Goal: Task Accomplishment & Management: Use online tool/utility

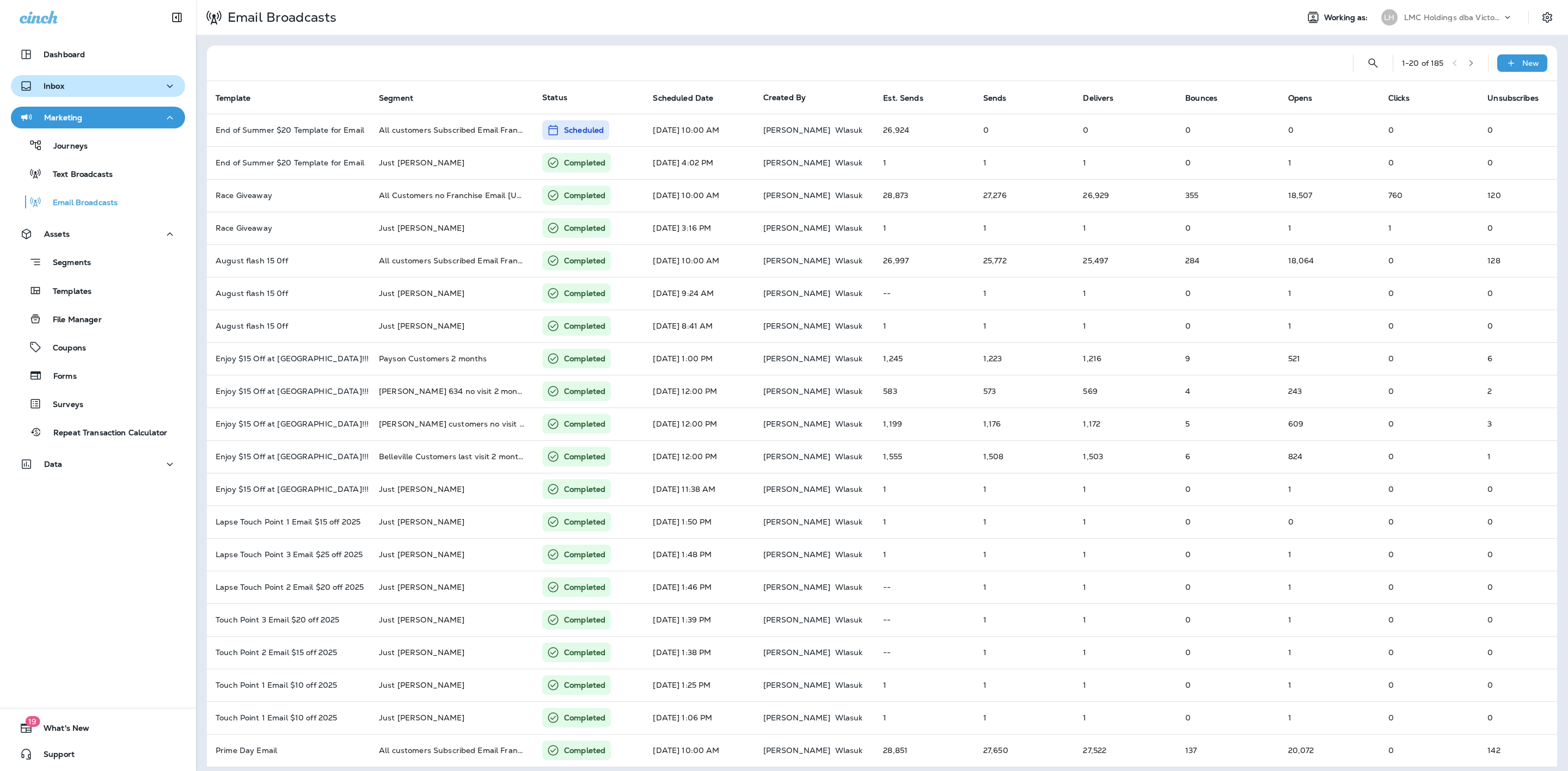
click at [85, 83] on div "Inbox" at bounding box center [98, 86] width 157 height 13
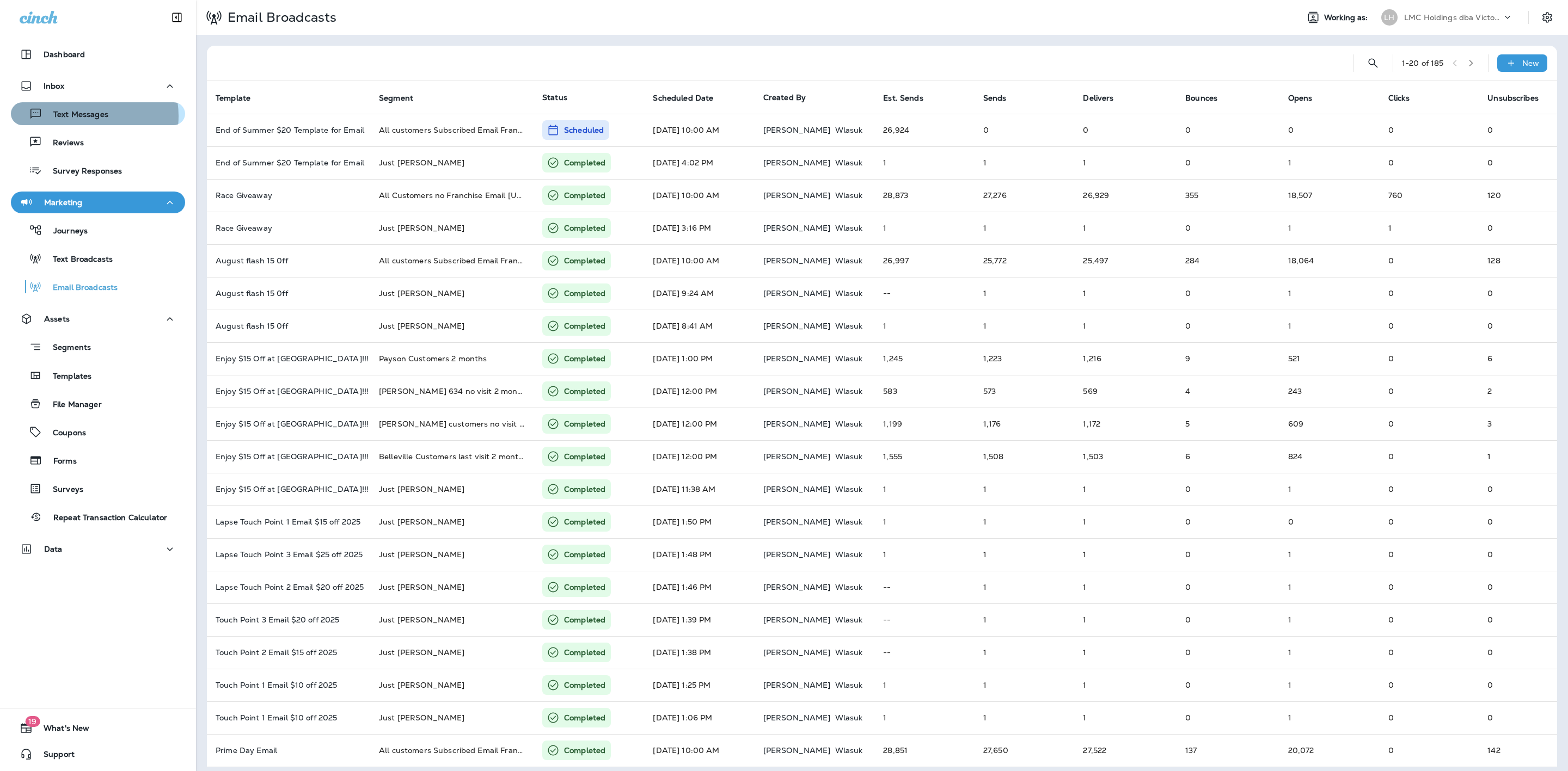
click at [85, 116] on p "Text Messages" at bounding box center [75, 115] width 66 height 10
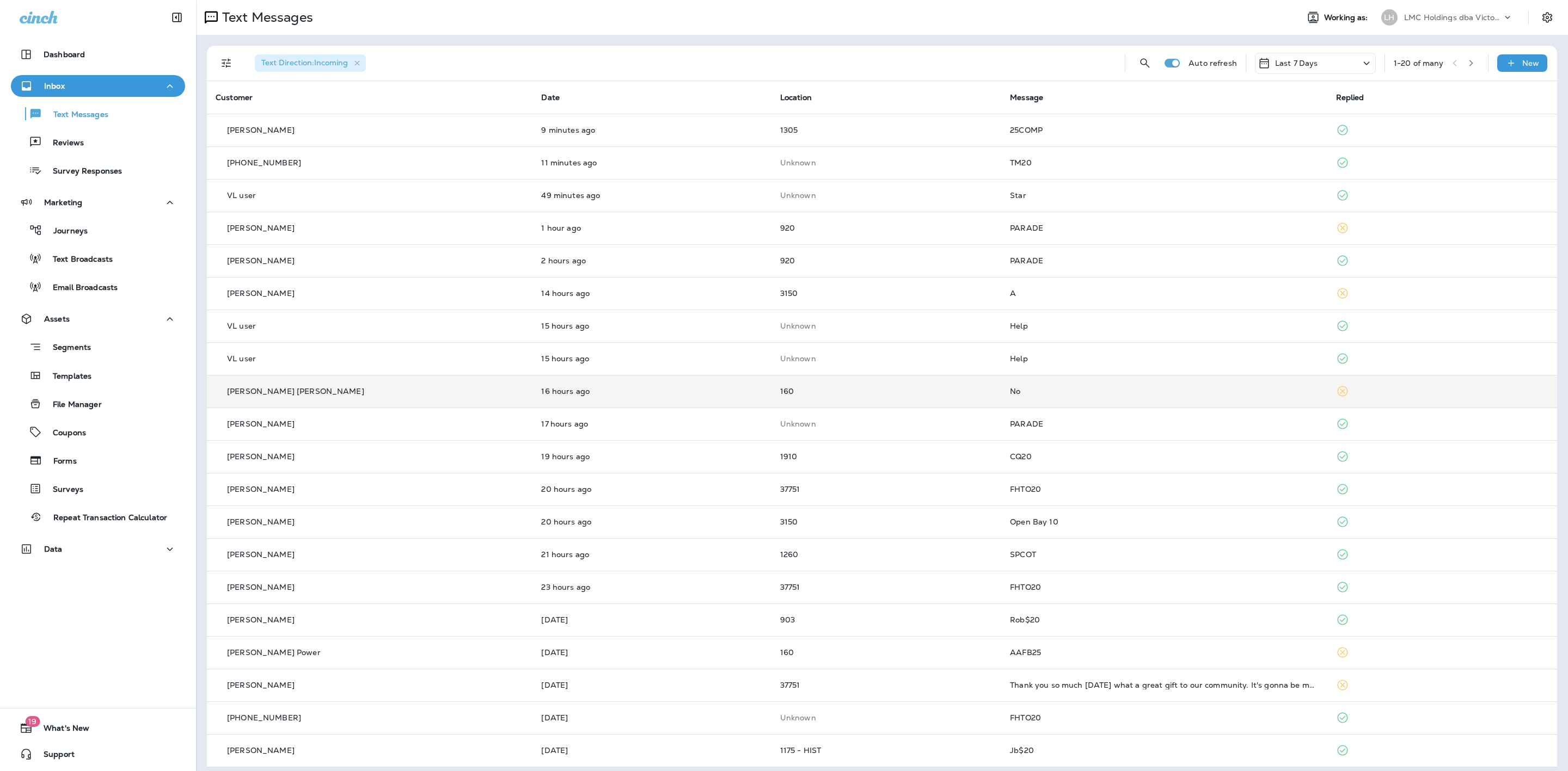
click at [1049, 384] on td "No" at bounding box center [1164, 391] width 326 height 33
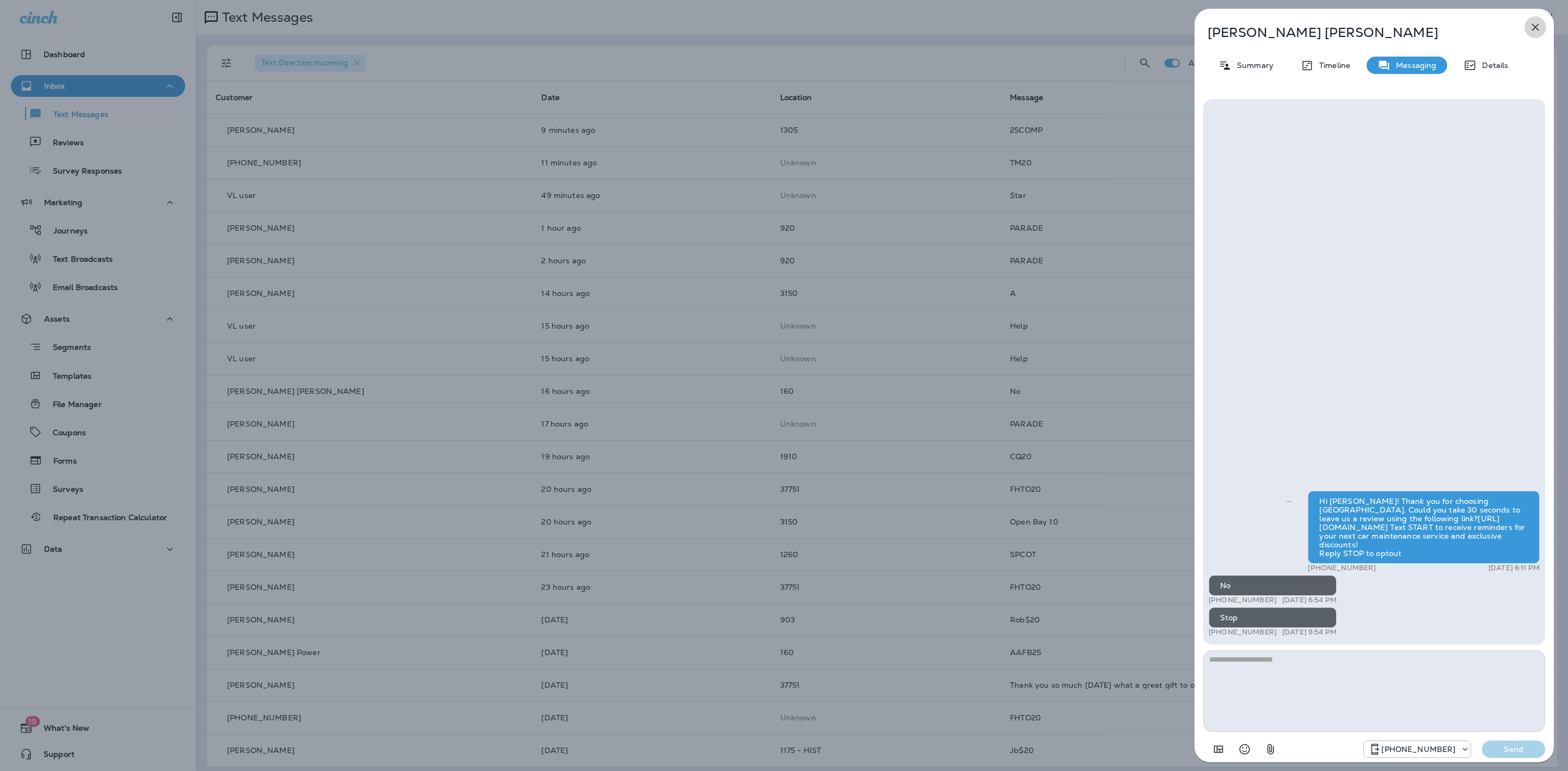
click at [1534, 29] on icon "button" at bounding box center [1536, 27] width 7 height 7
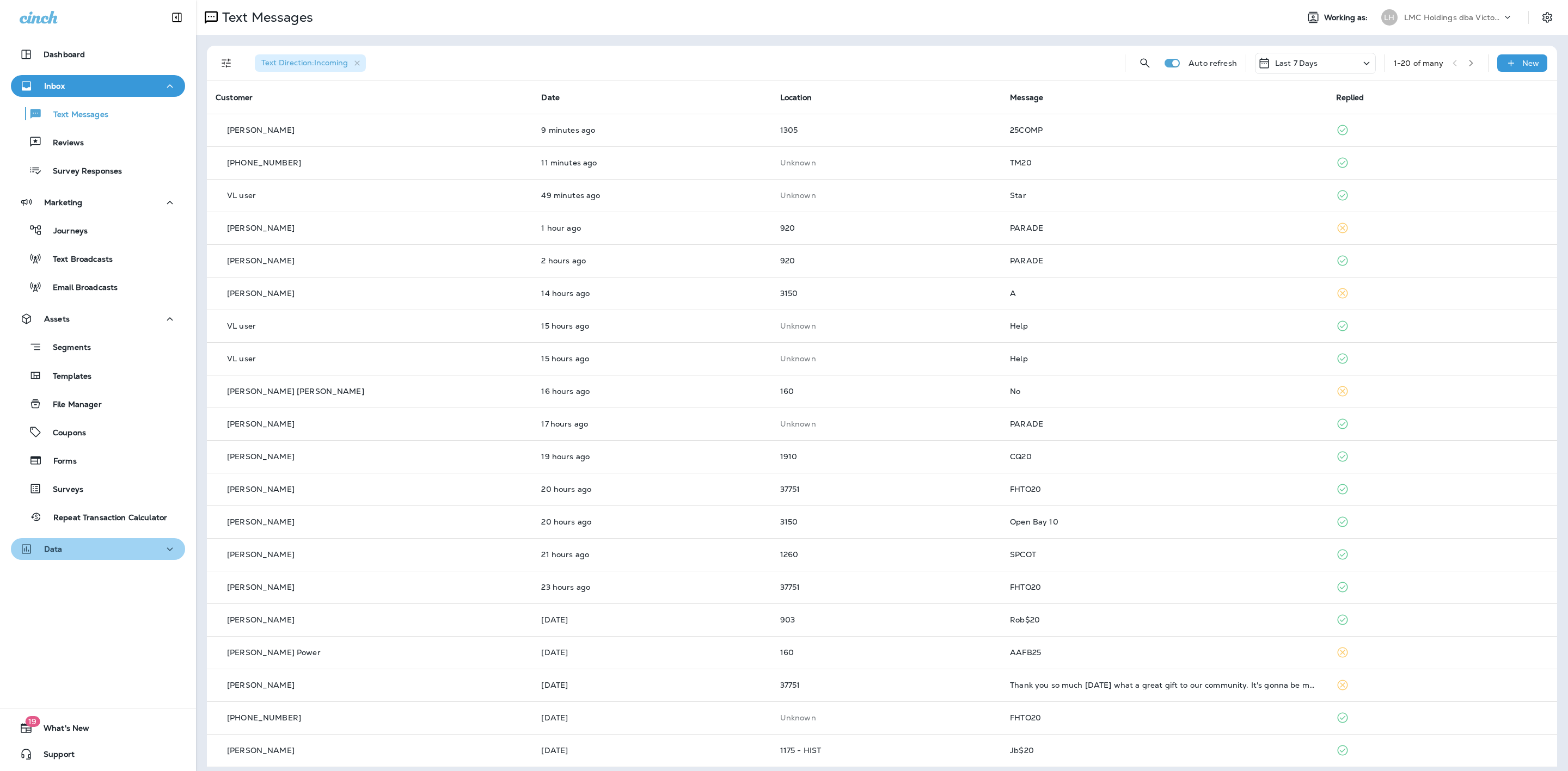
click at [113, 544] on div "Data" at bounding box center [98, 549] width 157 height 13
click at [108, 565] on button "Analytics" at bounding box center [98, 577] width 174 height 23
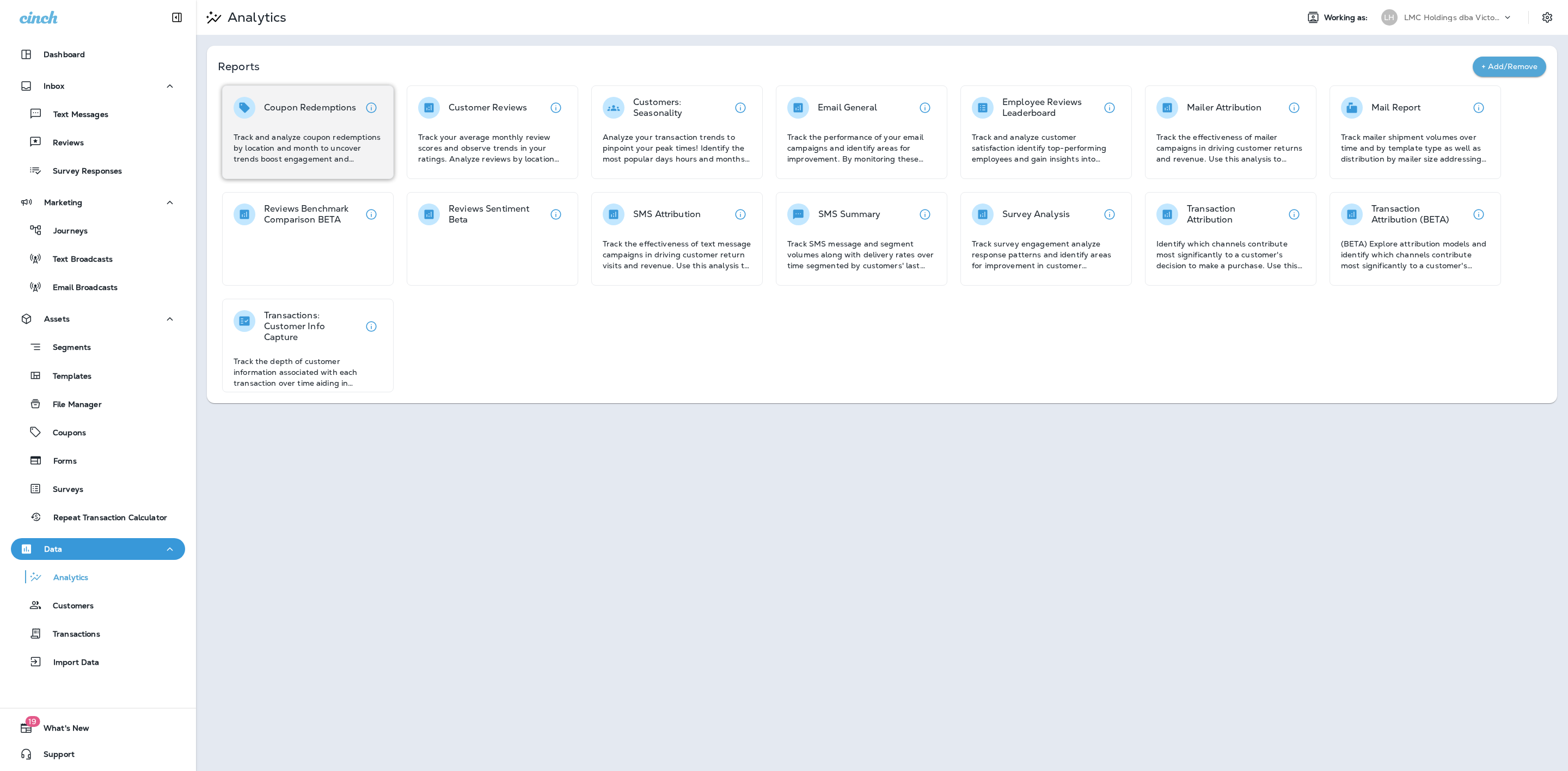
click at [331, 175] on div "Coupon Redemptions Track and analyze coupon redemptions by location and month t…" at bounding box center [308, 132] width 172 height 94
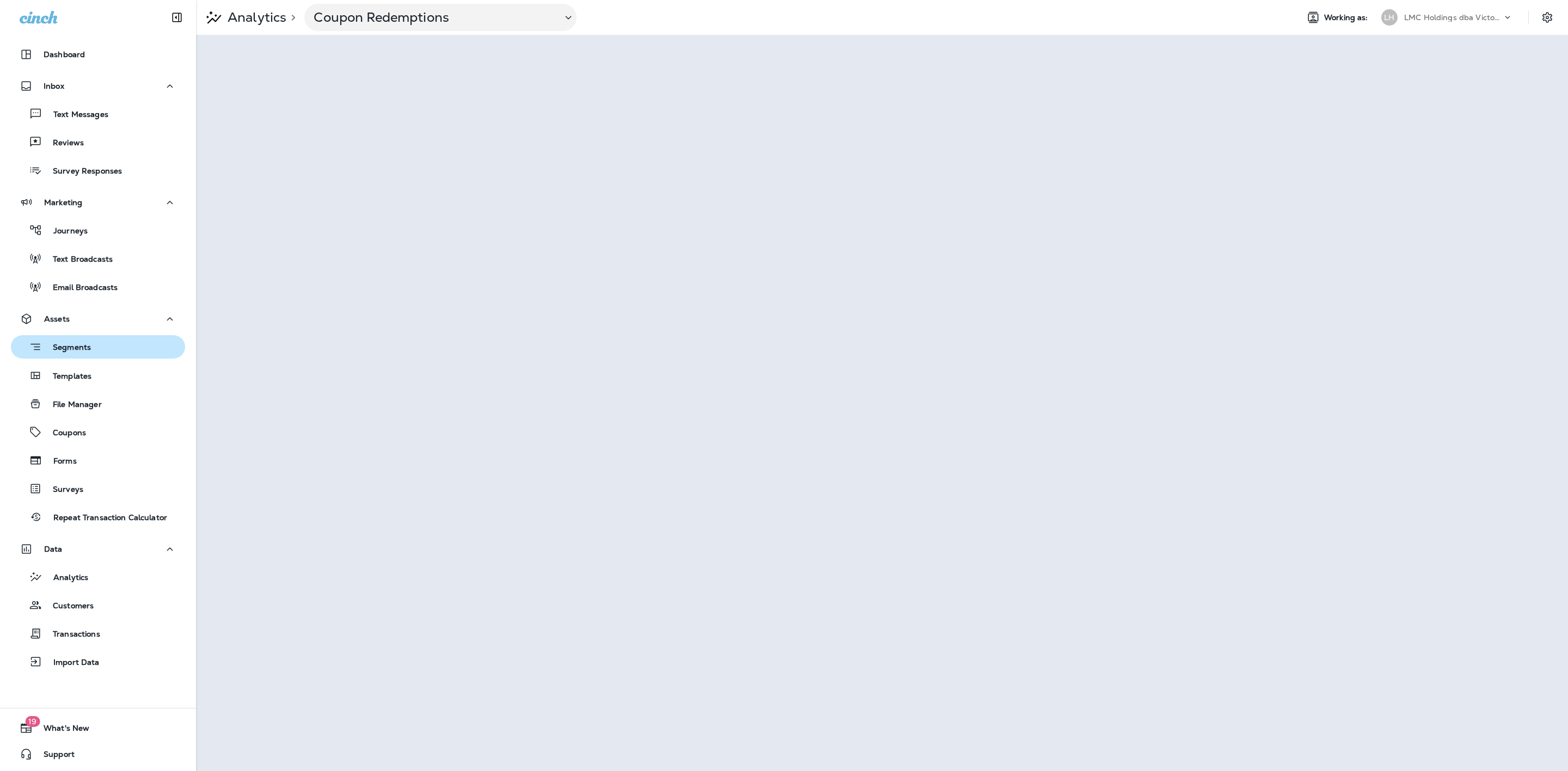
click at [103, 354] on div "Segments" at bounding box center [98, 347] width 166 height 17
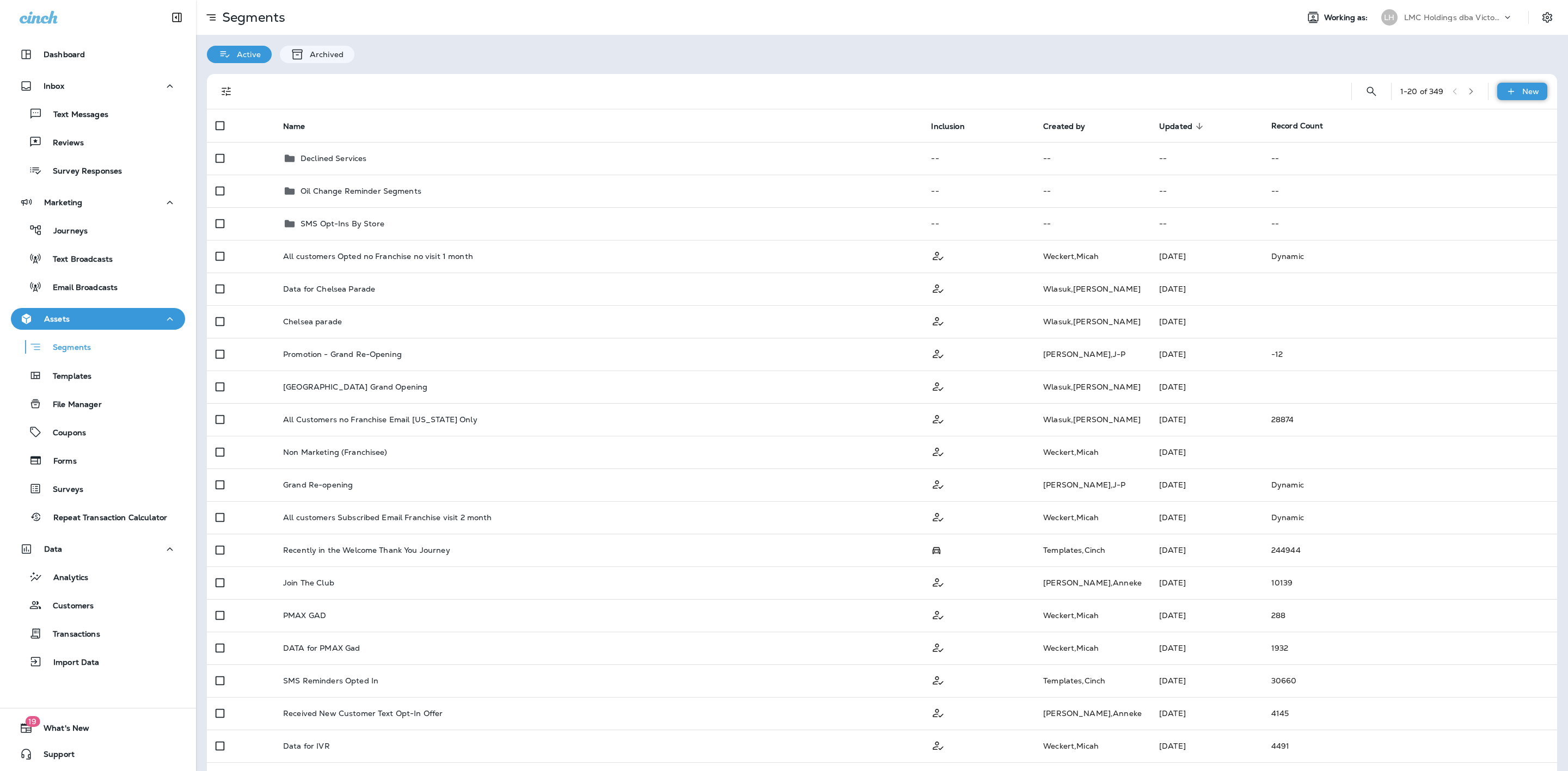
click at [1522, 94] on p "New" at bounding box center [1531, 91] width 17 height 9
click at [1501, 110] on button "New Segment" at bounding box center [1480, 118] width 109 height 26
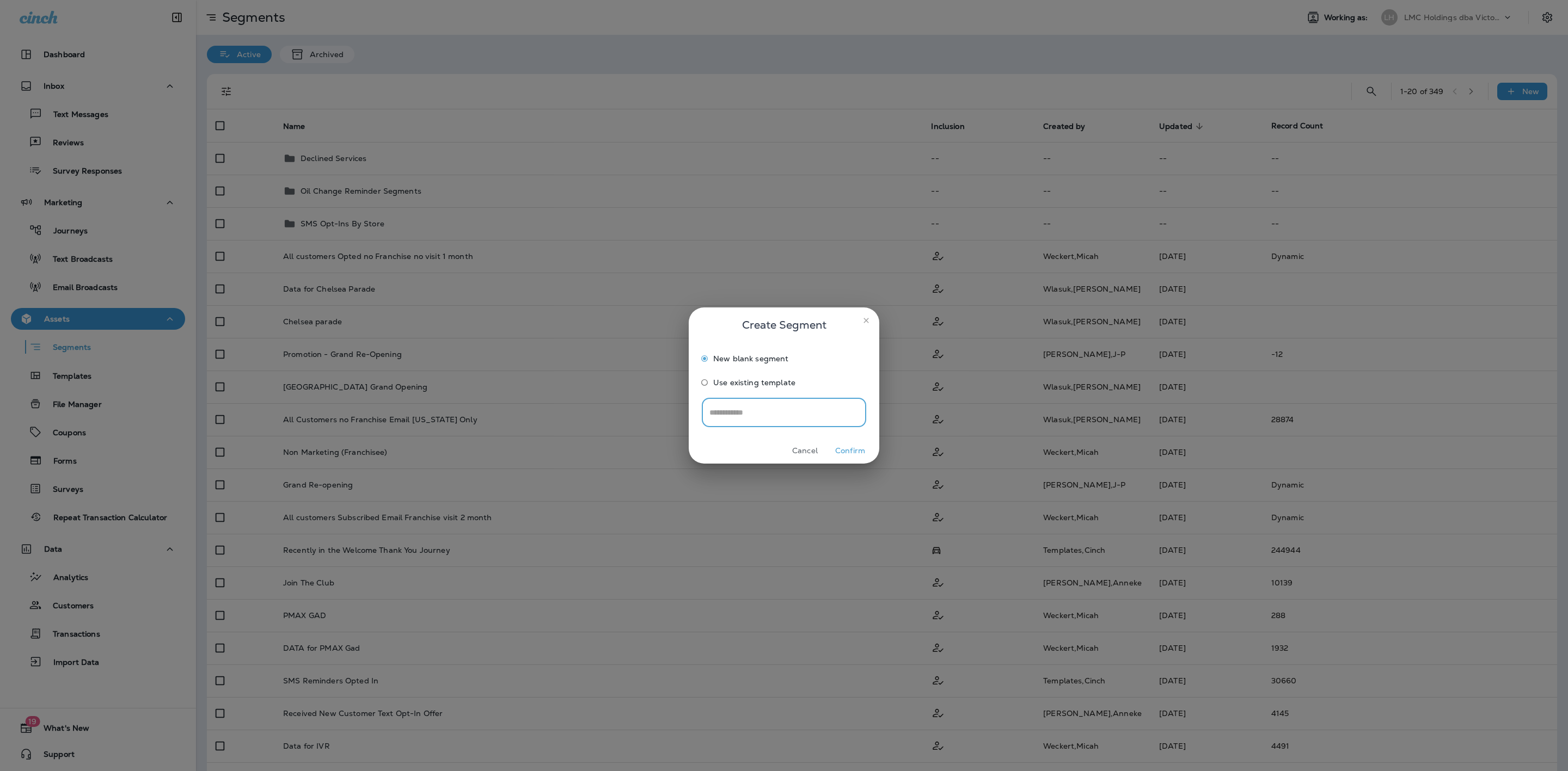
click at [856, 446] on button "Confirm" at bounding box center [850, 451] width 41 height 17
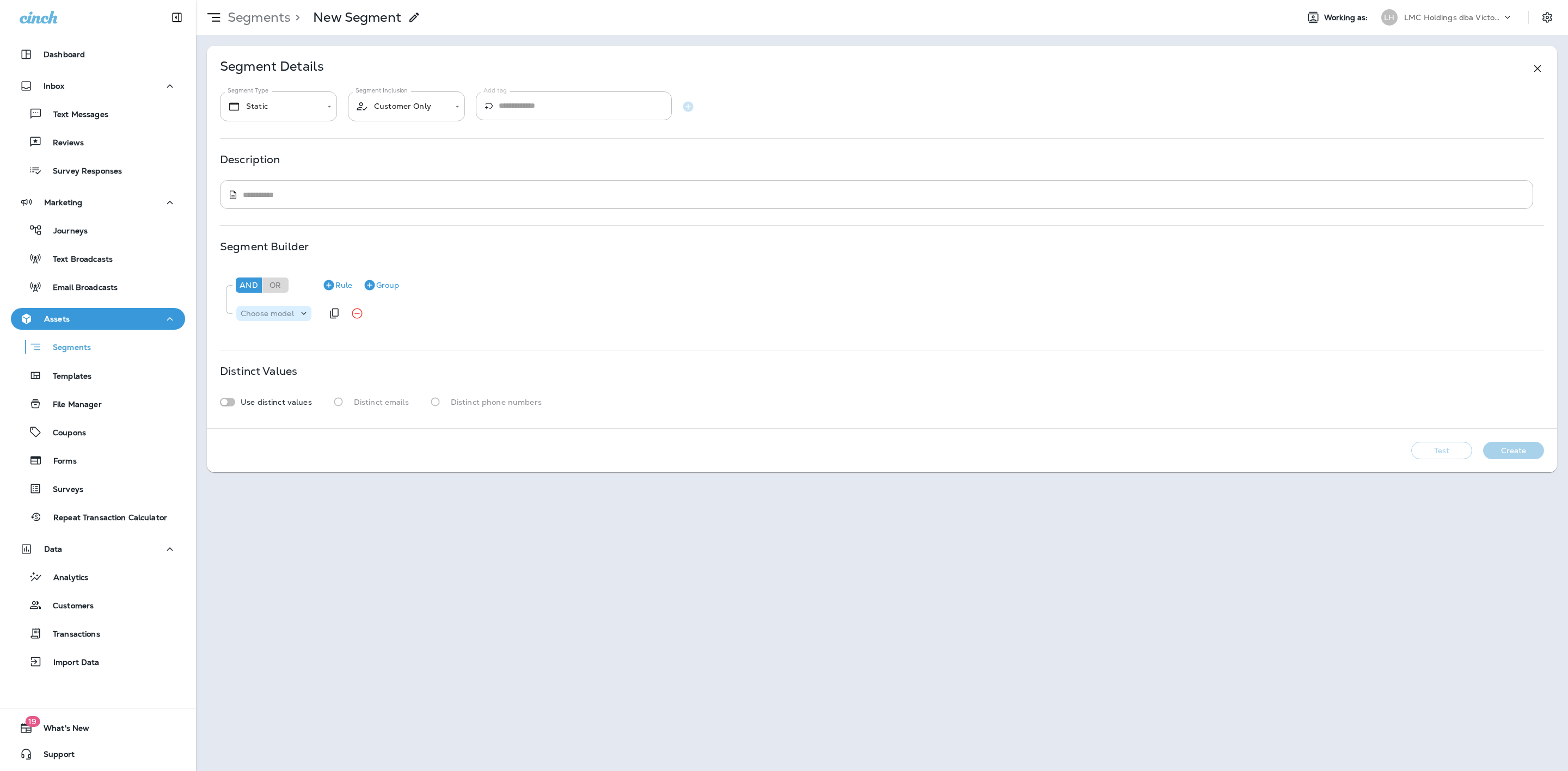
click at [296, 311] on div "Choose model" at bounding box center [267, 313] width 62 height 9
click at [282, 343] on button "Customer" at bounding box center [301, 341] width 128 height 18
click at [327, 313] on p "Choose field" at bounding box center [328, 313] width 46 height 9
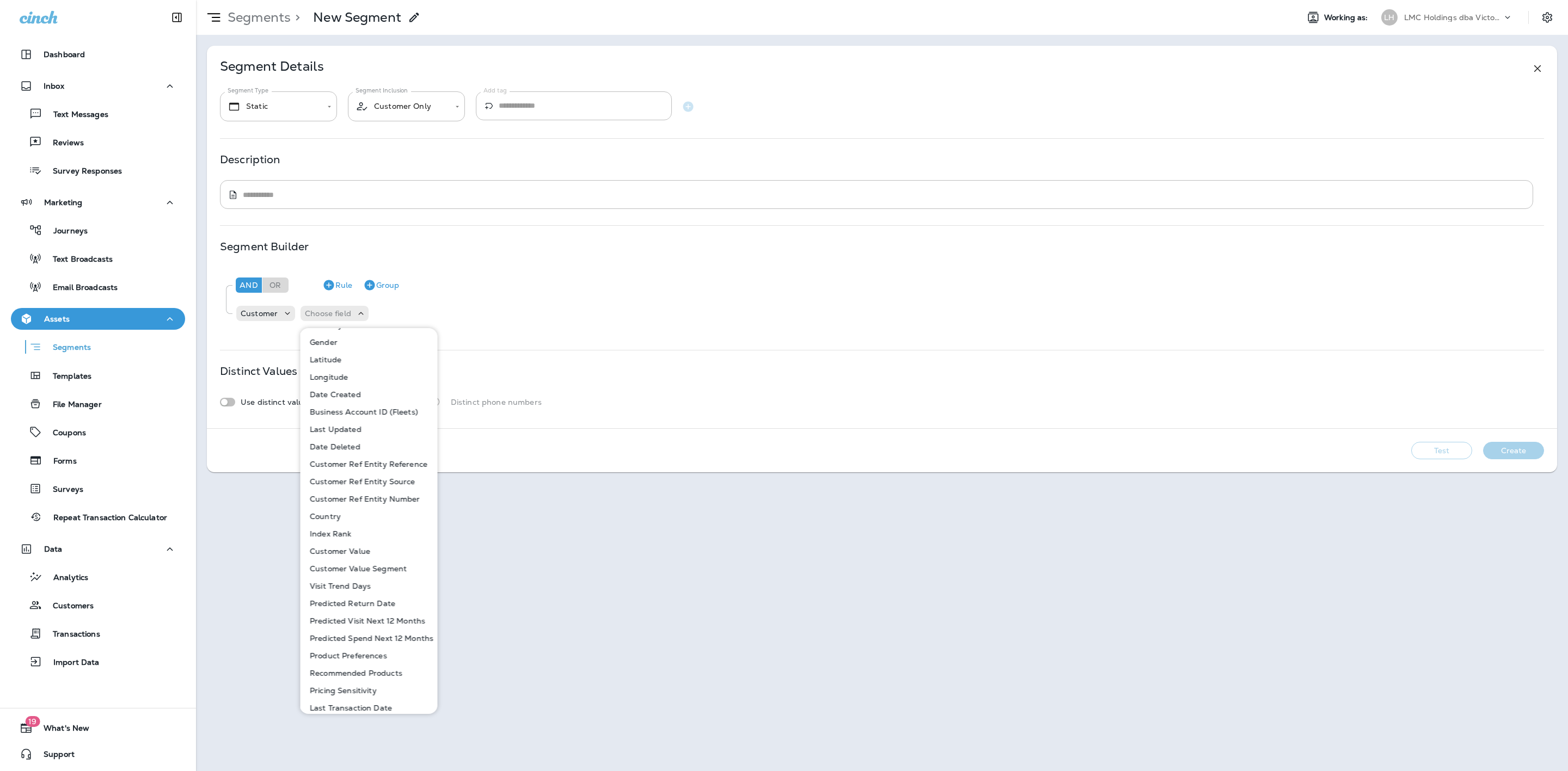
scroll to position [371, 0]
click at [369, 554] on button "First Transaction Date" at bounding box center [369, 562] width 137 height 18
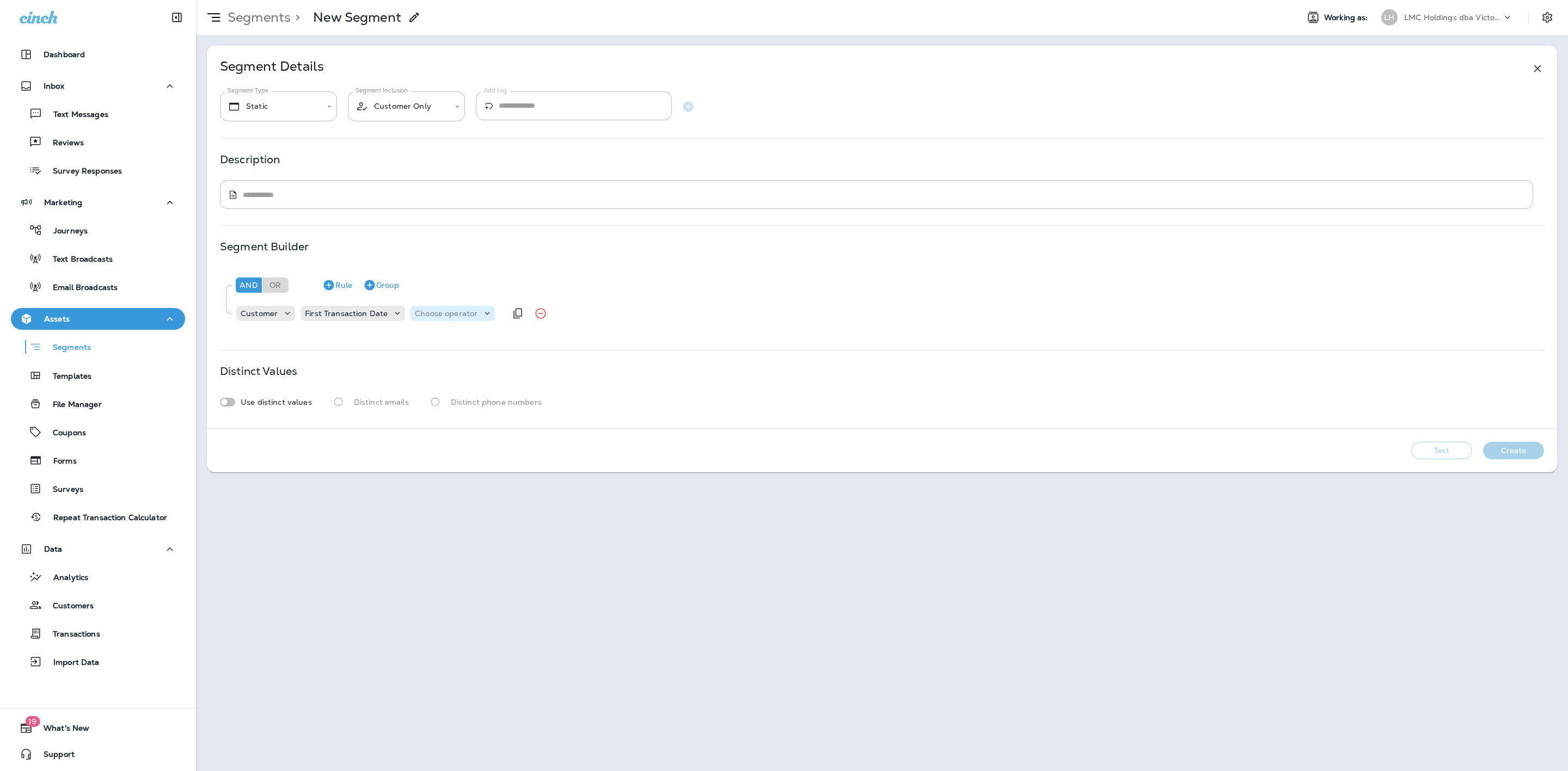
click at [430, 316] on p "Choose operator" at bounding box center [446, 313] width 63 height 9
click at [441, 476] on p "is between" at bounding box center [436, 481] width 45 height 9
click at [495, 314] on p "Choose query type" at bounding box center [519, 313] width 71 height 9
click at [497, 357] on p "Dates" at bounding box center [494, 358] width 27 height 9
click at [574, 312] on p "Choose Date" at bounding box center [572, 313] width 49 height 9
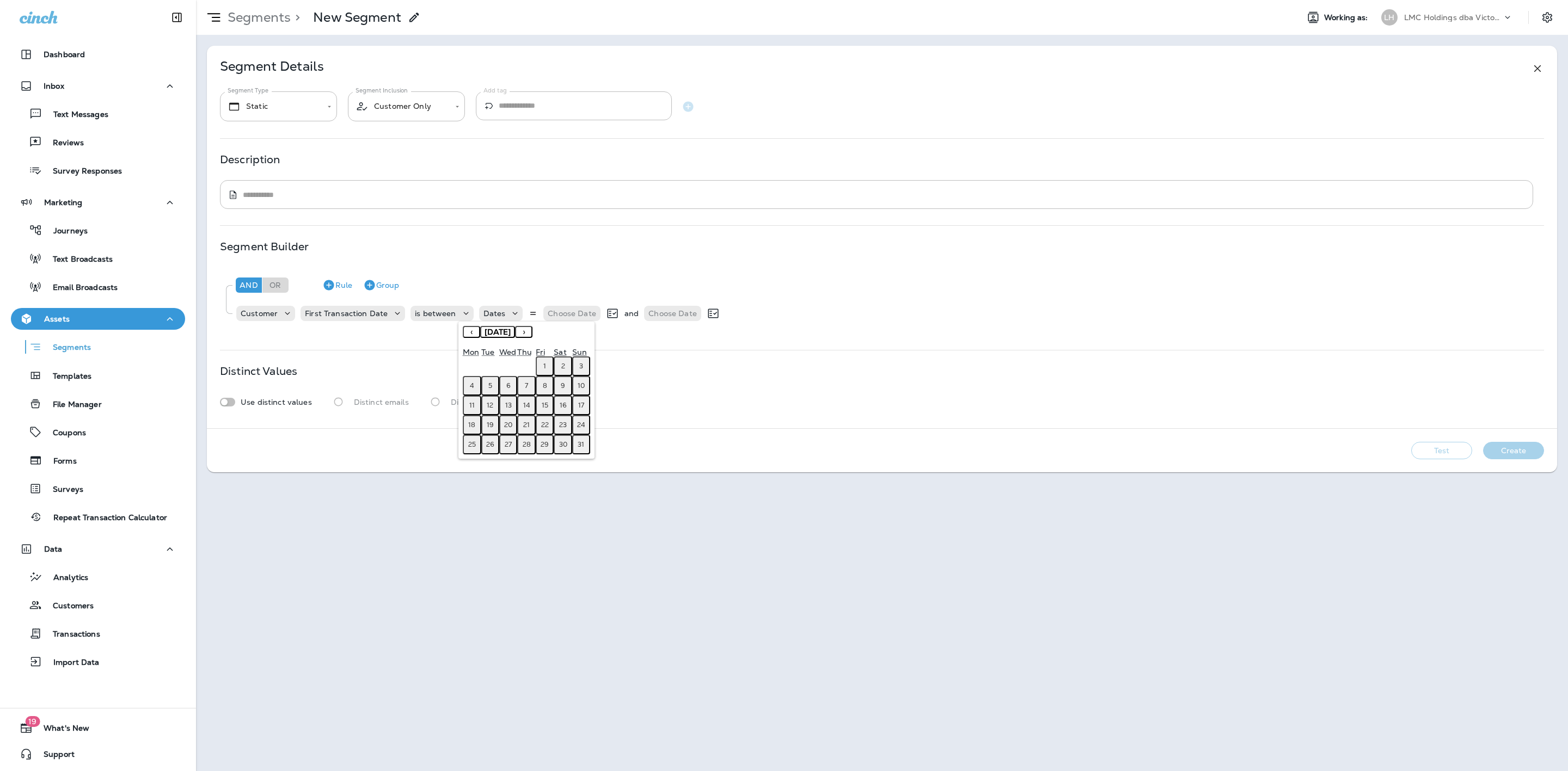
click at [472, 332] on button "‹" at bounding box center [471, 332] width 18 height 12
click at [492, 365] on button "1" at bounding box center [491, 366] width 18 height 19
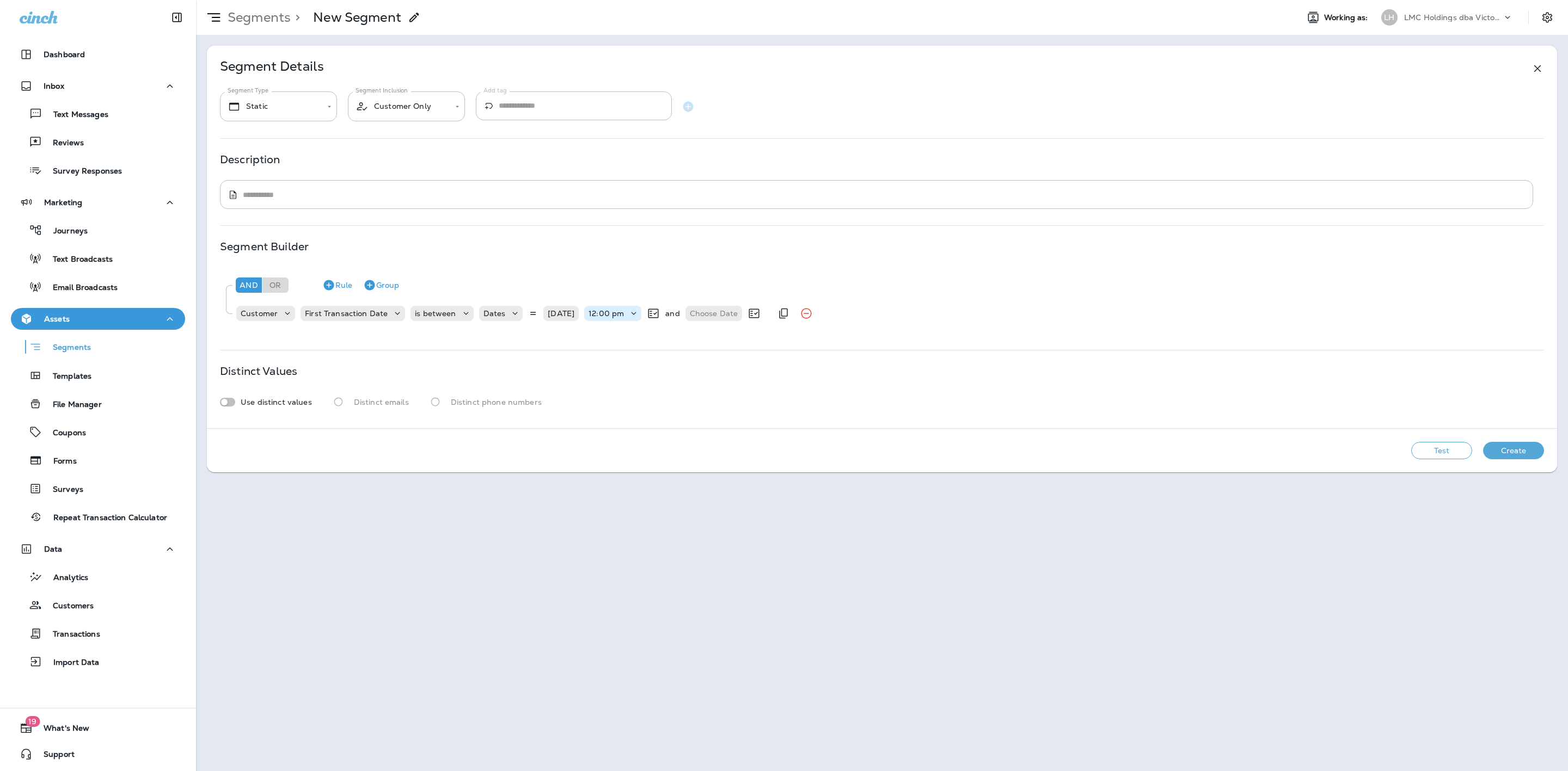
click at [620, 313] on p "12:00 pm" at bounding box center [606, 313] width 35 height 9
click at [612, 335] on button "12:00 am" at bounding box center [613, 341] width 49 height 18
click at [693, 312] on p "Choose Date" at bounding box center [713, 313] width 49 height 9
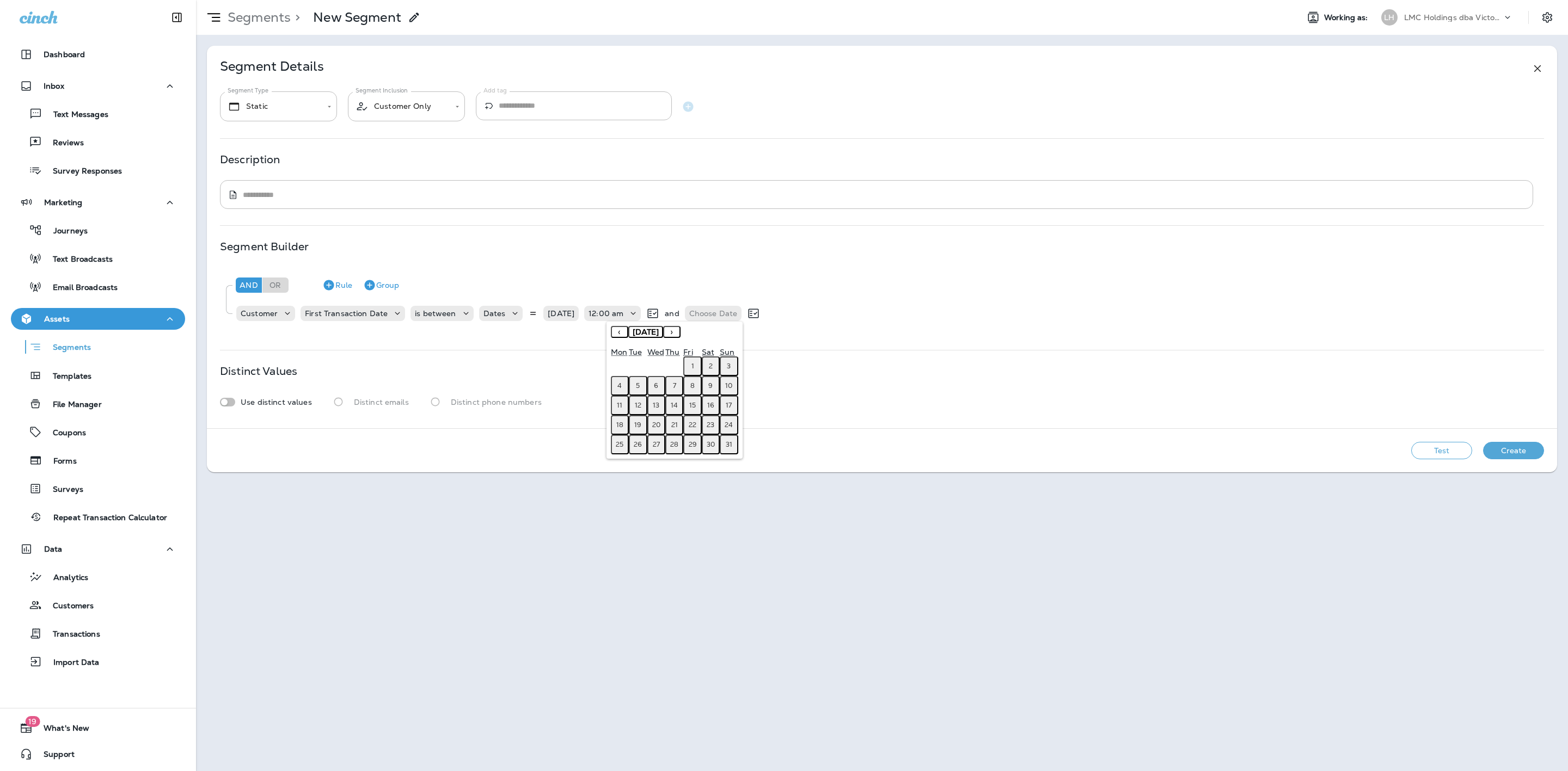
click at [617, 329] on button "‹" at bounding box center [620, 332] width 18 height 12
click at [672, 444] on abbr "31" at bounding box center [674, 445] width 7 height 9
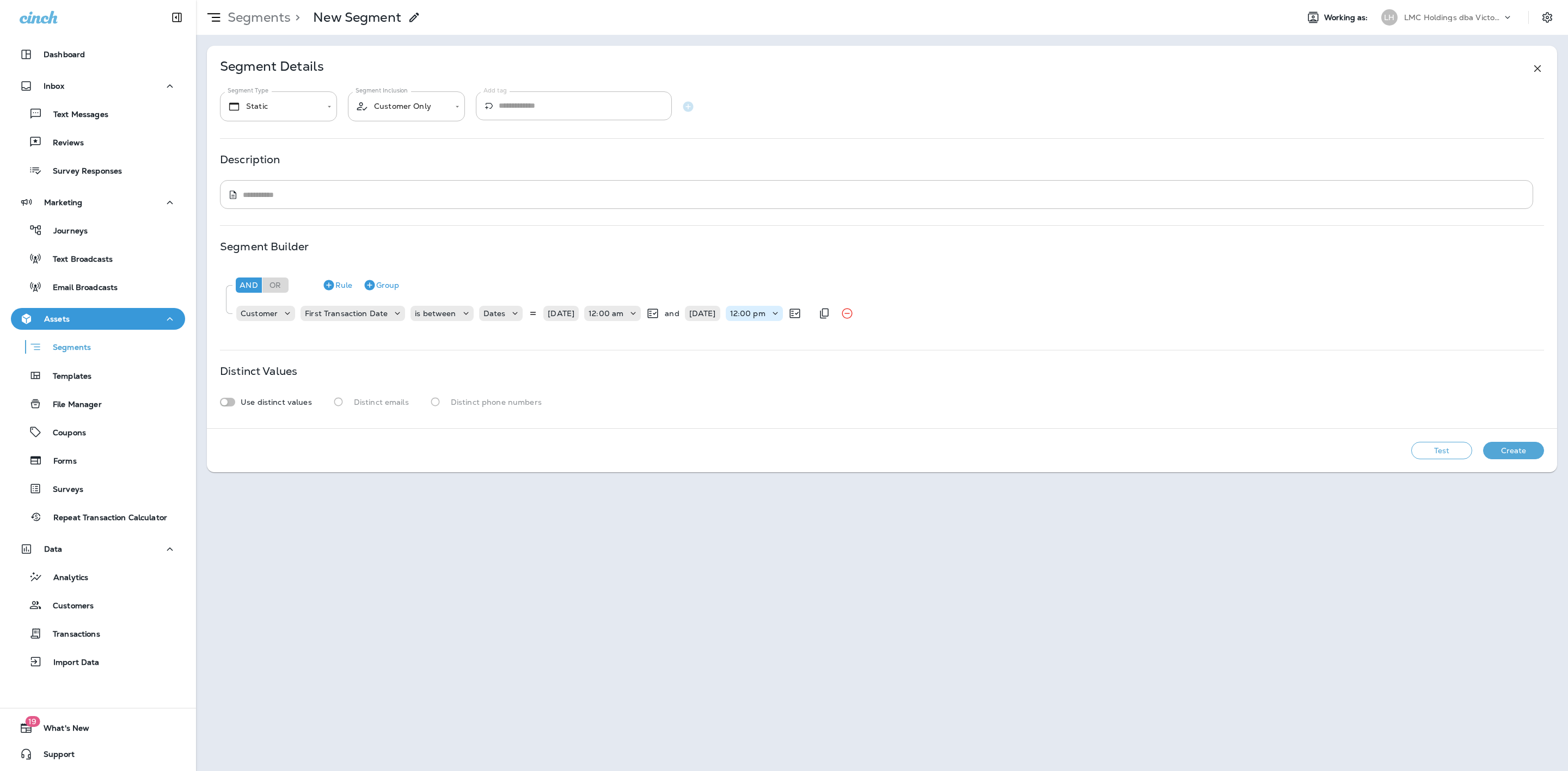
click at [758, 312] on p "12:00 pm" at bounding box center [747, 313] width 35 height 9
click at [771, 700] on p "11:45 pm" at bounding box center [758, 702] width 37 height 9
click at [399, 286] on button "Group" at bounding box center [380, 285] width 44 height 18
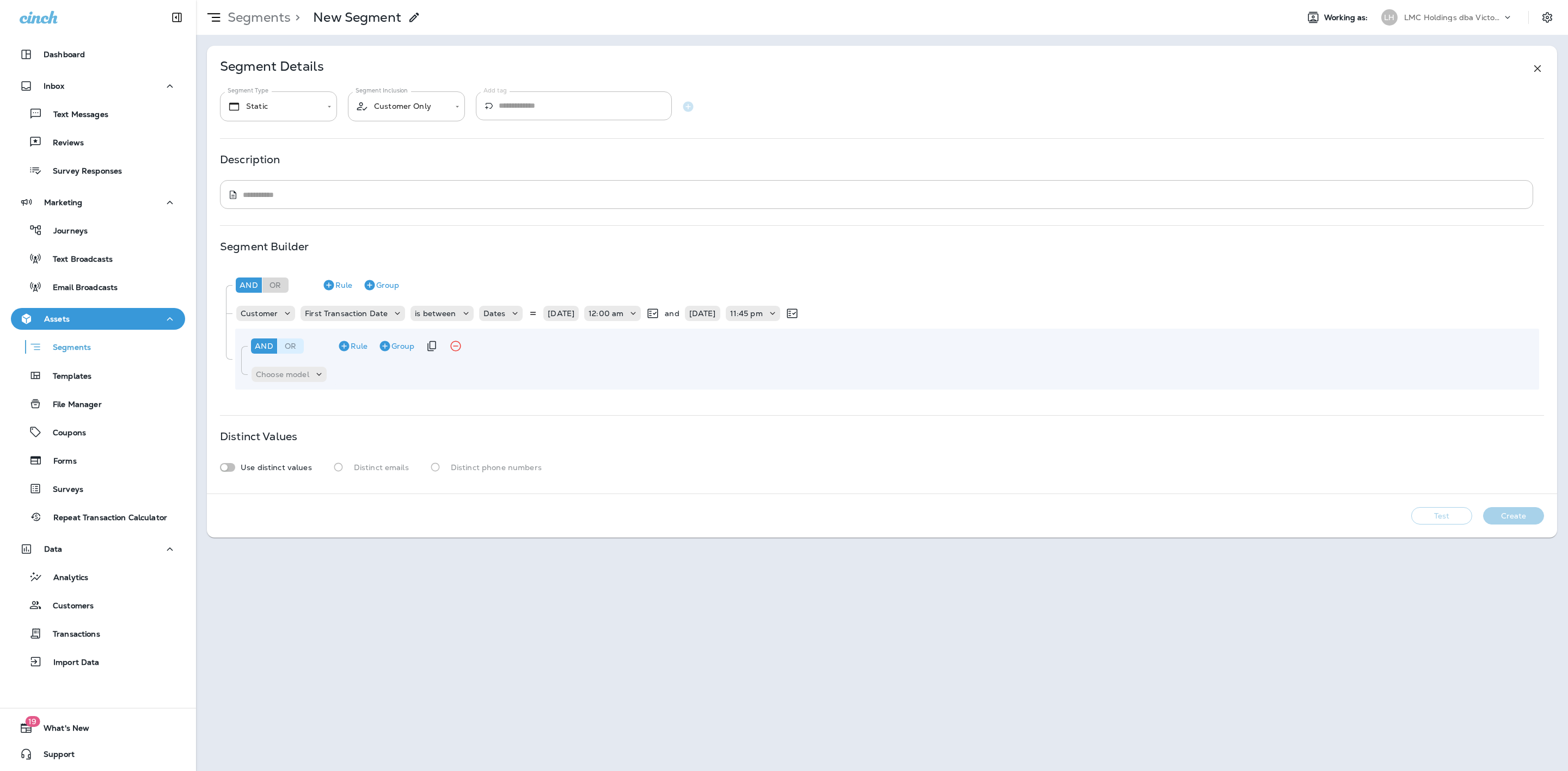
click at [289, 347] on div "Or" at bounding box center [290, 346] width 26 height 15
click at [296, 375] on p "Choose model" at bounding box center [282, 374] width 54 height 9
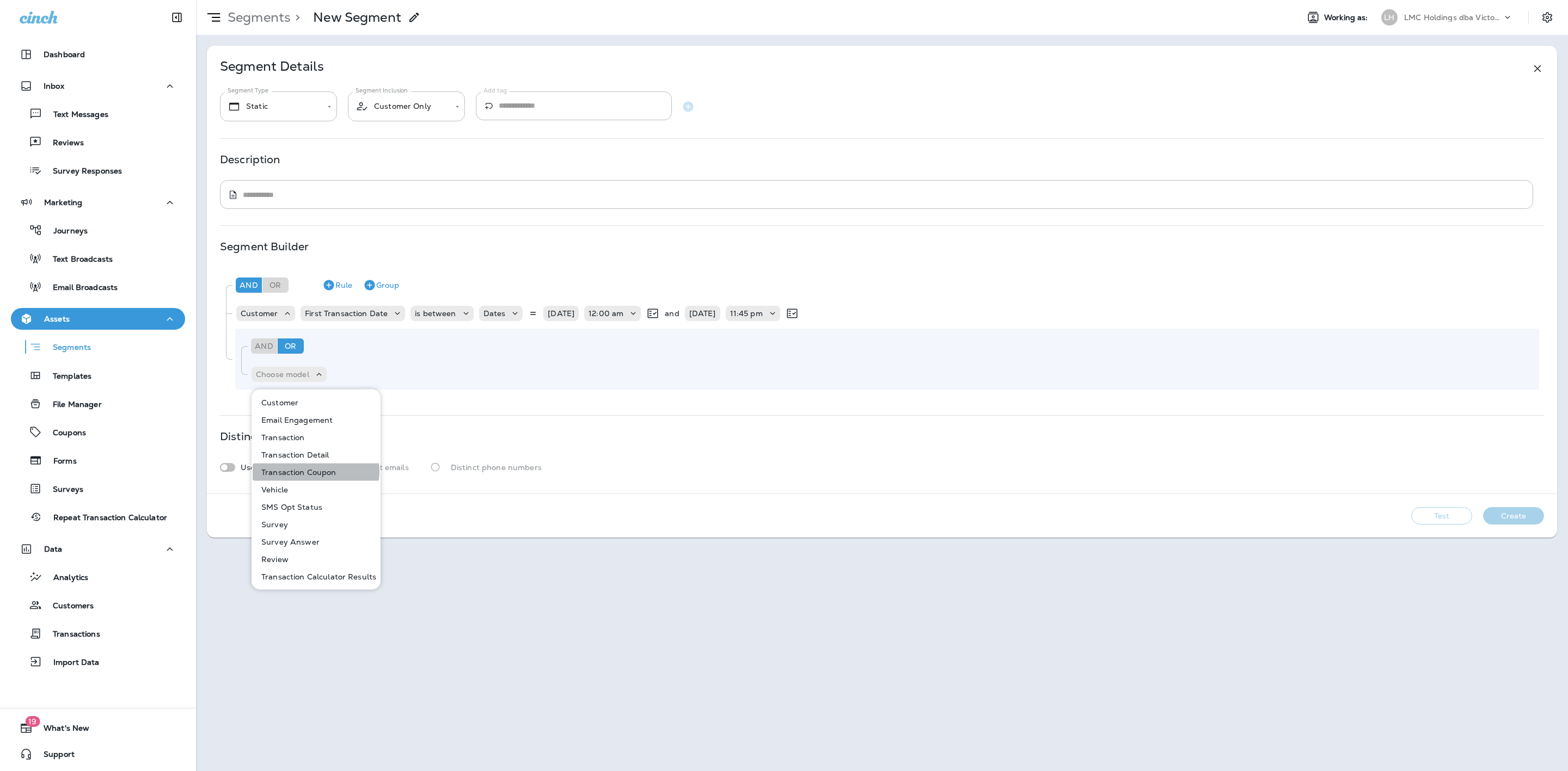
click at [313, 471] on p "Transaction Coupon" at bounding box center [296, 472] width 80 height 9
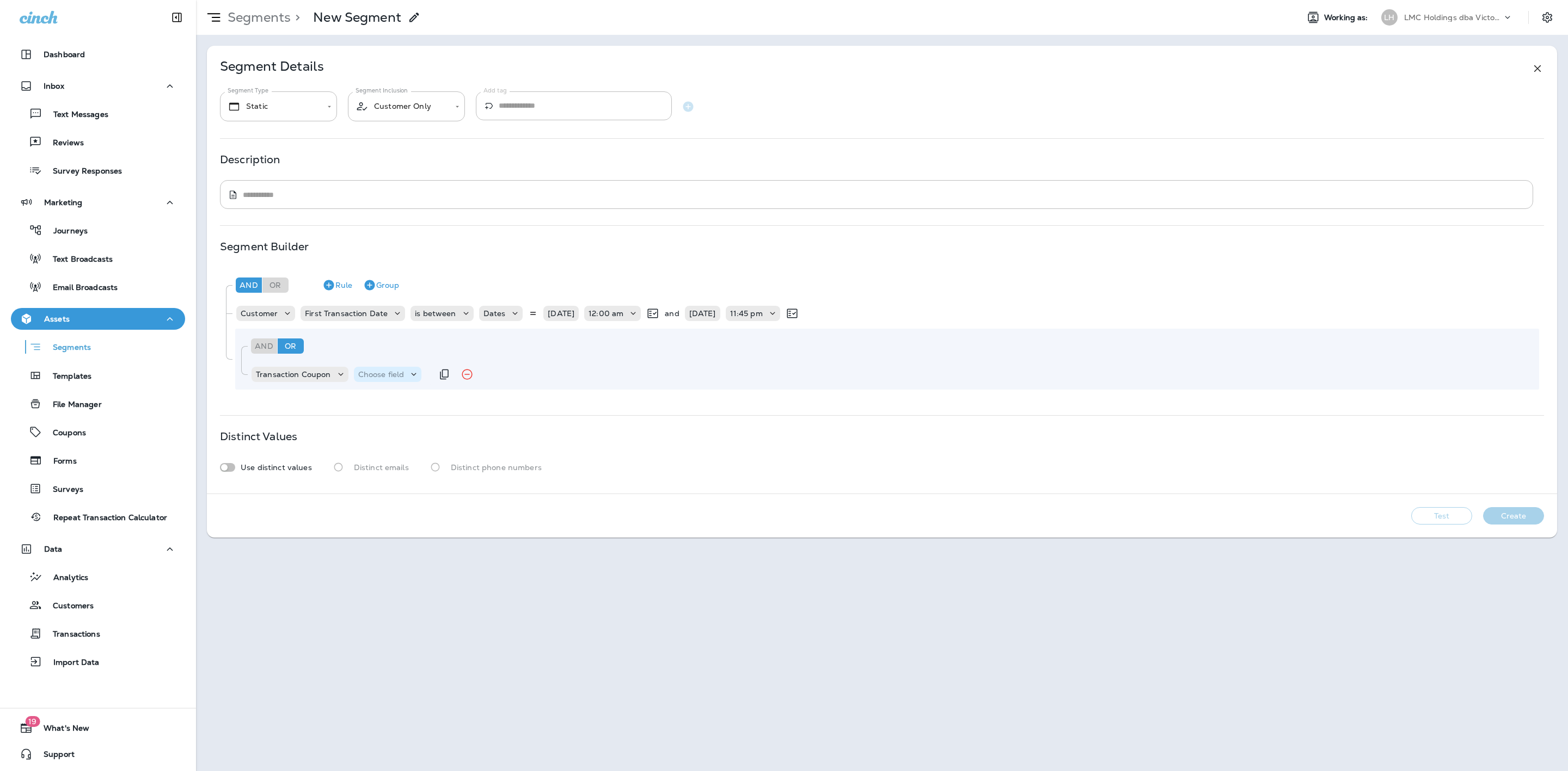
click at [385, 376] on p "Choose field" at bounding box center [382, 374] width 46 height 9
drag, startPoint x: 387, startPoint y: 402, endPoint x: 407, endPoint y: 390, distance: 23.3
click at [387, 402] on button "Code" at bounding box center [393, 403] width 80 height 18
click at [421, 379] on div "Choose operator" at bounding box center [442, 374] width 85 height 11
click at [443, 534] on button "equals" at bounding box center [444, 542] width 88 height 18
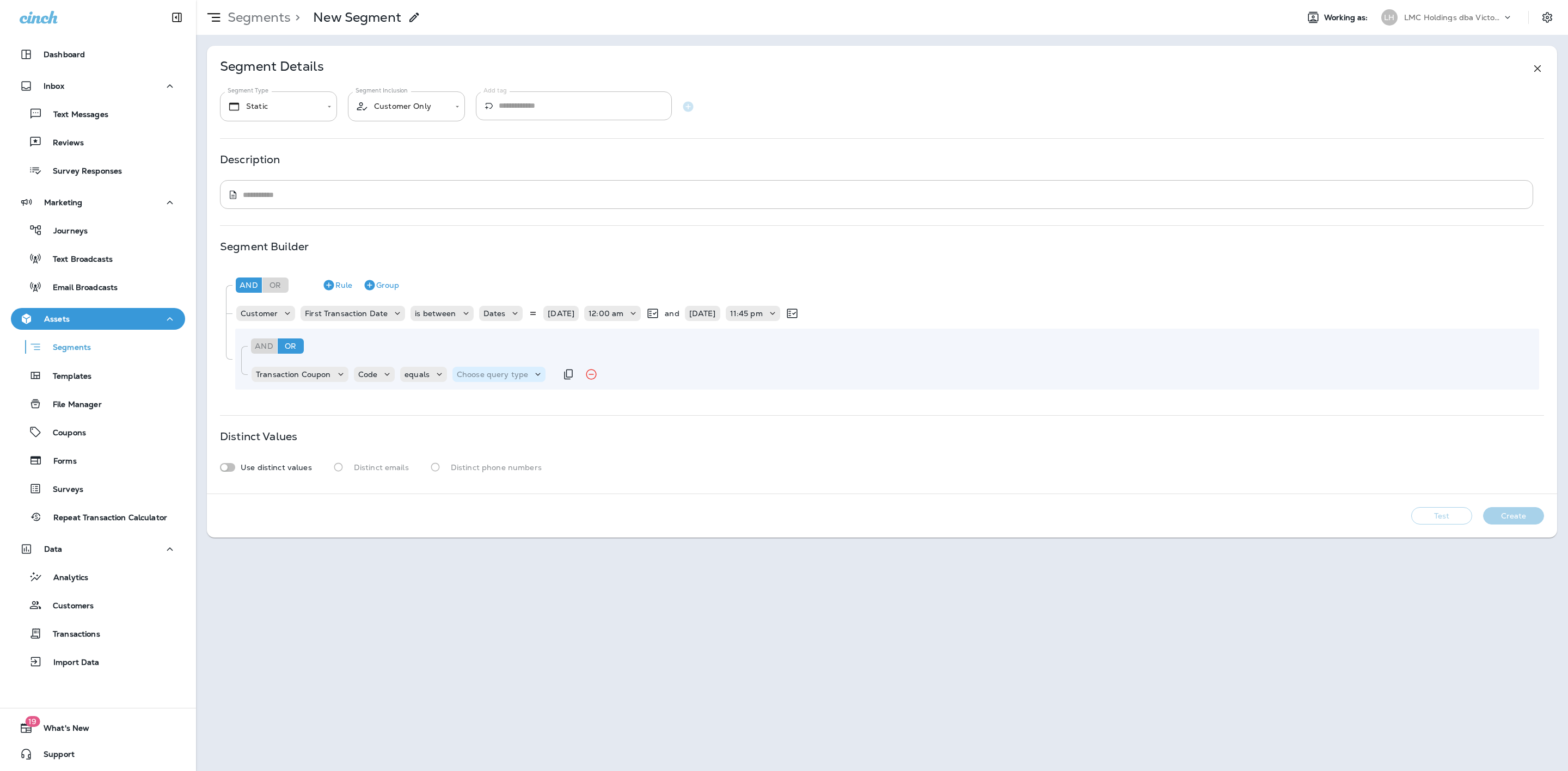
click at [484, 369] on div "Choose query type" at bounding box center [499, 374] width 93 height 15
click at [474, 397] on button "Text" at bounding box center [483, 403] width 63 height 18
click at [528, 379] on input "text" at bounding box center [565, 374] width 109 height 14
type input "******"
click at [533, 388] on div "And Or Rule Group Transaction Coupon Code equals Text ****** G20JUL" at bounding box center [887, 359] width 1304 height 61
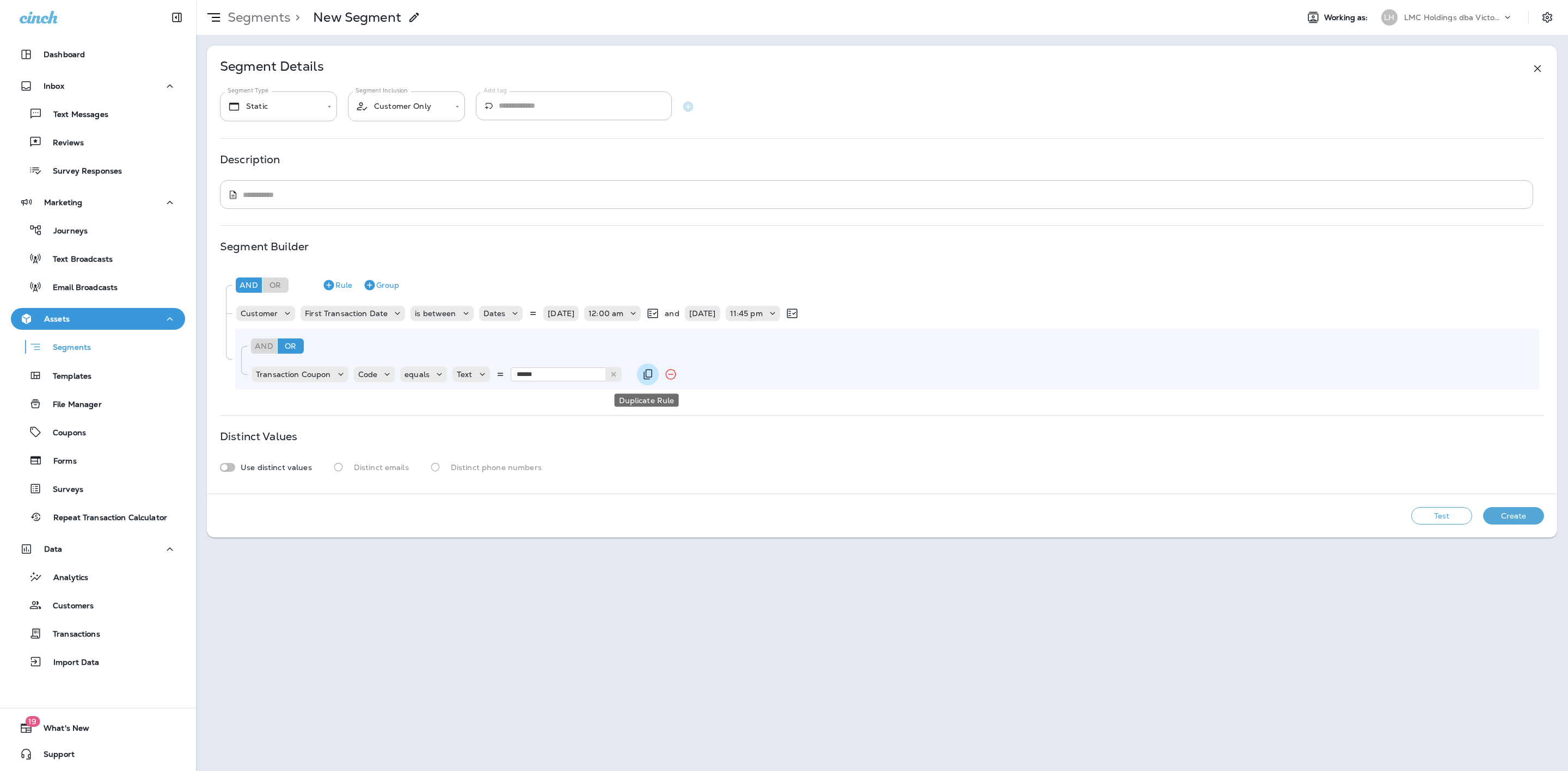
click at [642, 374] on icon "Duplicate Rule" at bounding box center [648, 374] width 13 height 13
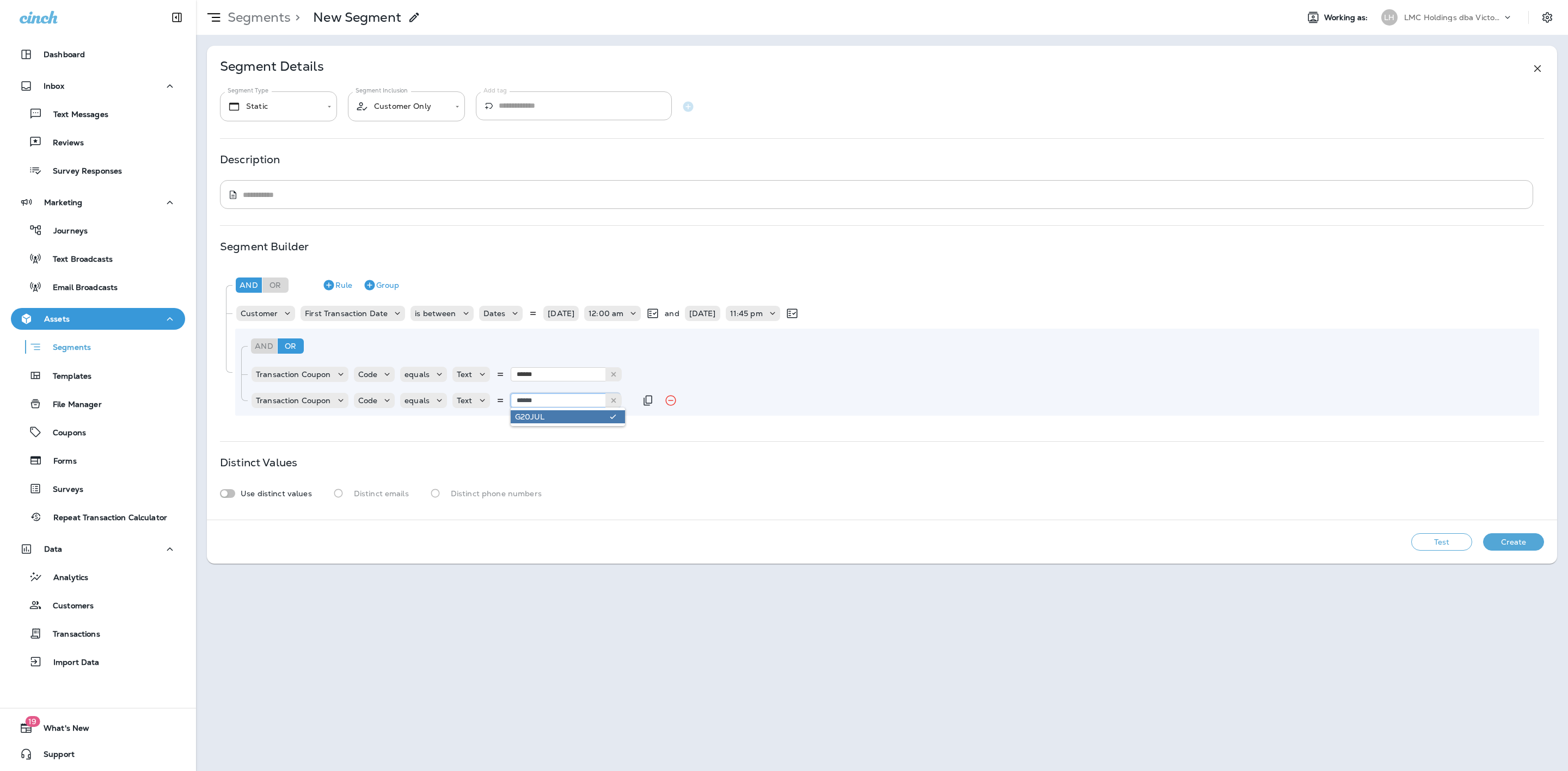
click at [544, 400] on input "******" at bounding box center [565, 400] width 109 height 14
click at [550, 394] on input "******" at bounding box center [565, 400] width 109 height 14
type input "*****"
click at [572, 411] on div "Transaction Coupon Code equals Text ***** G20SE" at bounding box center [443, 400] width 385 height 22
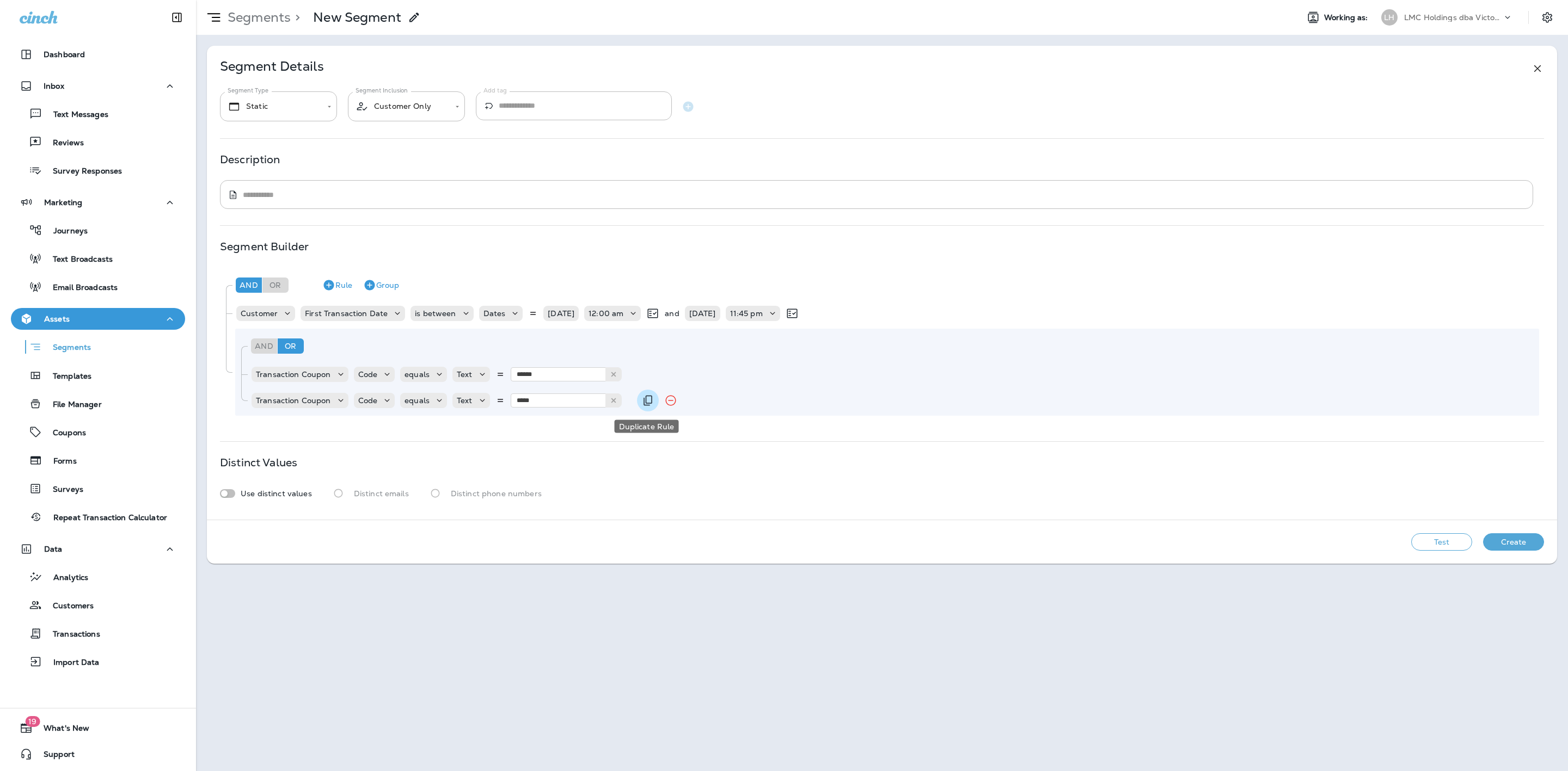
click at [651, 399] on icon "Duplicate Rule" at bounding box center [648, 400] width 13 height 13
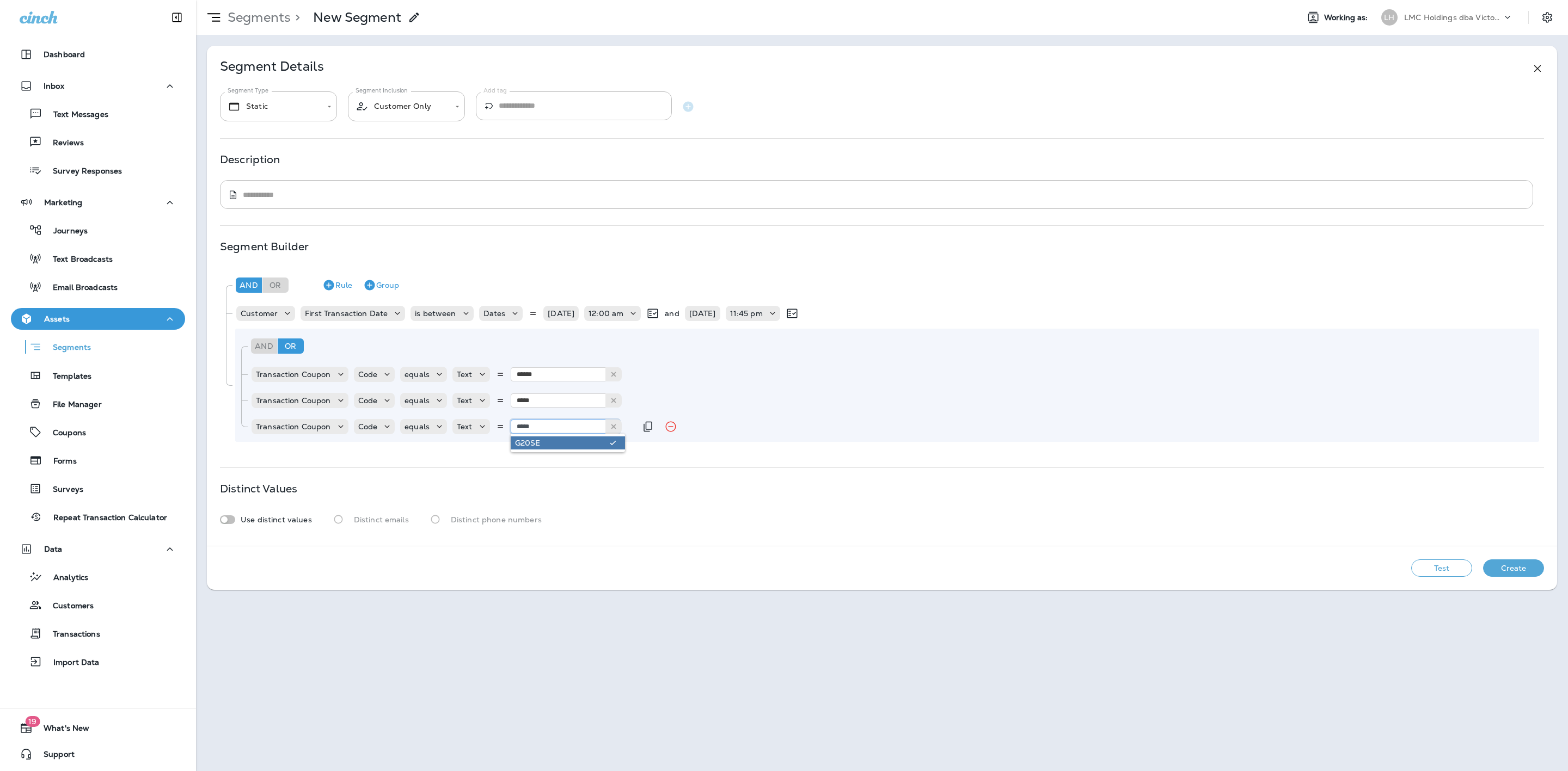
click at [576, 425] on input "*****" at bounding box center [565, 427] width 109 height 14
click at [547, 433] on input "*****" at bounding box center [565, 427] width 109 height 14
type input "*****"
drag, startPoint x: 551, startPoint y: 445, endPoint x: 575, endPoint y: 446, distance: 24.0
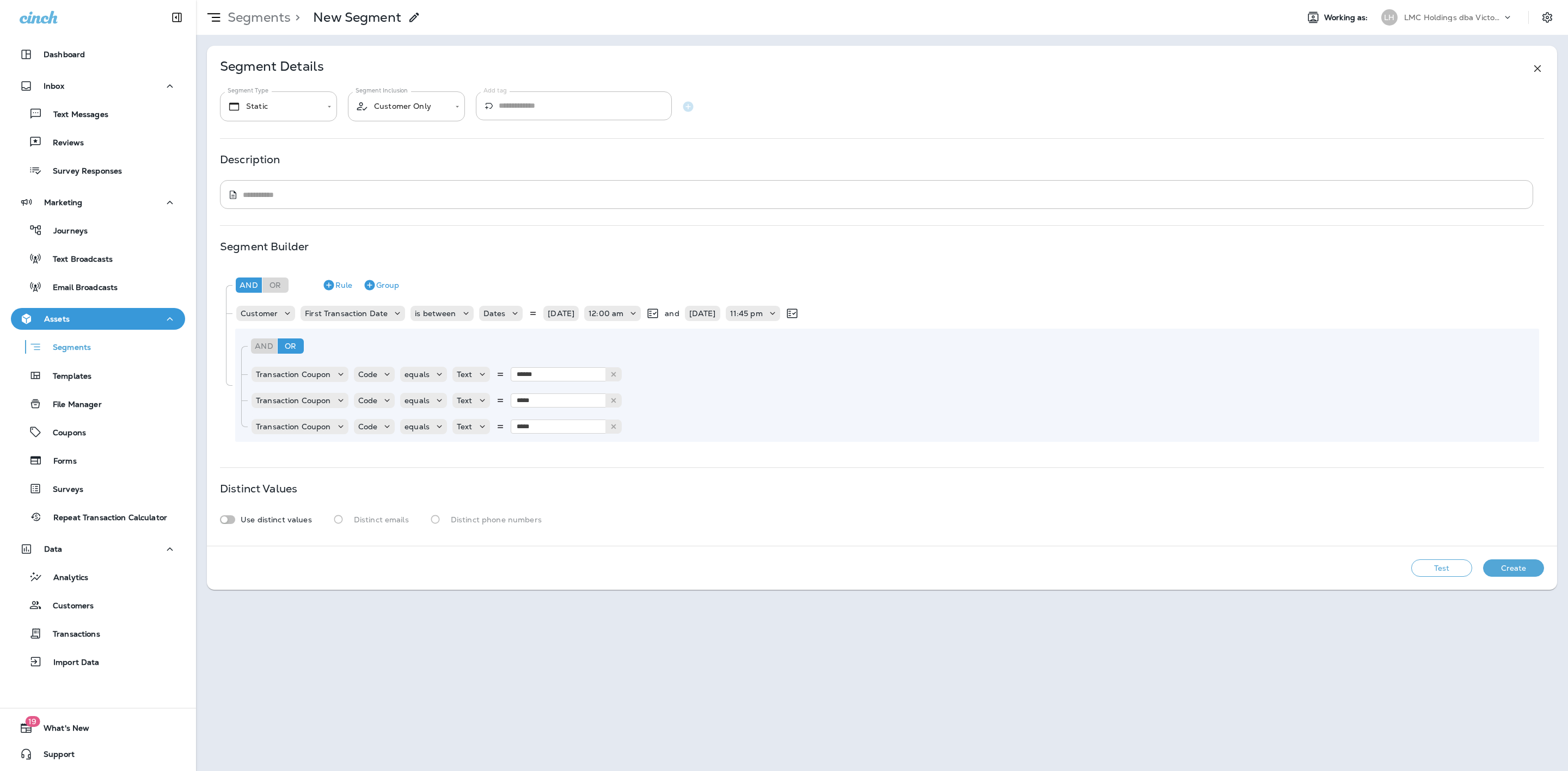
click at [550, 446] on div "And Or Rule Group Customer First Transaction Date is between Dates 07/01/25 12:…" at bounding box center [881, 357] width 1323 height 178
click at [642, 426] on icon "Duplicate Rule" at bounding box center [648, 427] width 13 height 13
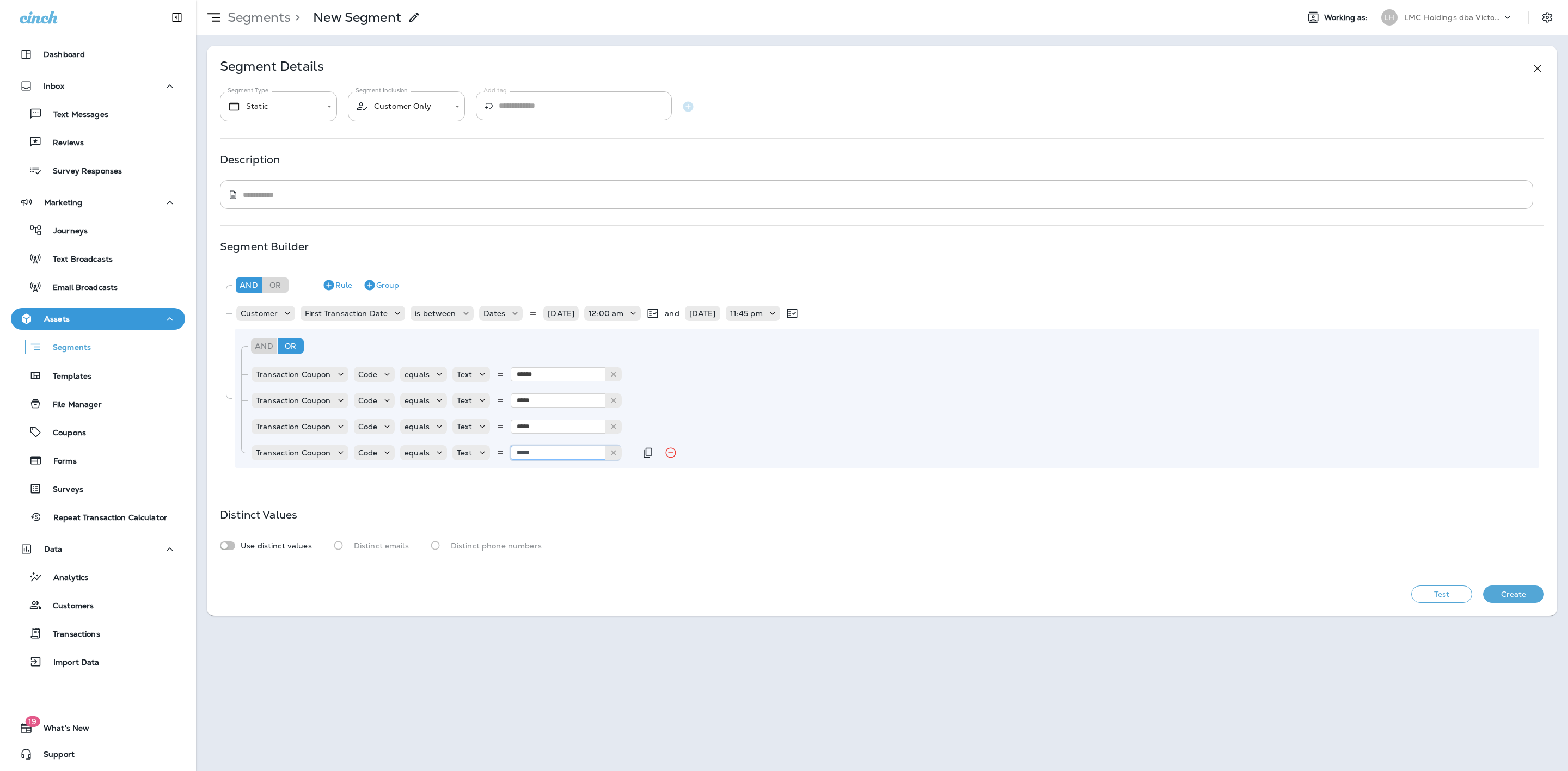
click at [567, 451] on input "*****" at bounding box center [565, 453] width 109 height 14
type input "******"
click at [544, 481] on div "**********" at bounding box center [882, 309] width 1350 height 526
click at [1437, 591] on button "Test" at bounding box center [1441, 594] width 61 height 18
click at [668, 402] on icon "Remove Rule" at bounding box center [670, 400] width 13 height 13
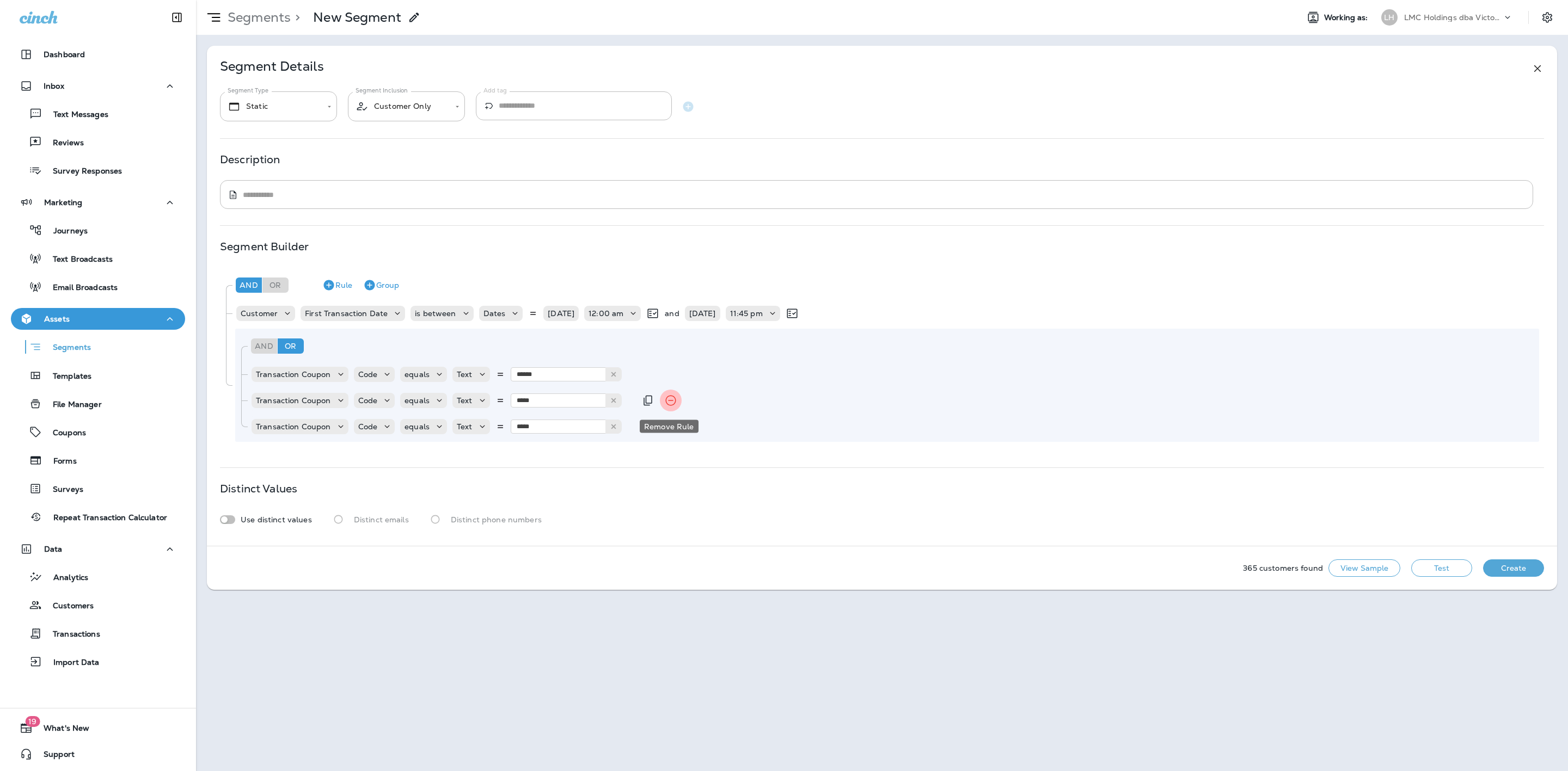
click at [668, 402] on icon "Remove Rule" at bounding box center [670, 400] width 13 height 13
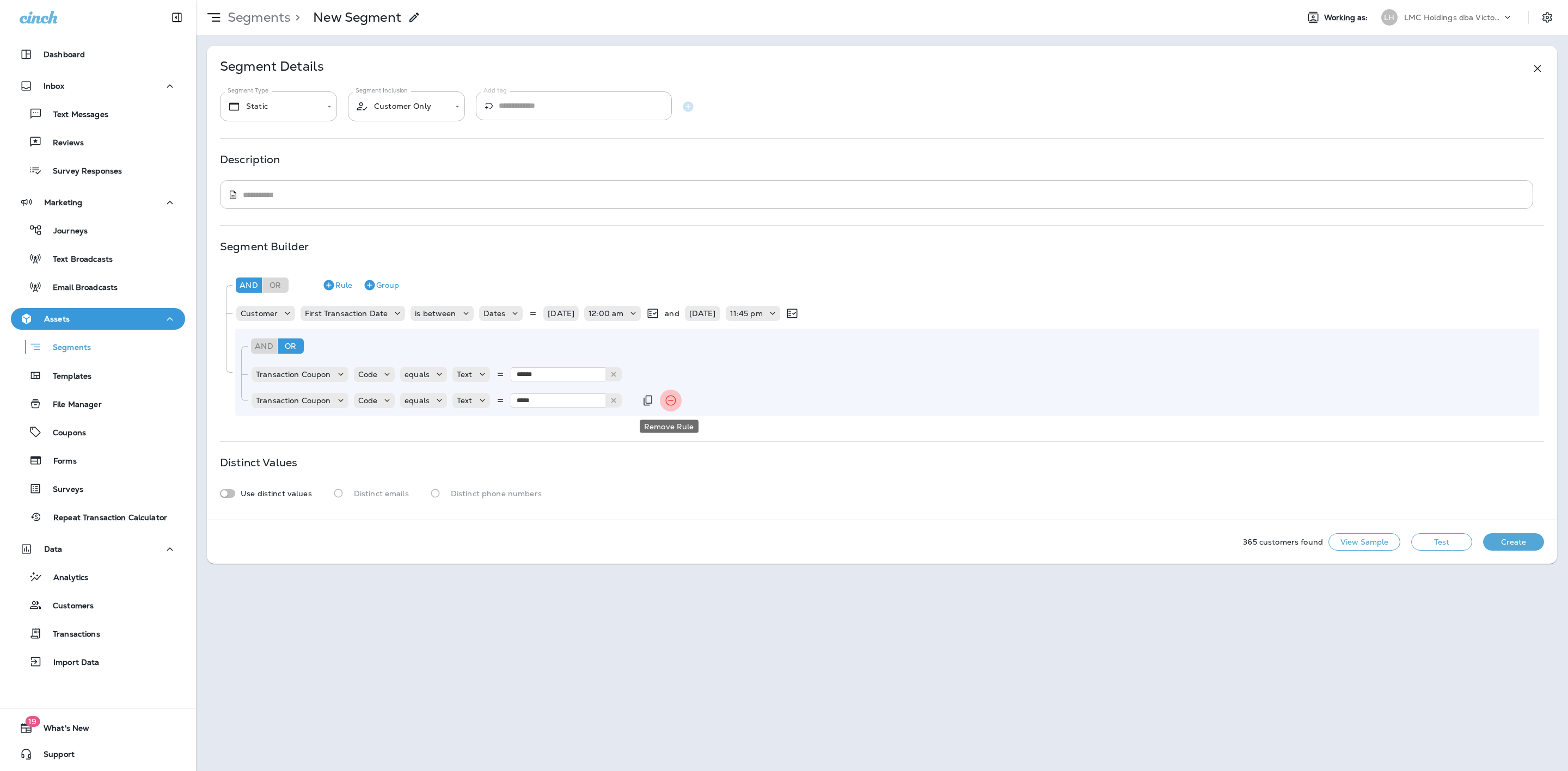
click at [668, 402] on icon "Remove Rule" at bounding box center [670, 400] width 13 height 13
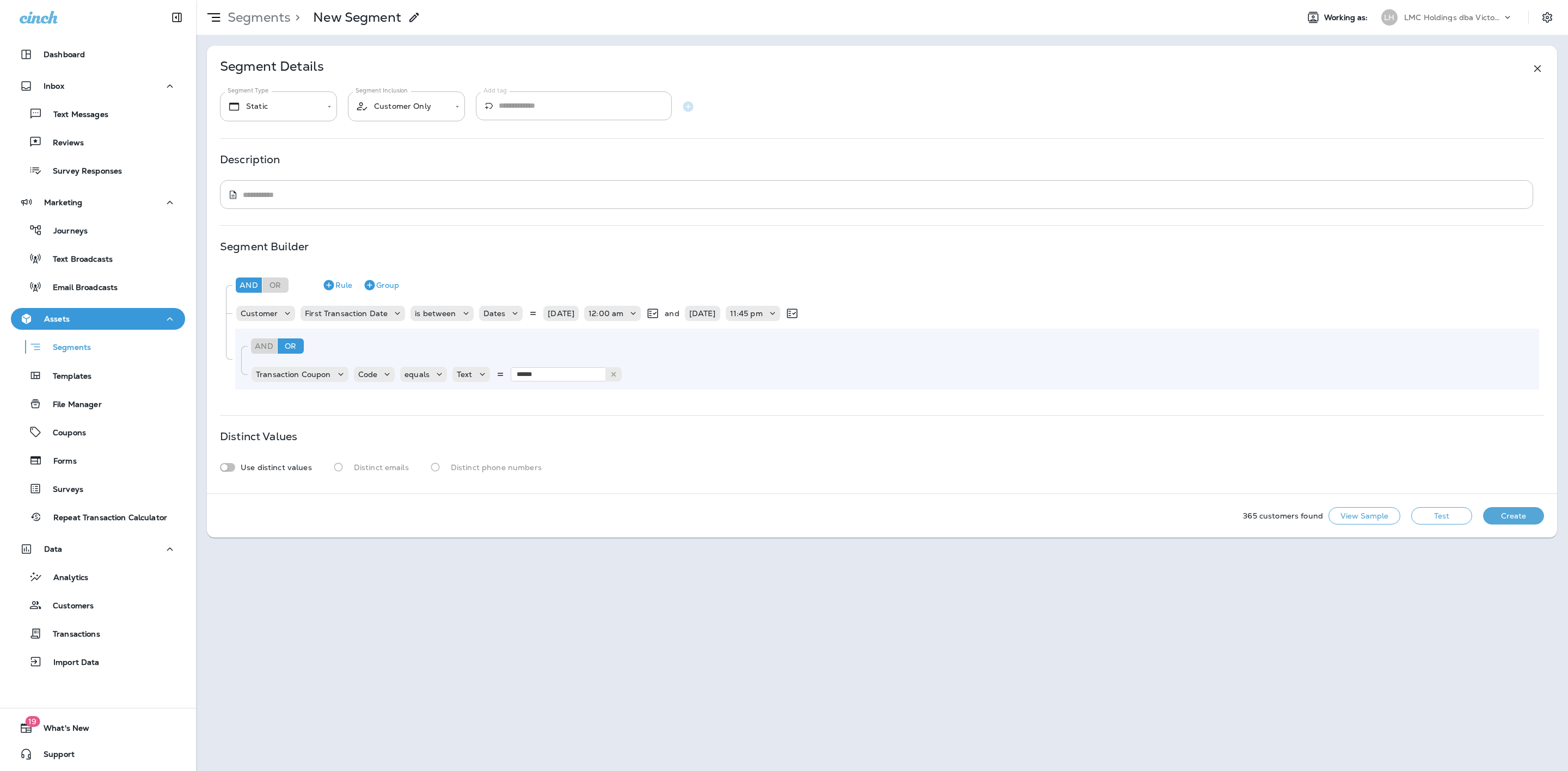
click at [1423, 515] on button "Test" at bounding box center [1441, 516] width 61 height 18
click at [546, 377] on input "******" at bounding box center [565, 374] width 109 height 14
click at [522, 392] on div "And Or Rule Group Customer First Transaction Date is between Dates 07/01/25 12:…" at bounding box center [881, 331] width 1323 height 127
click at [1426, 508] on button "Test" at bounding box center [1441, 516] width 61 height 18
click at [550, 377] on input "******" at bounding box center [565, 374] width 109 height 14
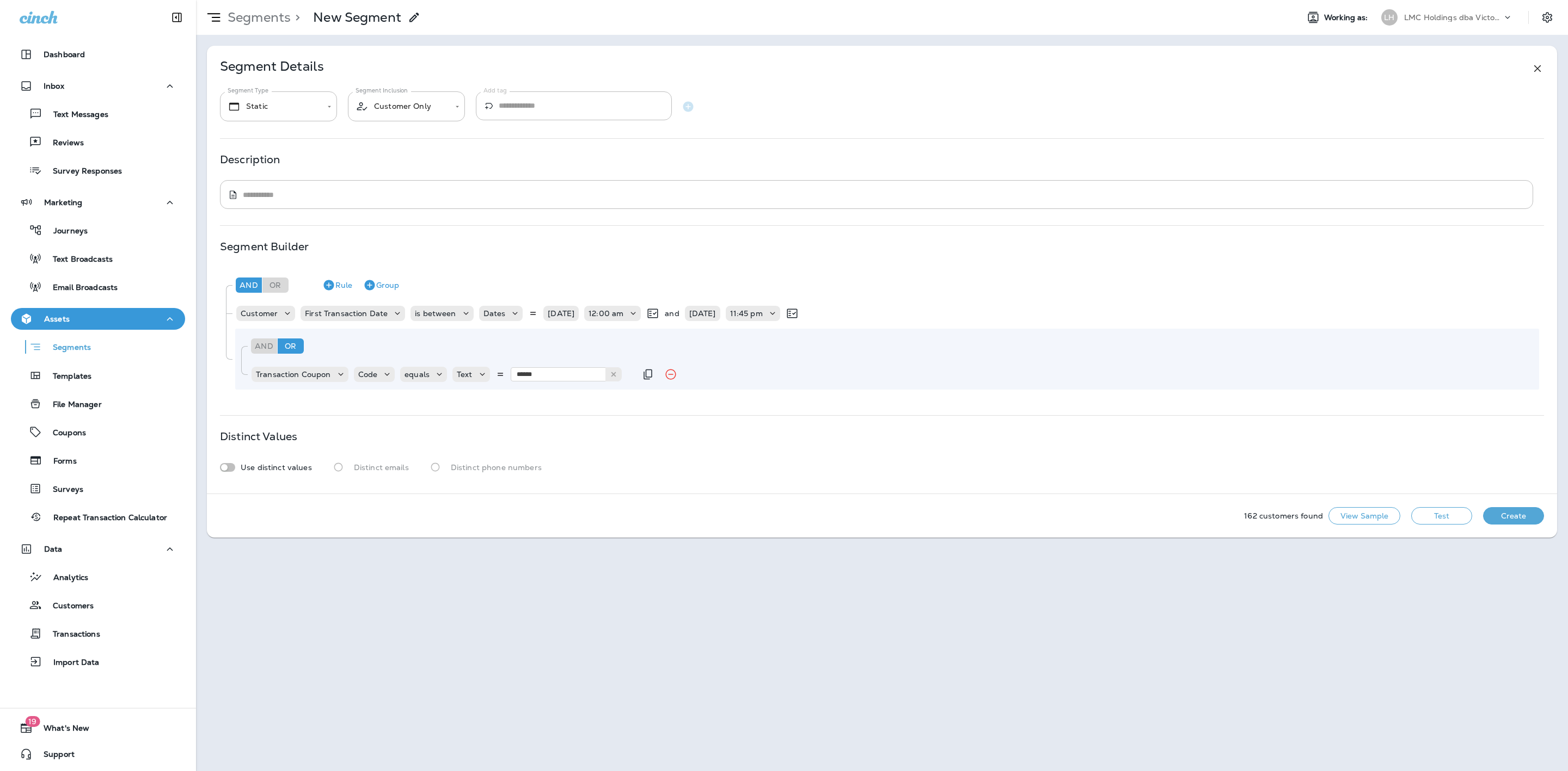
drag, startPoint x: 555, startPoint y: 381, endPoint x: 494, endPoint y: 379, distance: 61.0
click at [494, 379] on div "Text ****** G20JUL" at bounding box center [539, 374] width 173 height 15
click at [559, 391] on div "And Or Rule Group Customer First Transaction Date is between Dates 07/01/25 12:…" at bounding box center [881, 331] width 1323 height 127
click at [1439, 509] on button "Test" at bounding box center [1441, 516] width 61 height 18
click at [536, 372] on input "*****" at bounding box center [565, 374] width 109 height 14
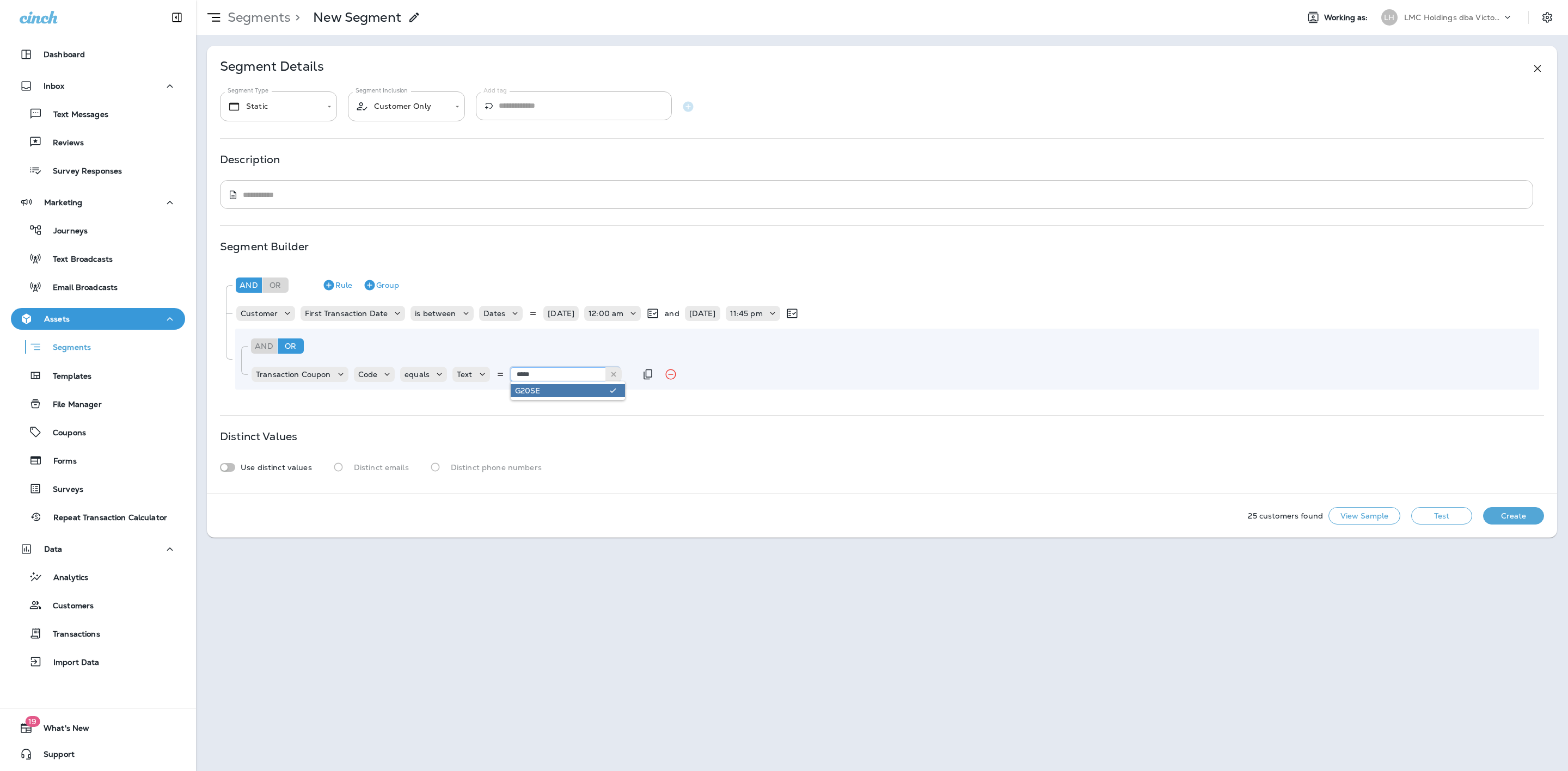
click at [537, 372] on input "*****" at bounding box center [565, 374] width 109 height 14
click at [557, 389] on div "And Or Rule Group Transaction Coupon Code equals Text ***** G20FH" at bounding box center [887, 359] width 1304 height 61
click at [1447, 524] on button "Test" at bounding box center [1441, 516] width 61 height 18
click at [545, 374] on input "*****" at bounding box center [565, 374] width 109 height 14
click at [559, 396] on div "And Or Rule Group Customer First Transaction Date is between Dates 07/01/25 12:…" at bounding box center [881, 333] width 1324 height 131
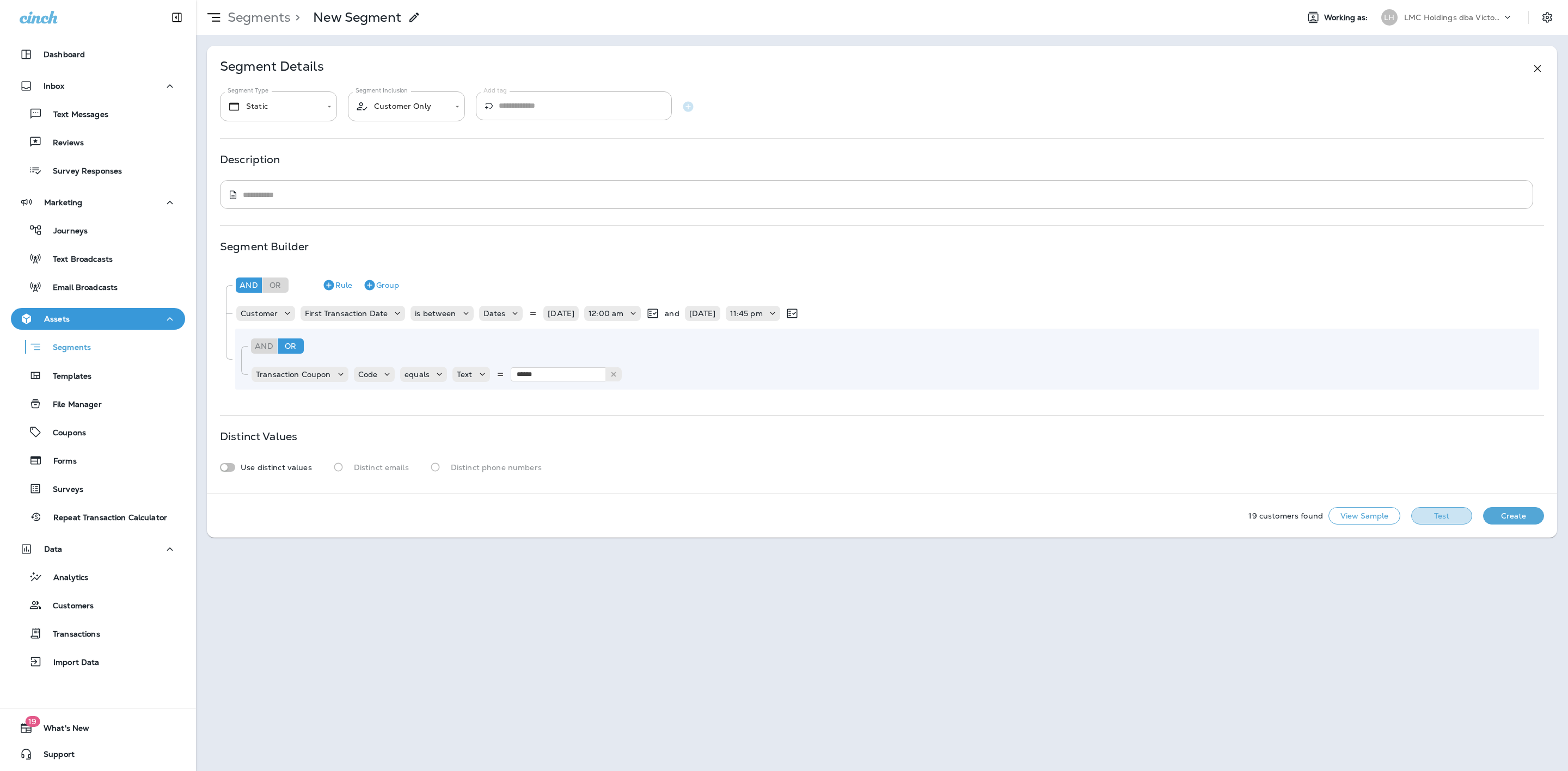
click at [1443, 509] on button "Test" at bounding box center [1441, 516] width 61 height 18
click at [549, 374] on input "******" at bounding box center [565, 374] width 109 height 14
type input "****"
click at [573, 391] on div "And Or Rule Group Customer First Transaction Date is between Dates 07/01/25 12:…" at bounding box center [881, 331] width 1323 height 127
click at [1435, 513] on button "Test" at bounding box center [1441, 516] width 61 height 18
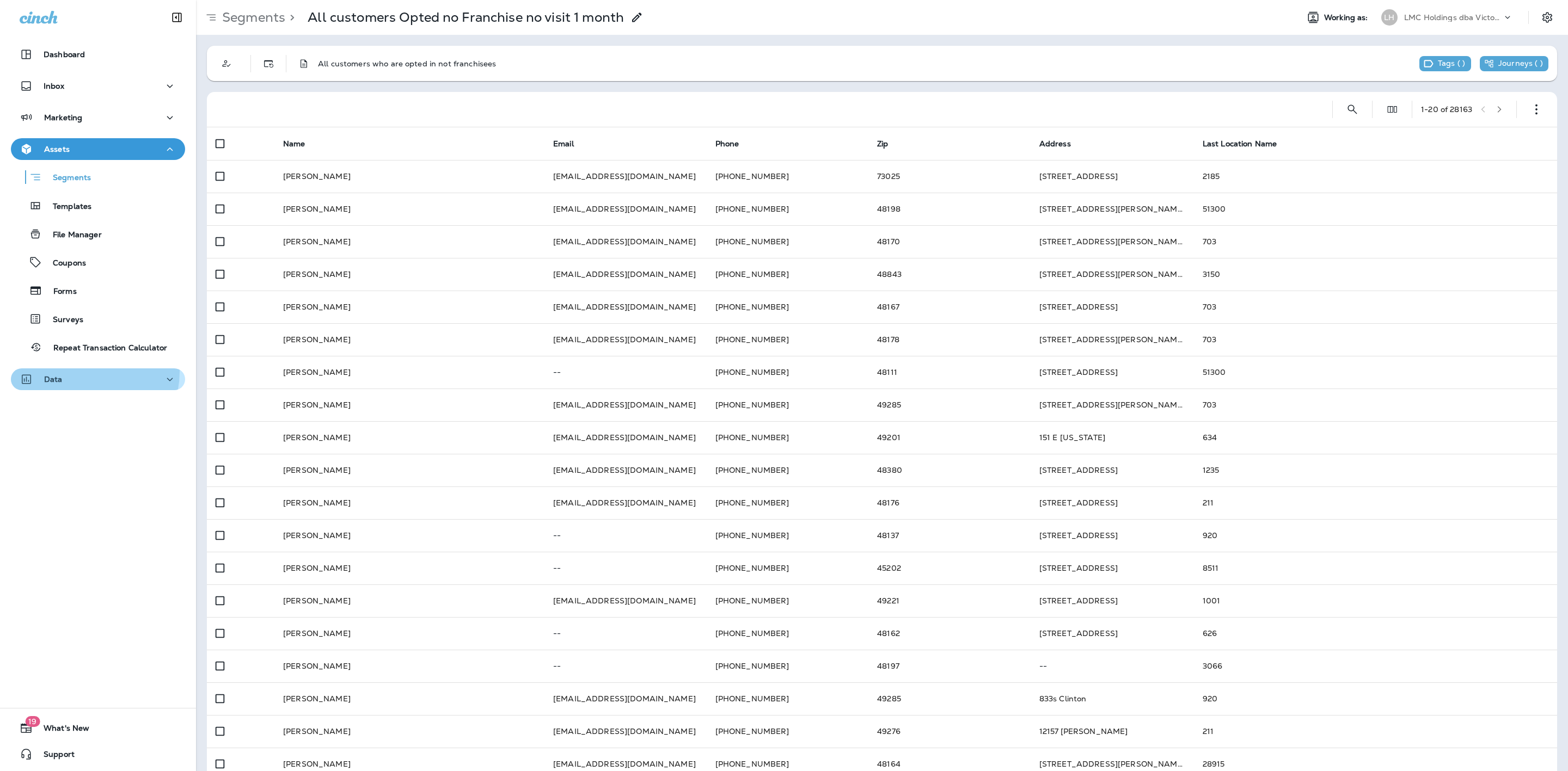
click at [79, 371] on button "Data" at bounding box center [98, 380] width 174 height 22
click at [80, 405] on p "Analytics" at bounding box center [65, 408] width 46 height 10
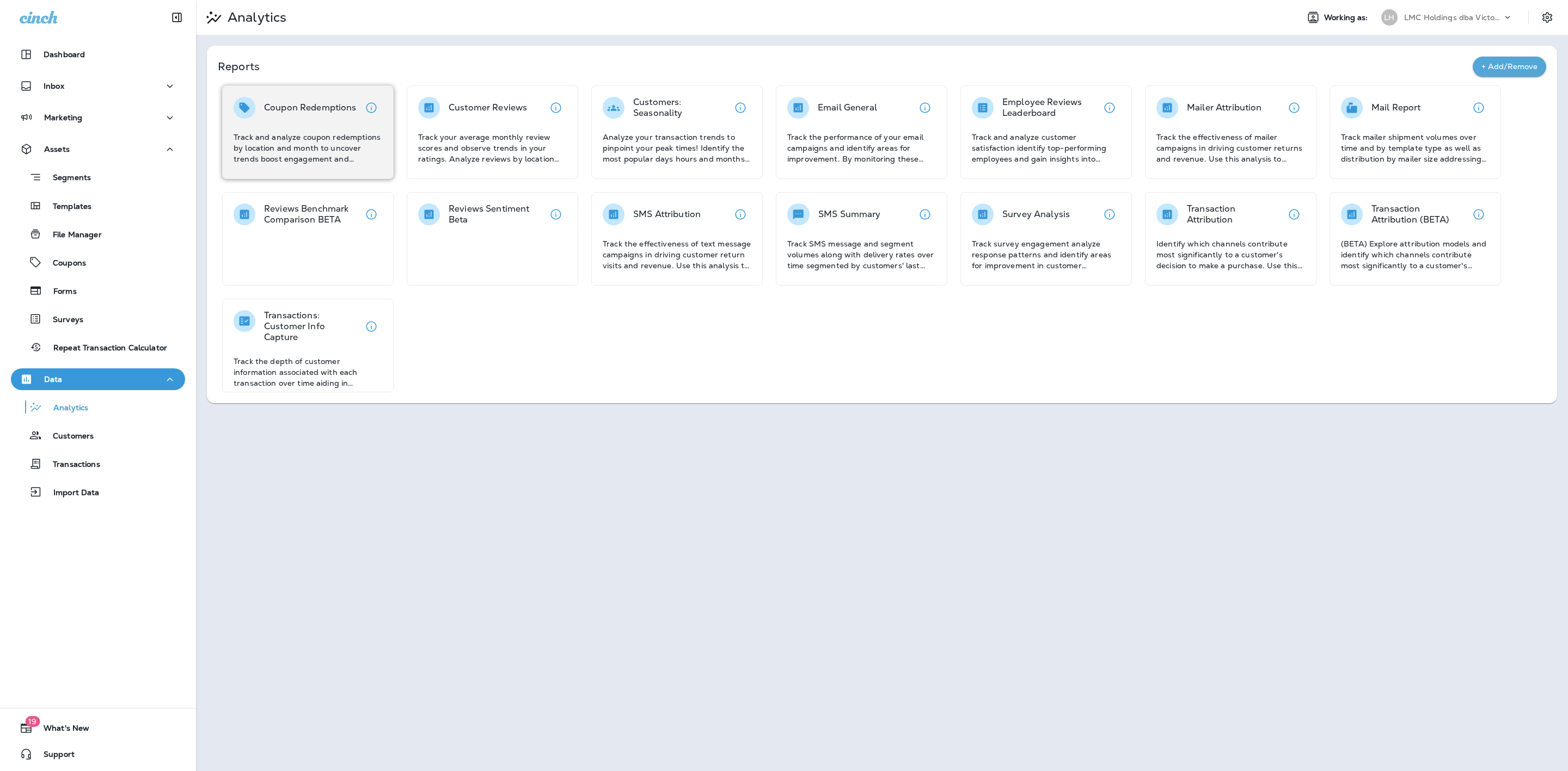
click at [360, 144] on p "Track and analyze coupon redemptions by location and month to uncover trends bo…" at bounding box center [308, 148] width 149 height 33
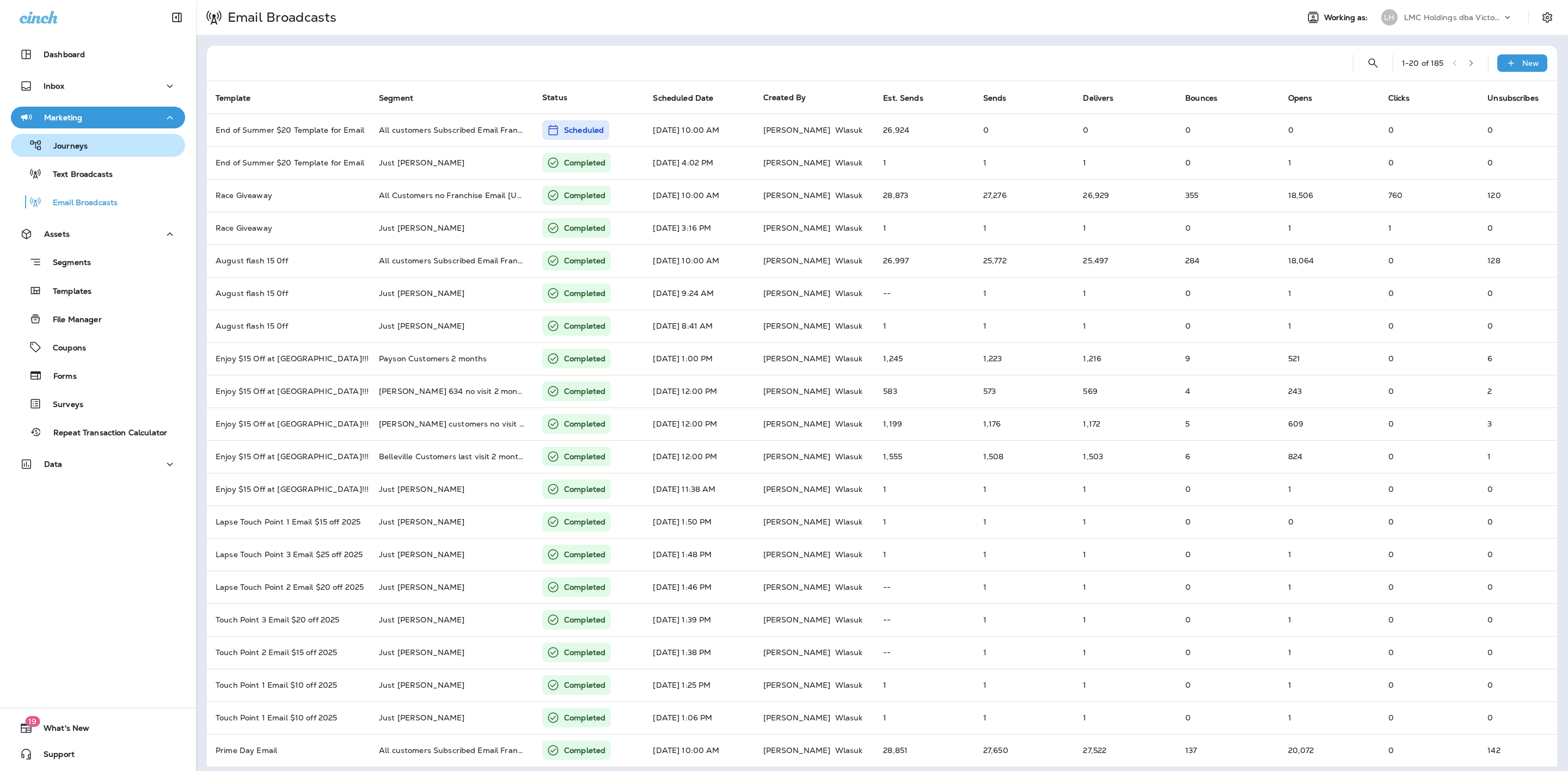
click at [117, 144] on div "Journeys" at bounding box center [98, 145] width 166 height 16
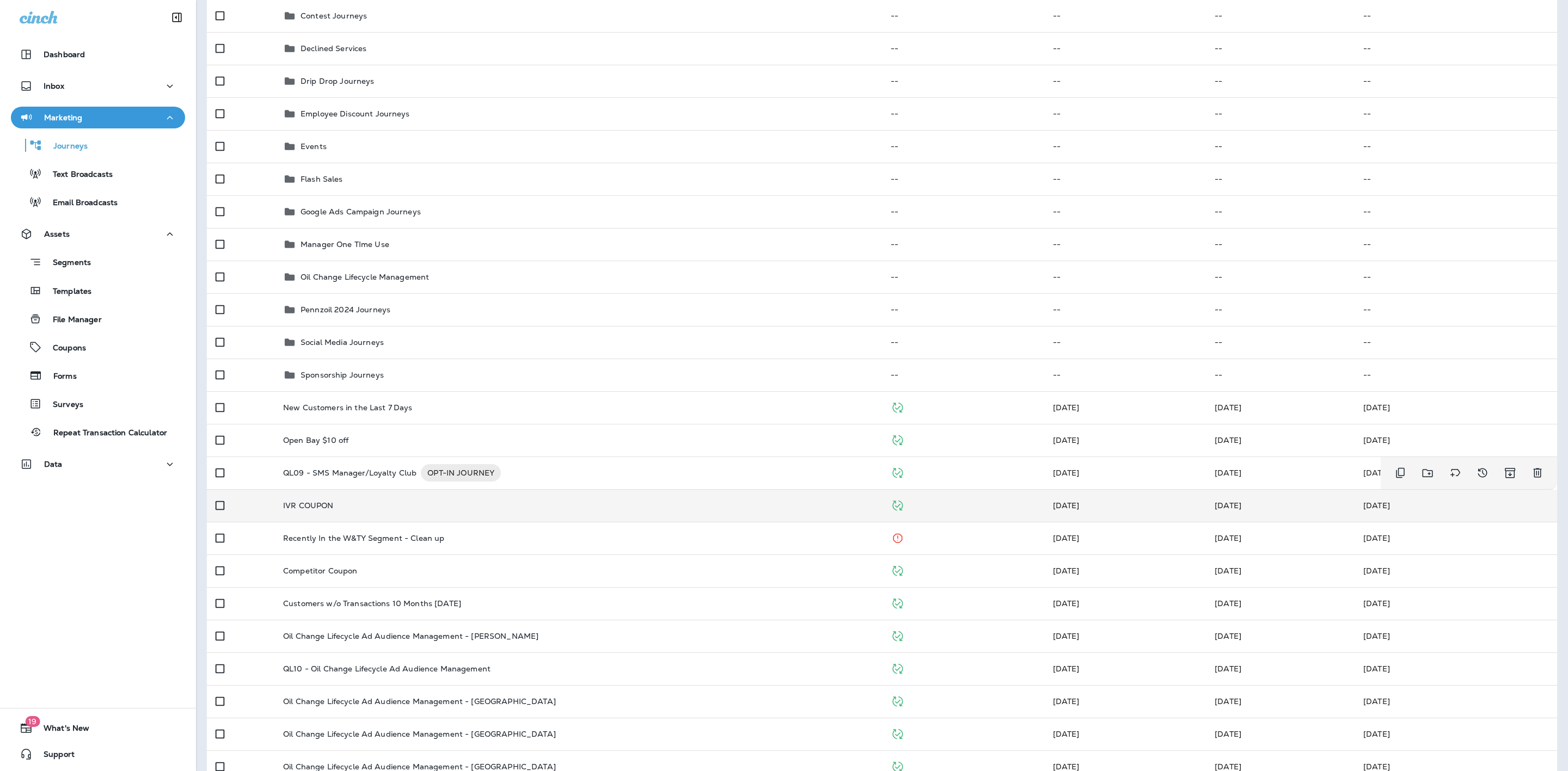
scroll to position [245, 0]
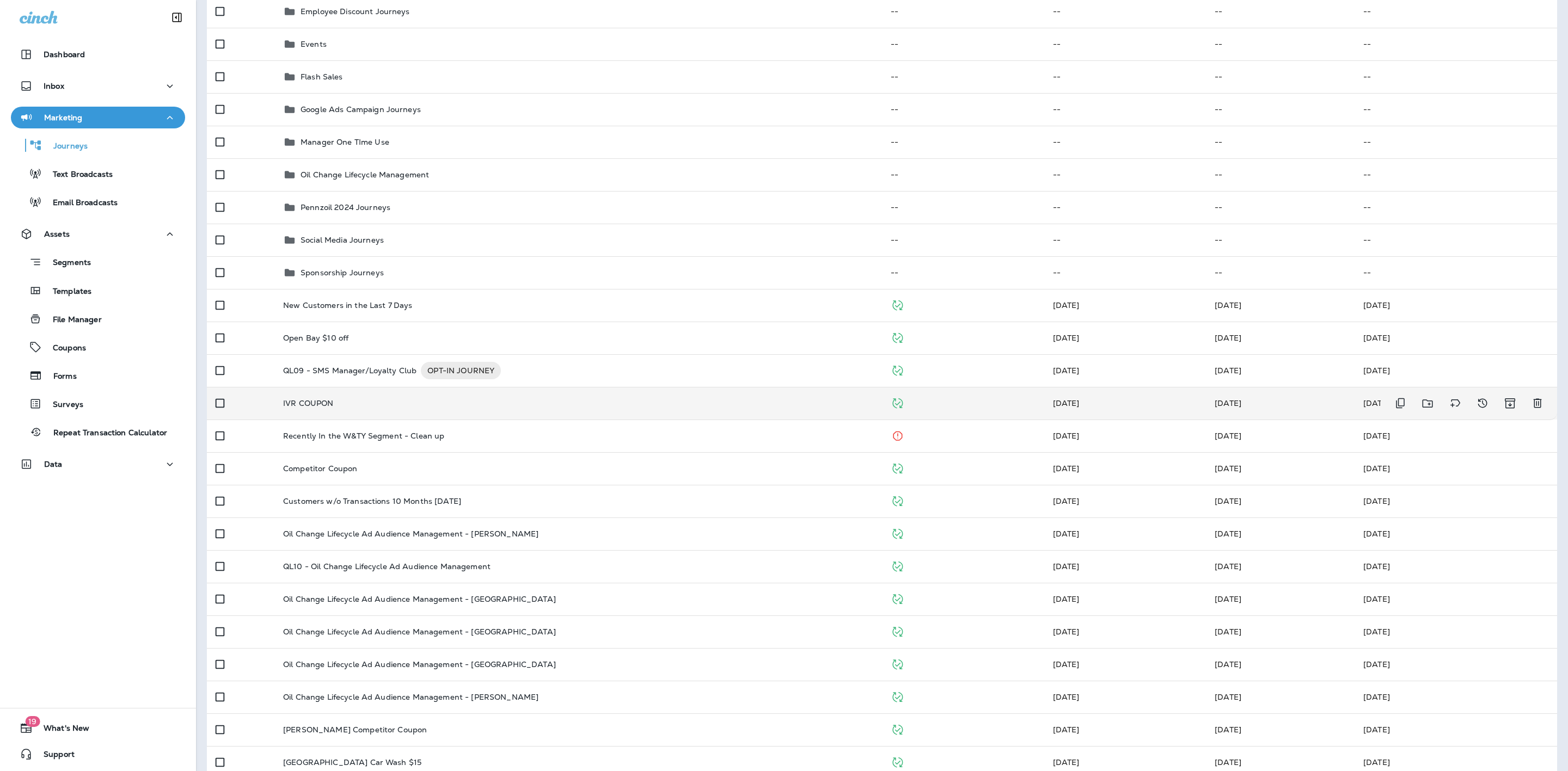
click at [421, 402] on div "IVR COUPON" at bounding box center [578, 403] width 590 height 9
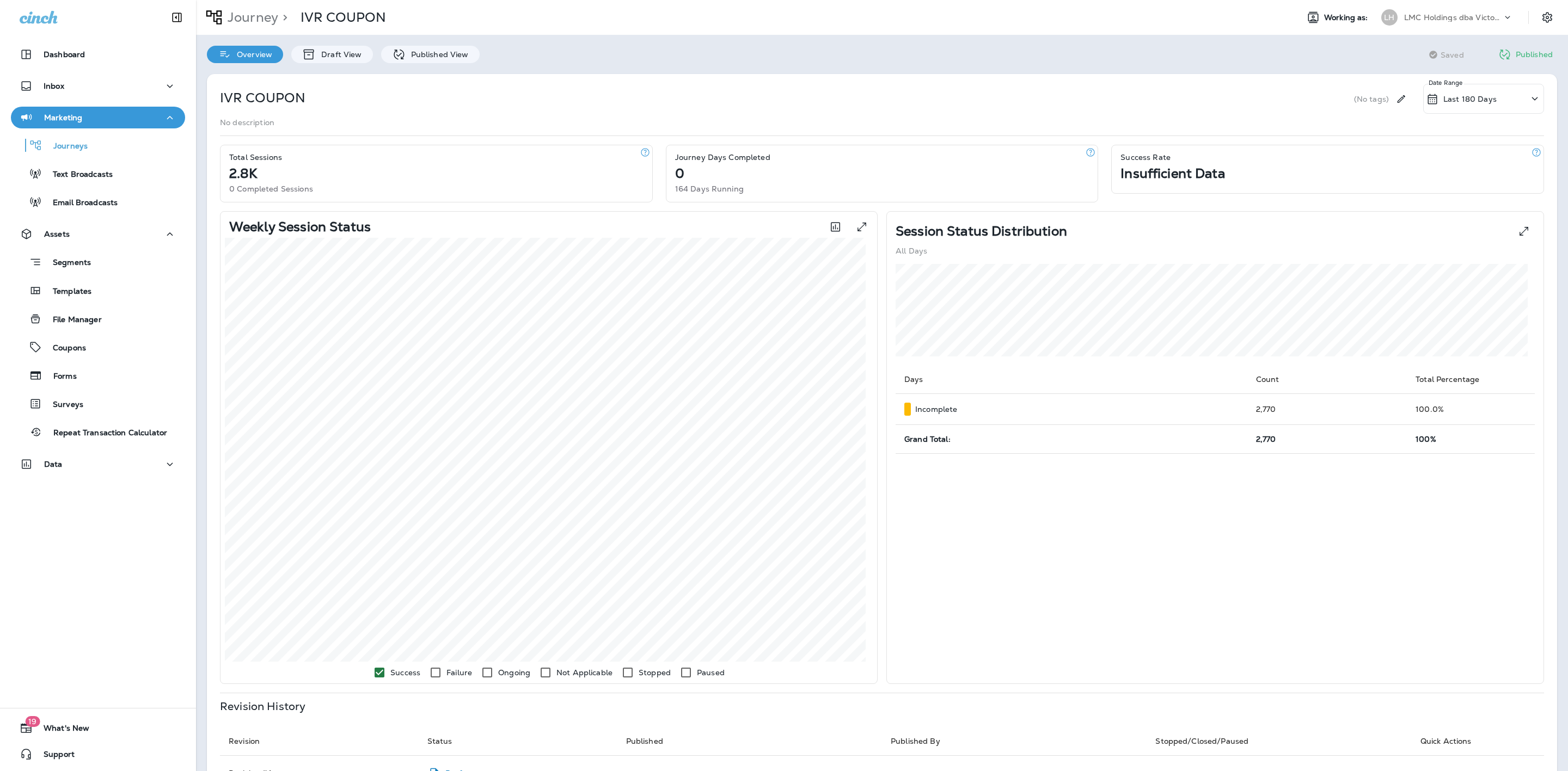
click at [1451, 95] on p "Last 180 Days" at bounding box center [1470, 99] width 54 height 9
click at [1065, 167] on icon "Previous month" at bounding box center [1063, 166] width 8 height 8
click at [1110, 204] on button "1" at bounding box center [1110, 211] width 22 height 22
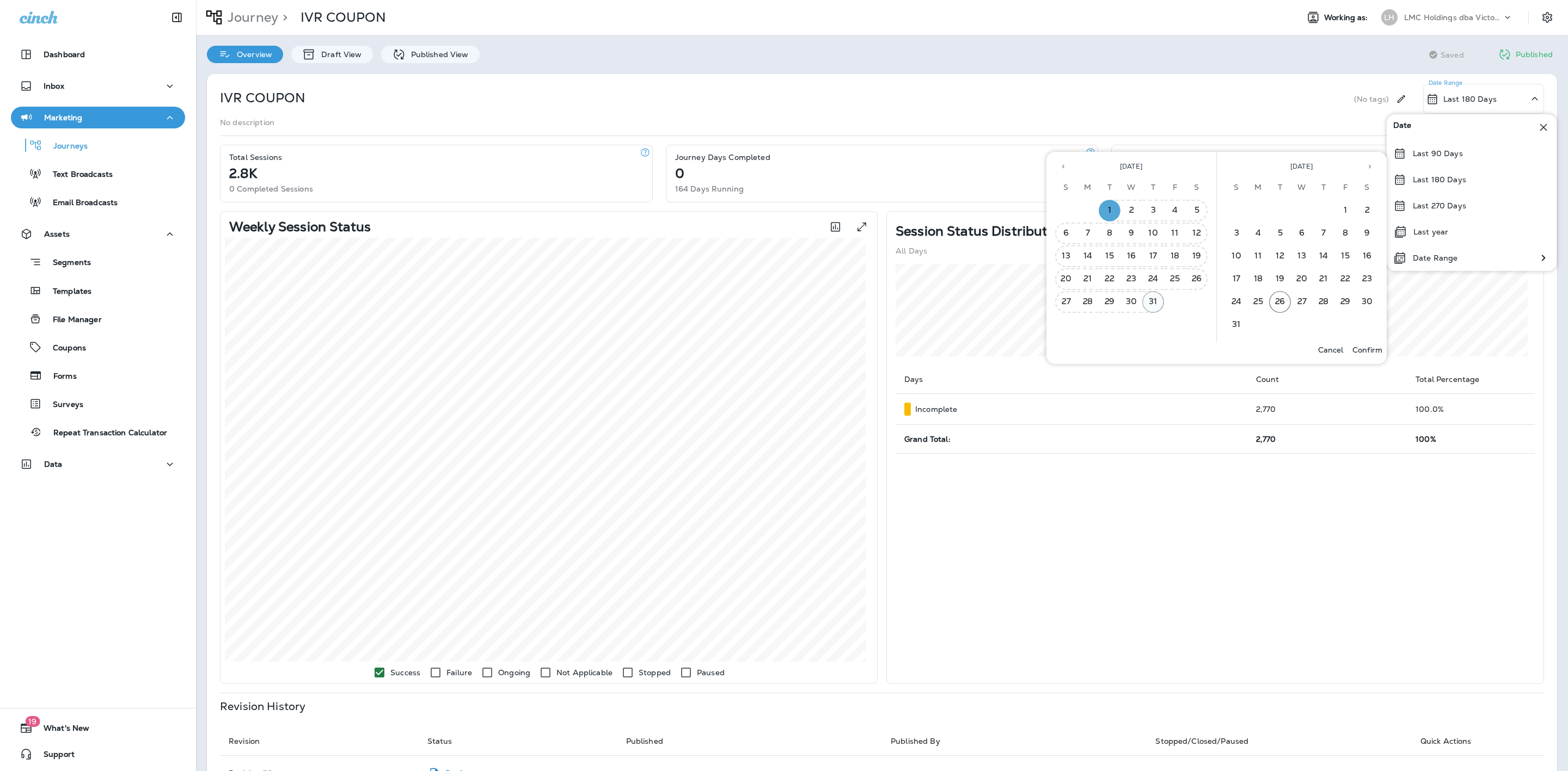
click at [1157, 295] on button "31" at bounding box center [1153, 302] width 22 height 22
click at [1362, 350] on p "Confirm" at bounding box center [1367, 350] width 30 height 9
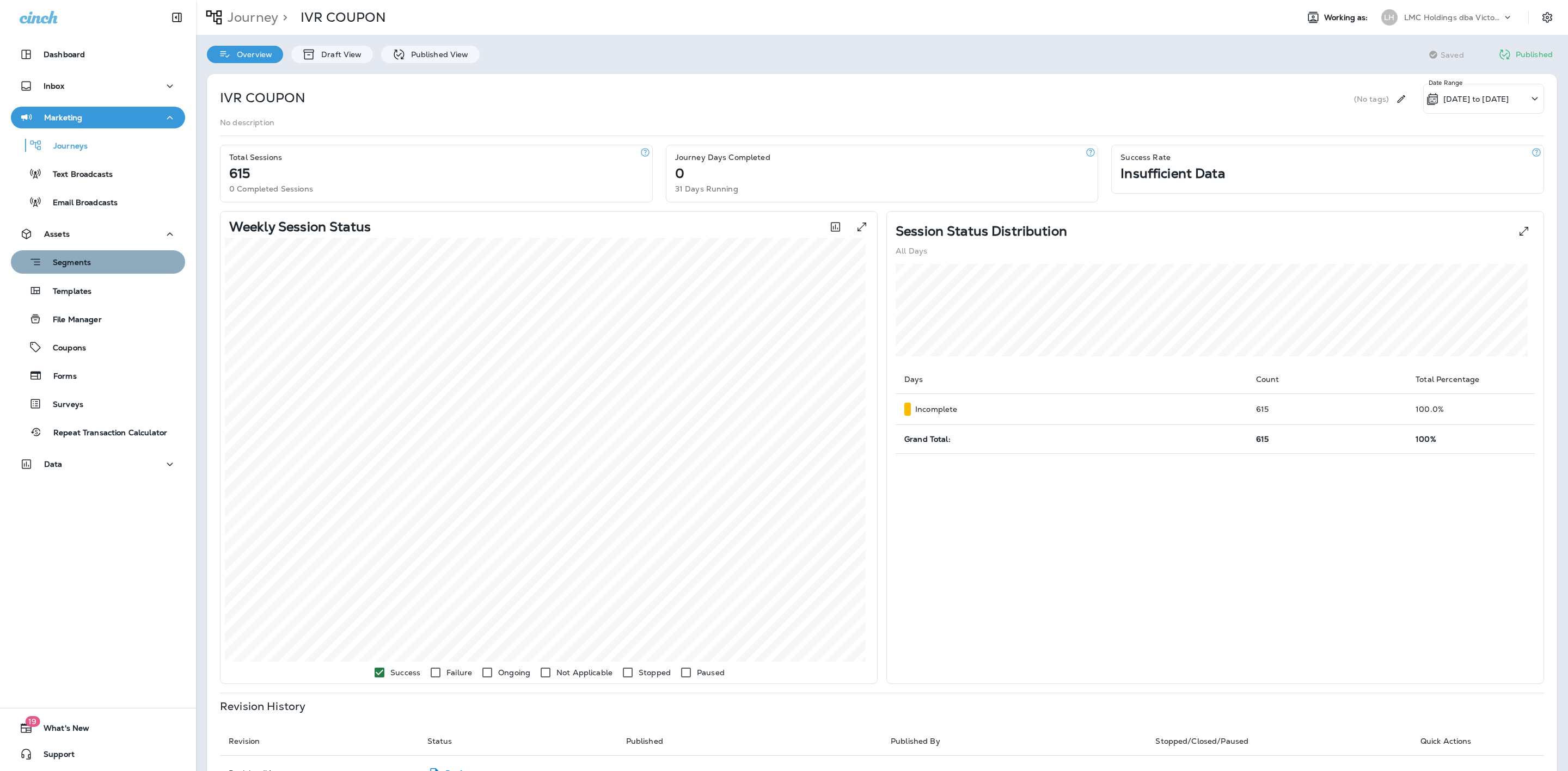
click at [125, 252] on button "Segments" at bounding box center [98, 262] width 174 height 23
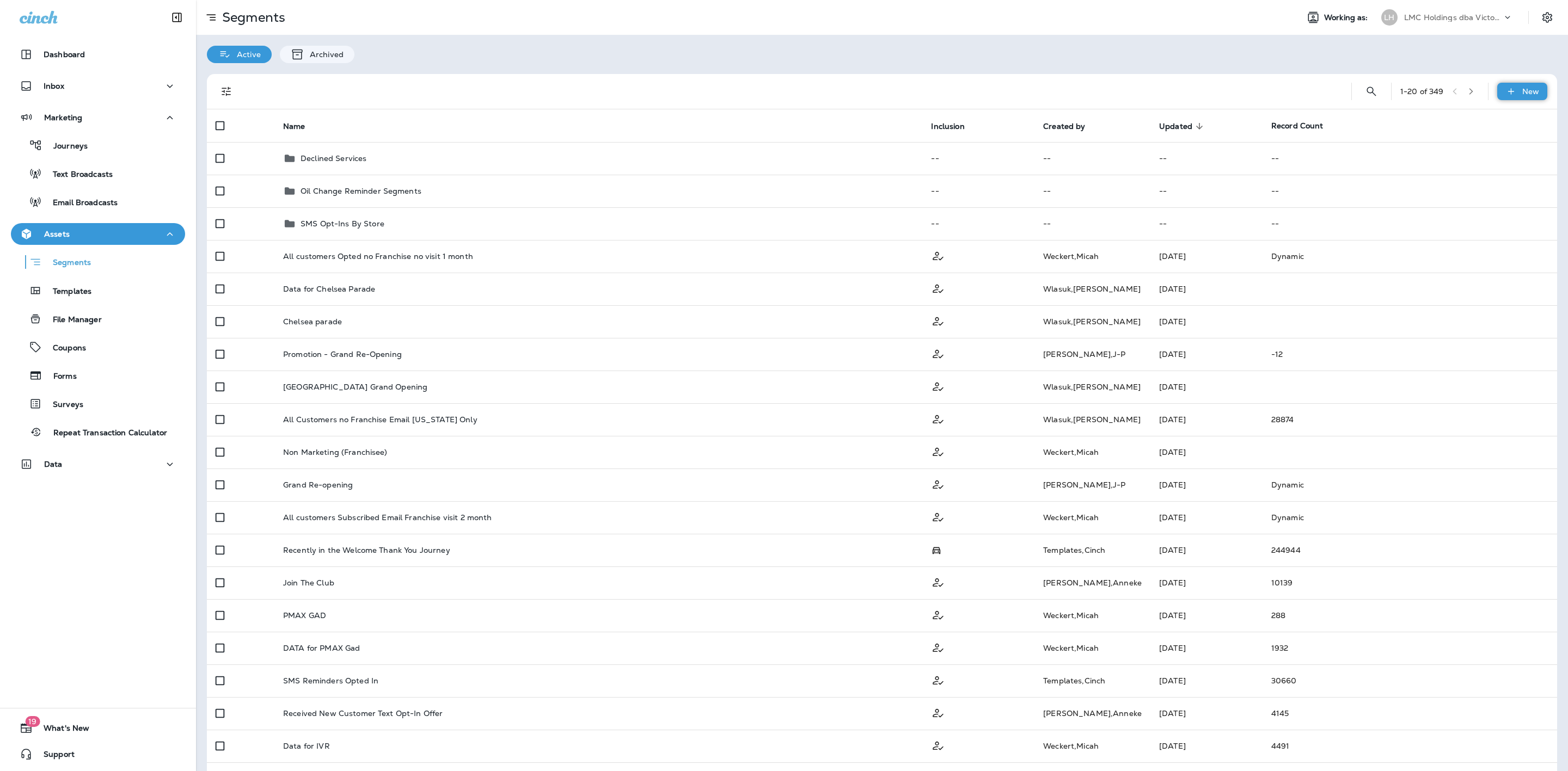
click at [1525, 92] on p "New" at bounding box center [1531, 91] width 17 height 9
click at [1460, 114] on p "New Segment" at bounding box center [1478, 118] width 58 height 9
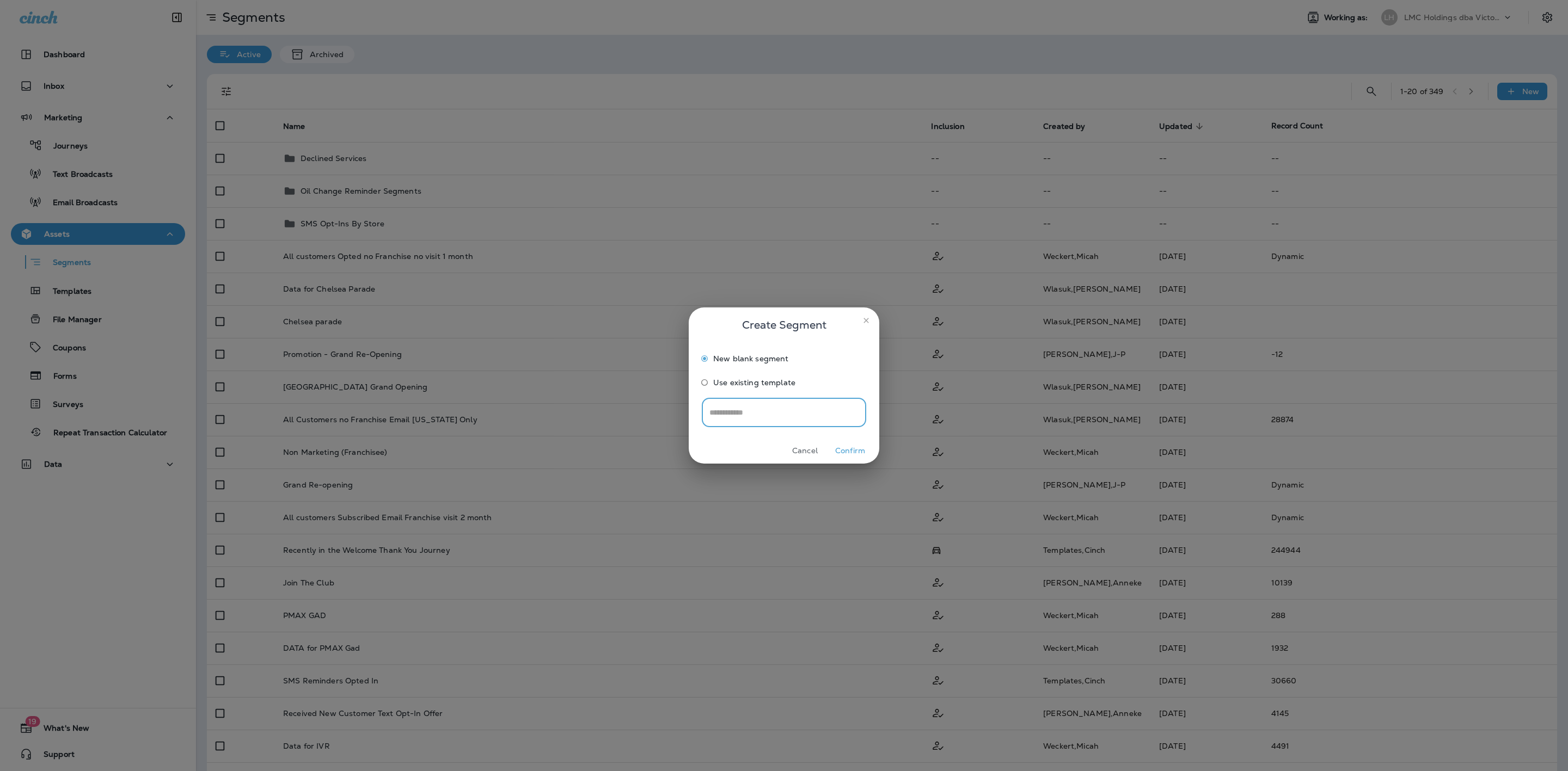
click at [847, 451] on button "Confirm" at bounding box center [850, 451] width 41 height 17
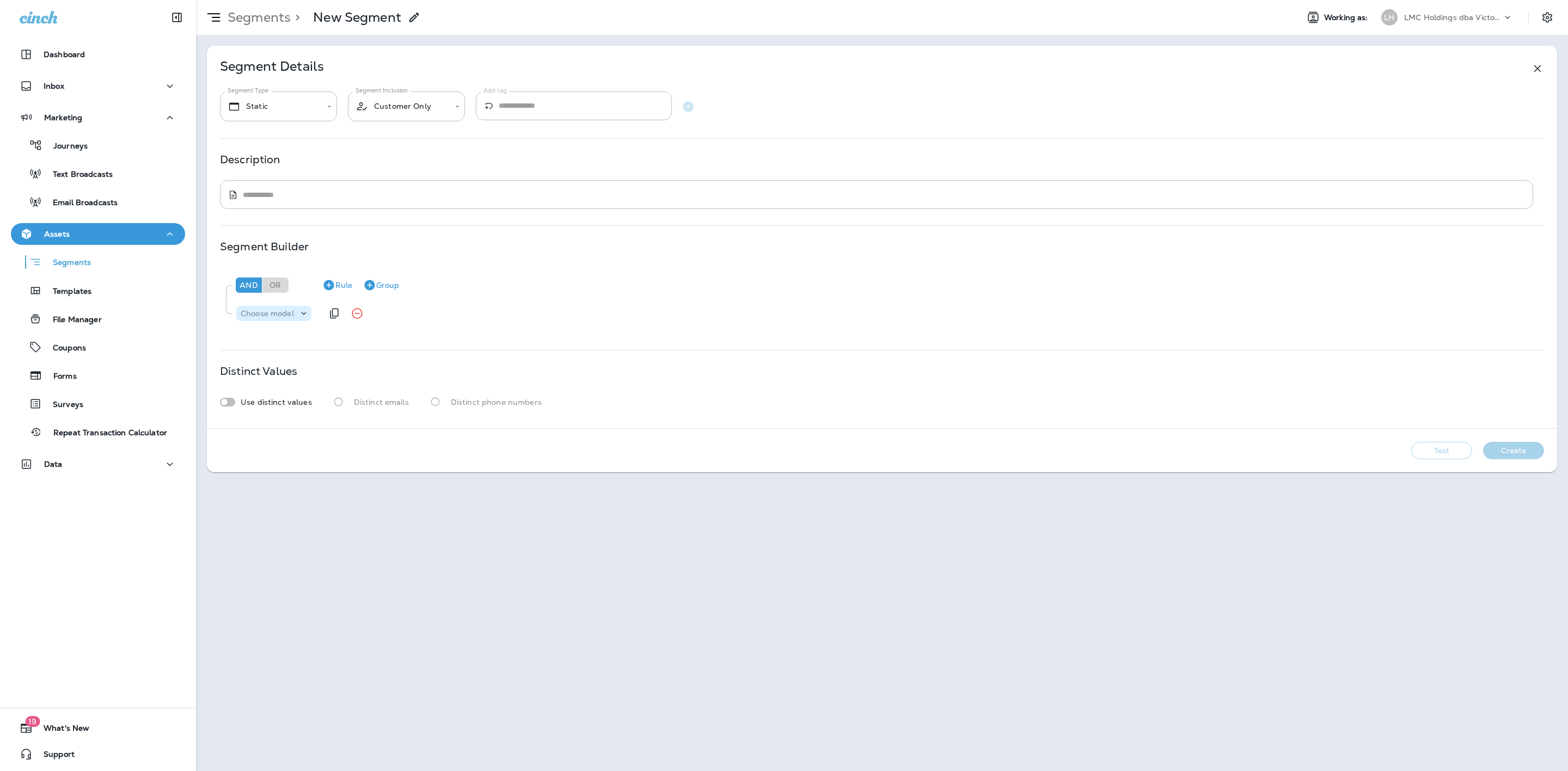
click at [282, 314] on p "Choose model" at bounding box center [267, 313] width 54 height 9
drag, startPoint x: 296, startPoint y: 408, endPoint x: 358, endPoint y: 371, distance: 72.2
click at [296, 408] on p "Transaction Coupon" at bounding box center [281, 411] width 80 height 9
click at [373, 314] on p "Choose field" at bounding box center [366, 313] width 46 height 9
click at [369, 340] on button "Code" at bounding box center [378, 341] width 80 height 18
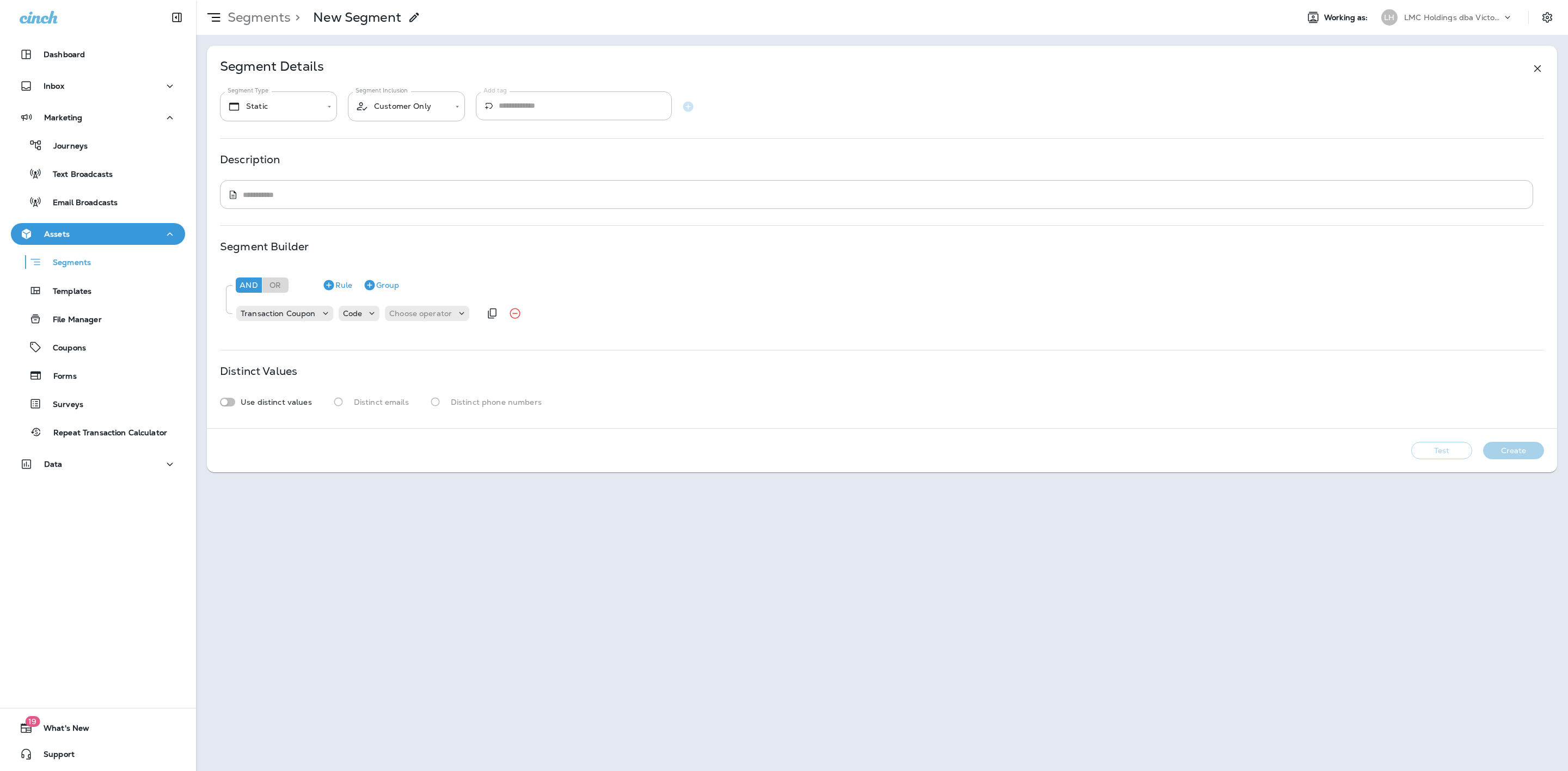
click at [414, 324] on div "Transaction Coupon Code Choose operator" at bounding box center [357, 313] width 245 height 22
click at [415, 321] on div "Choose operator" at bounding box center [427, 313] width 85 height 15
click at [425, 477] on button "equals" at bounding box center [429, 480] width 88 height 18
click at [469, 313] on p "Choose query type" at bounding box center [477, 313] width 71 height 9
click at [456, 337] on p "Text" at bounding box center [450, 341] width 20 height 9
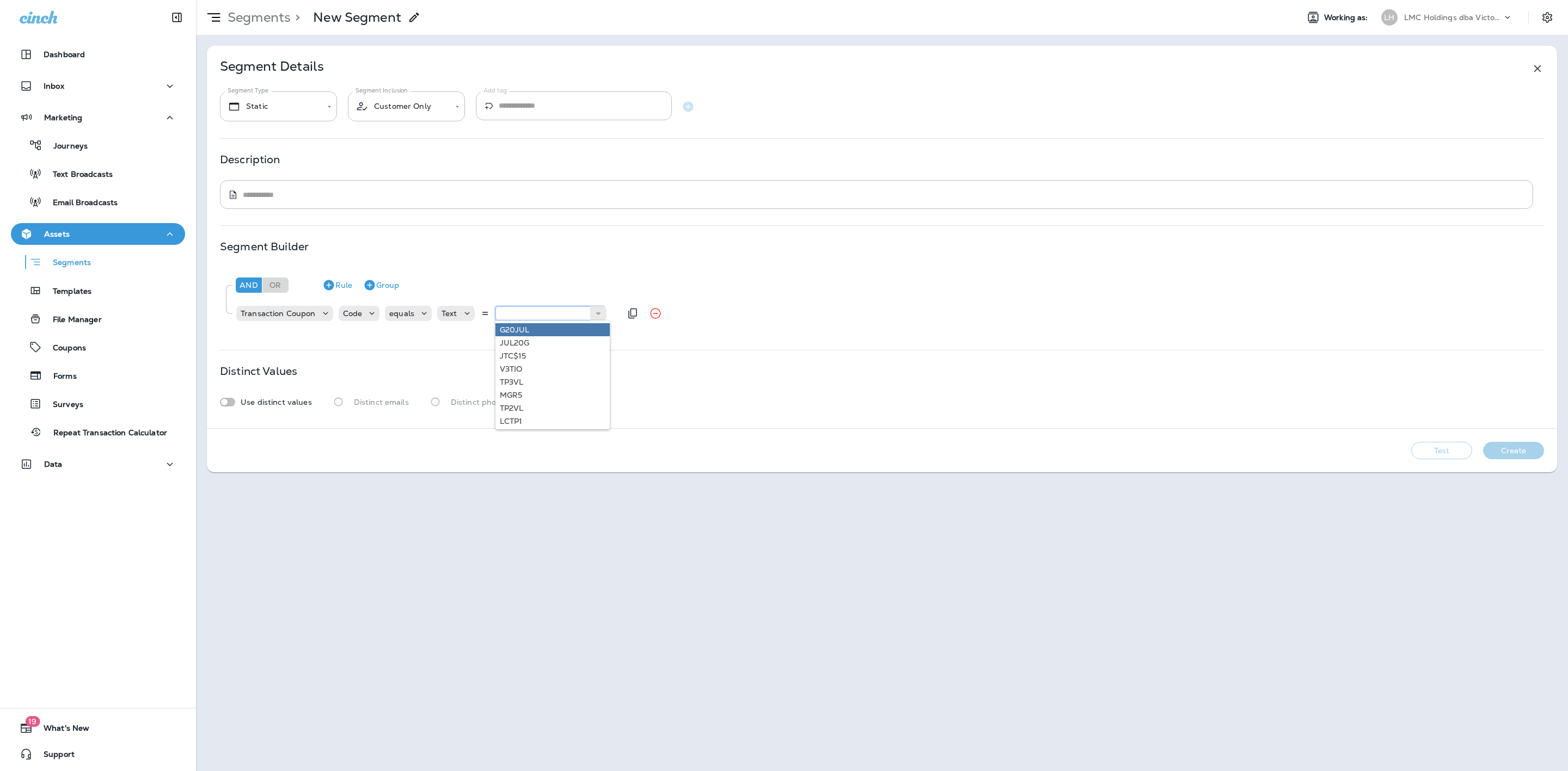
click at [514, 312] on input "text" at bounding box center [550, 313] width 109 height 14
type input "*****"
click at [515, 332] on div "And Or Rule Group Transaction Coupon Code equals Text ***** EOS20" at bounding box center [881, 300] width 1324 height 66
click at [1431, 448] on div "Test Create" at bounding box center [882, 451] width 1350 height 44
click at [1427, 447] on button "Test" at bounding box center [1441, 450] width 61 height 18
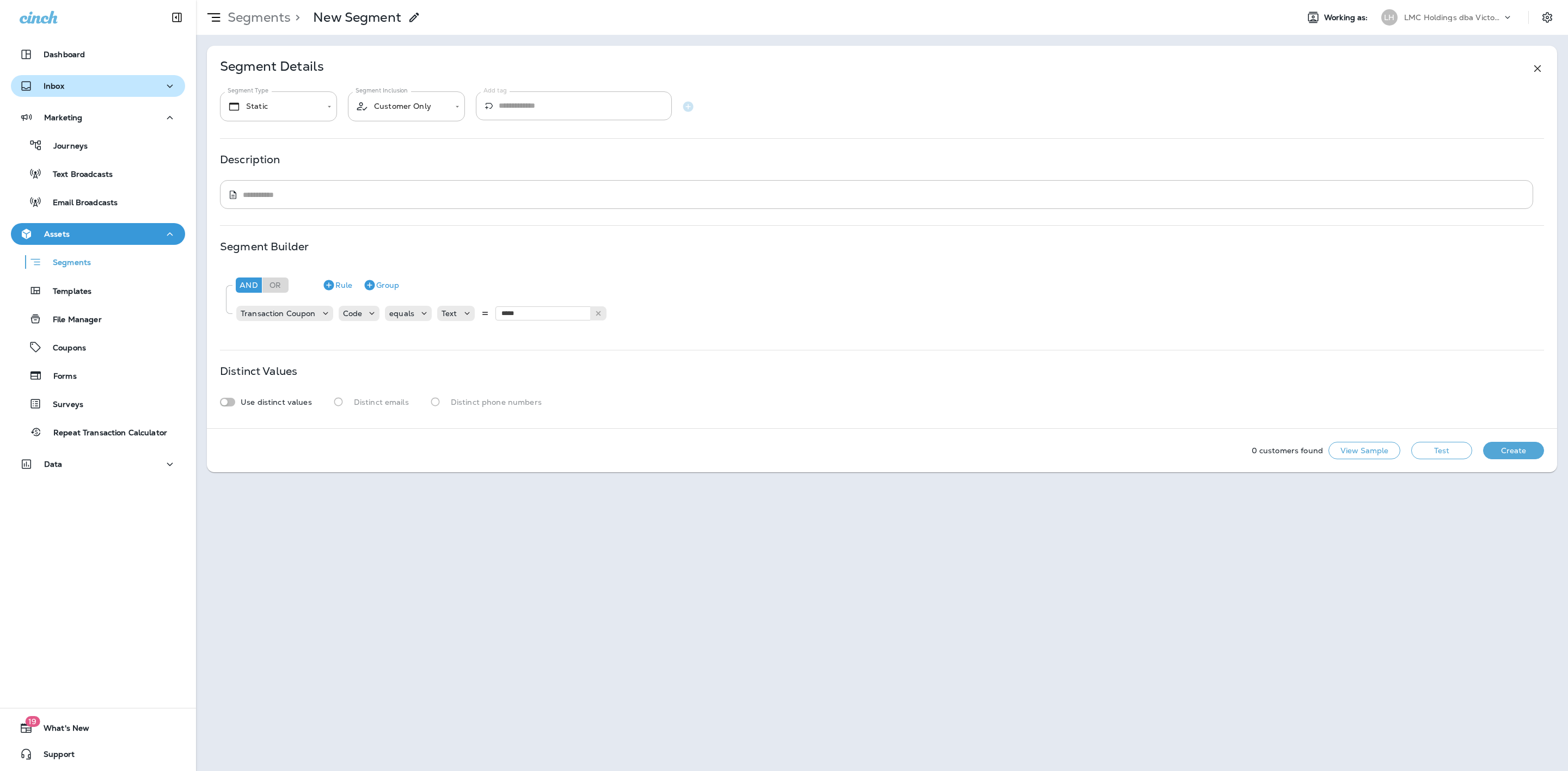
click at [101, 86] on div "Inbox" at bounding box center [98, 86] width 157 height 13
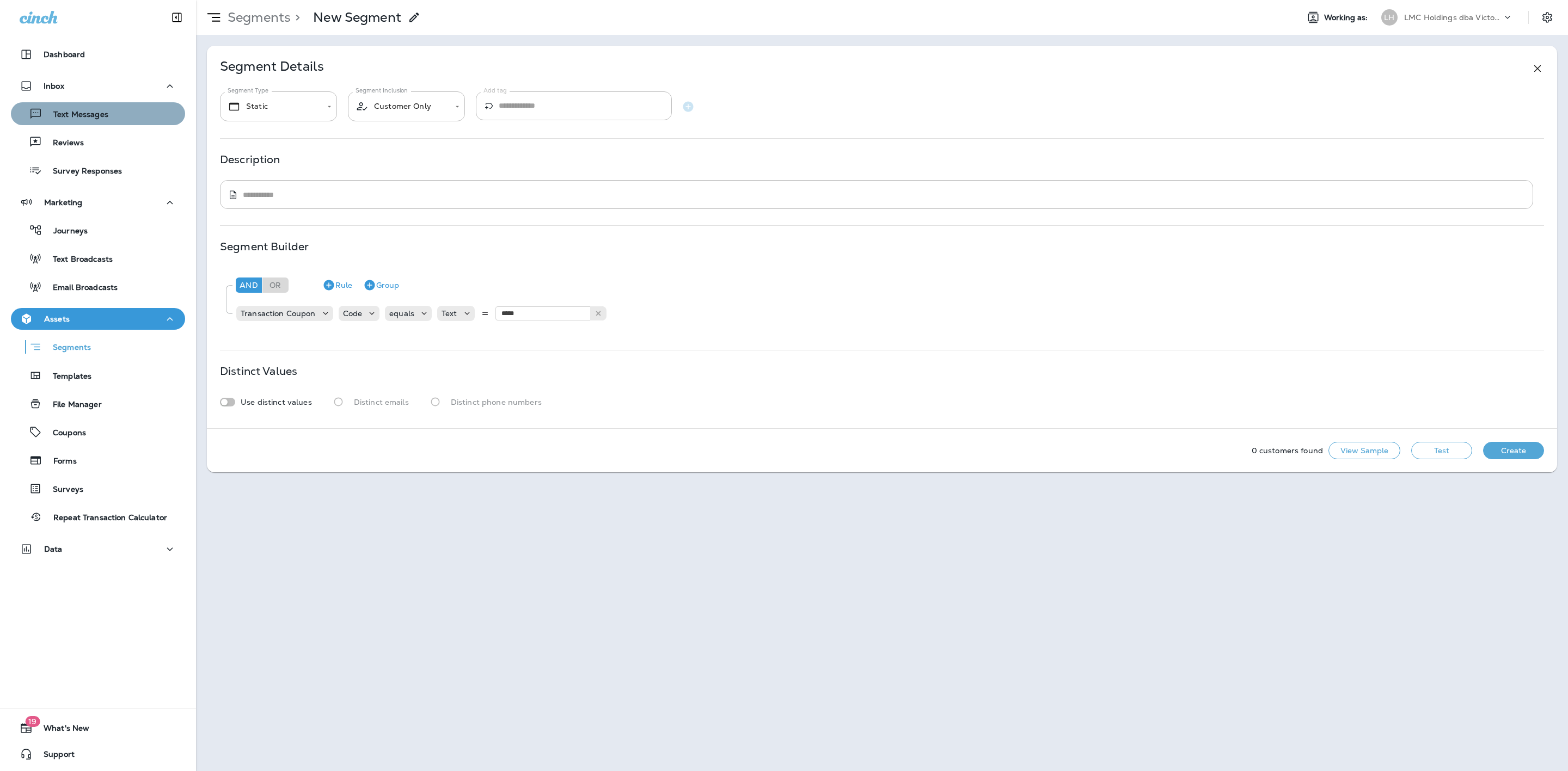
click at [108, 114] on div "Text Messages" at bounding box center [98, 114] width 166 height 16
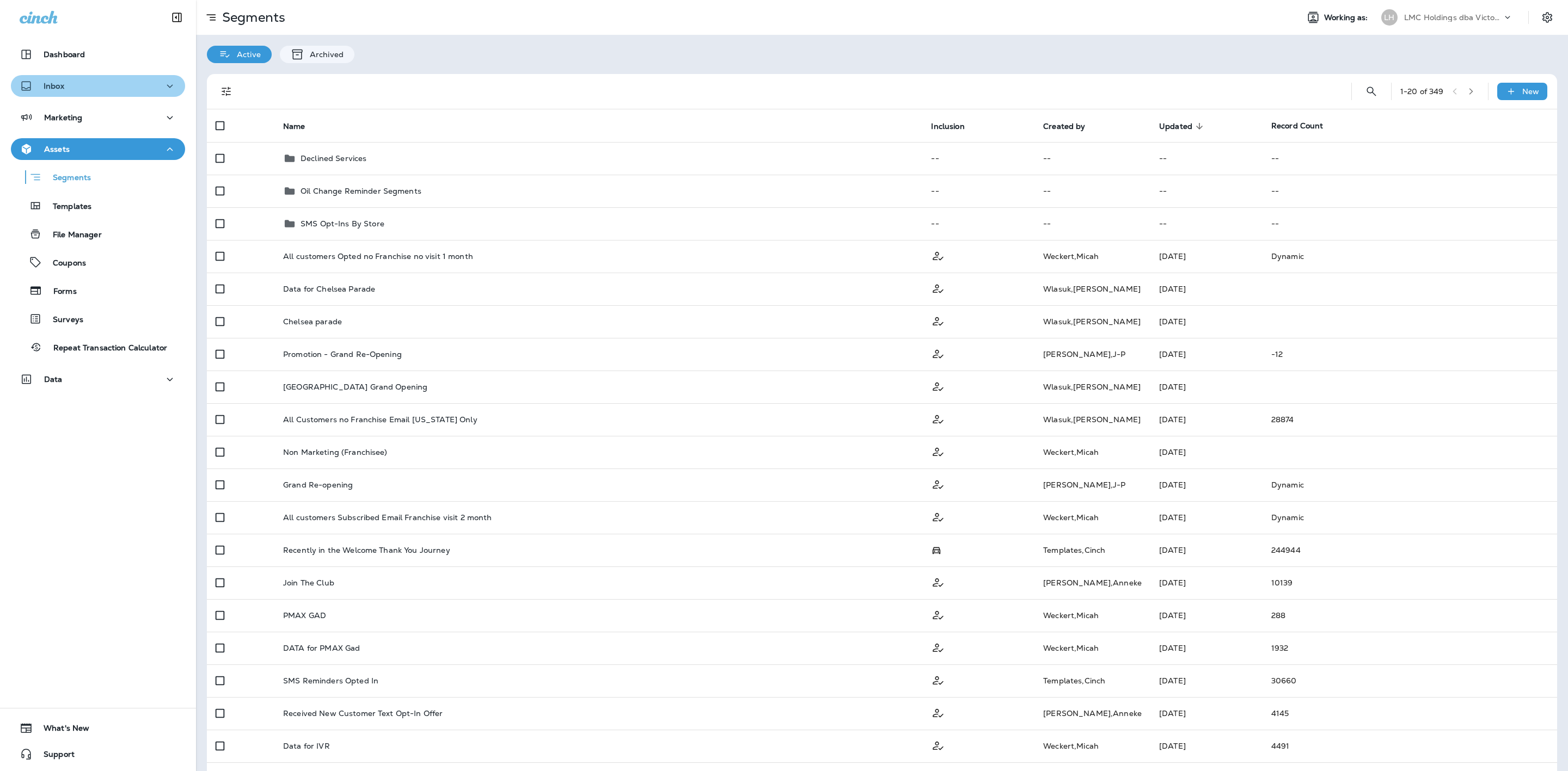
click at [116, 89] on div "Inbox" at bounding box center [98, 86] width 157 height 13
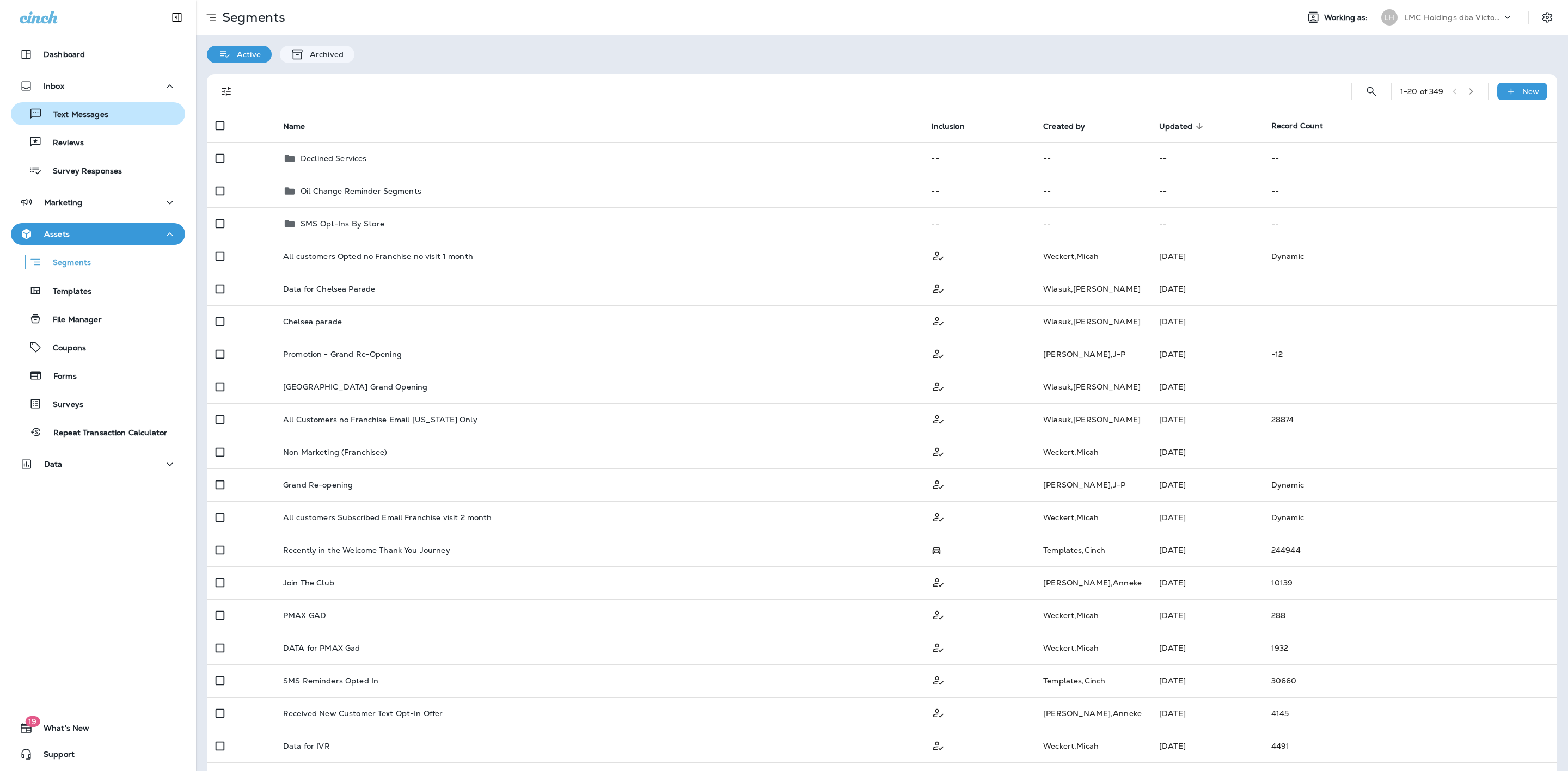
click at [113, 111] on div "Text Messages" at bounding box center [98, 114] width 166 height 16
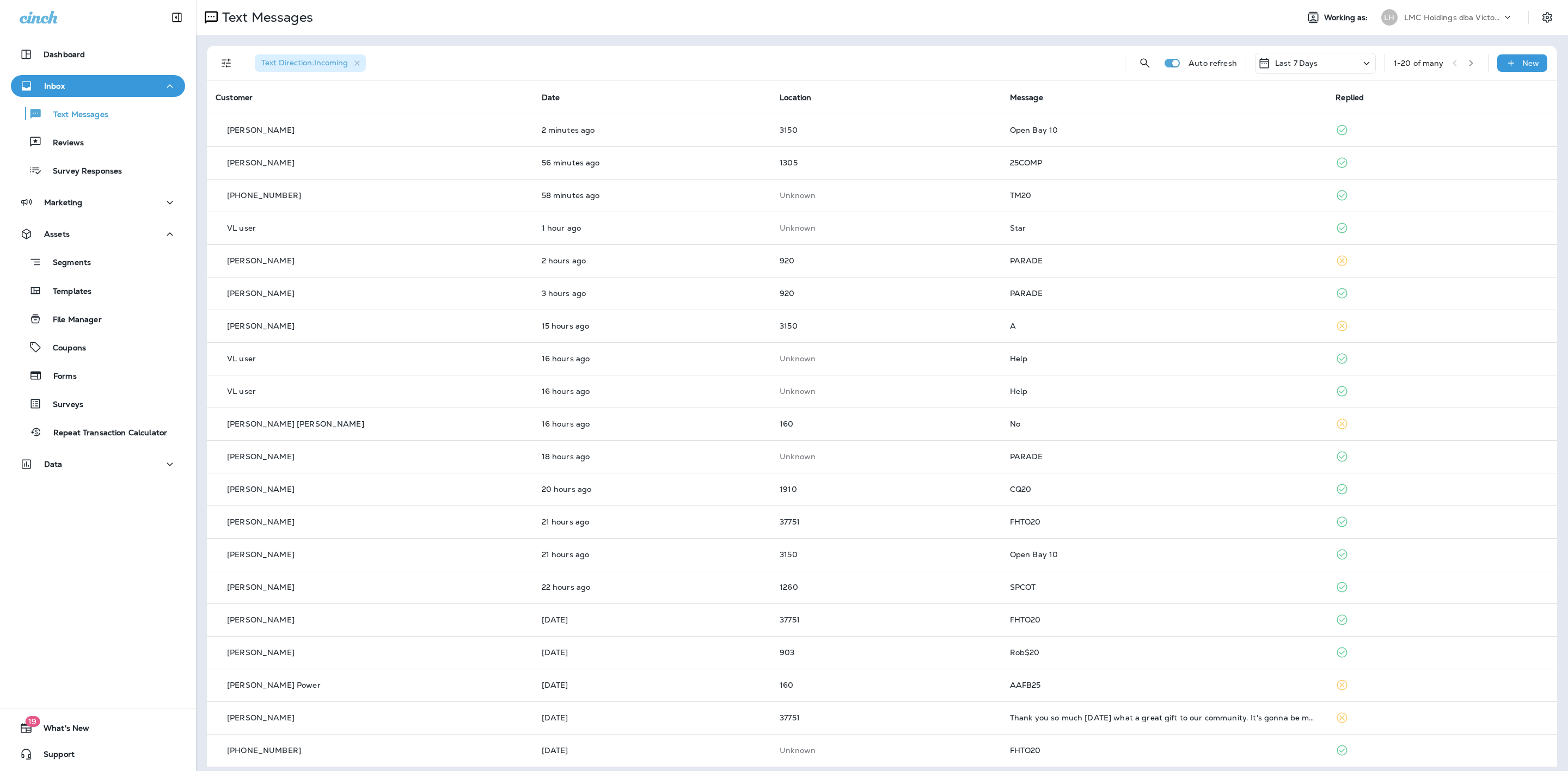
click at [1338, 66] on div "Last 7 Days" at bounding box center [1315, 63] width 121 height 21
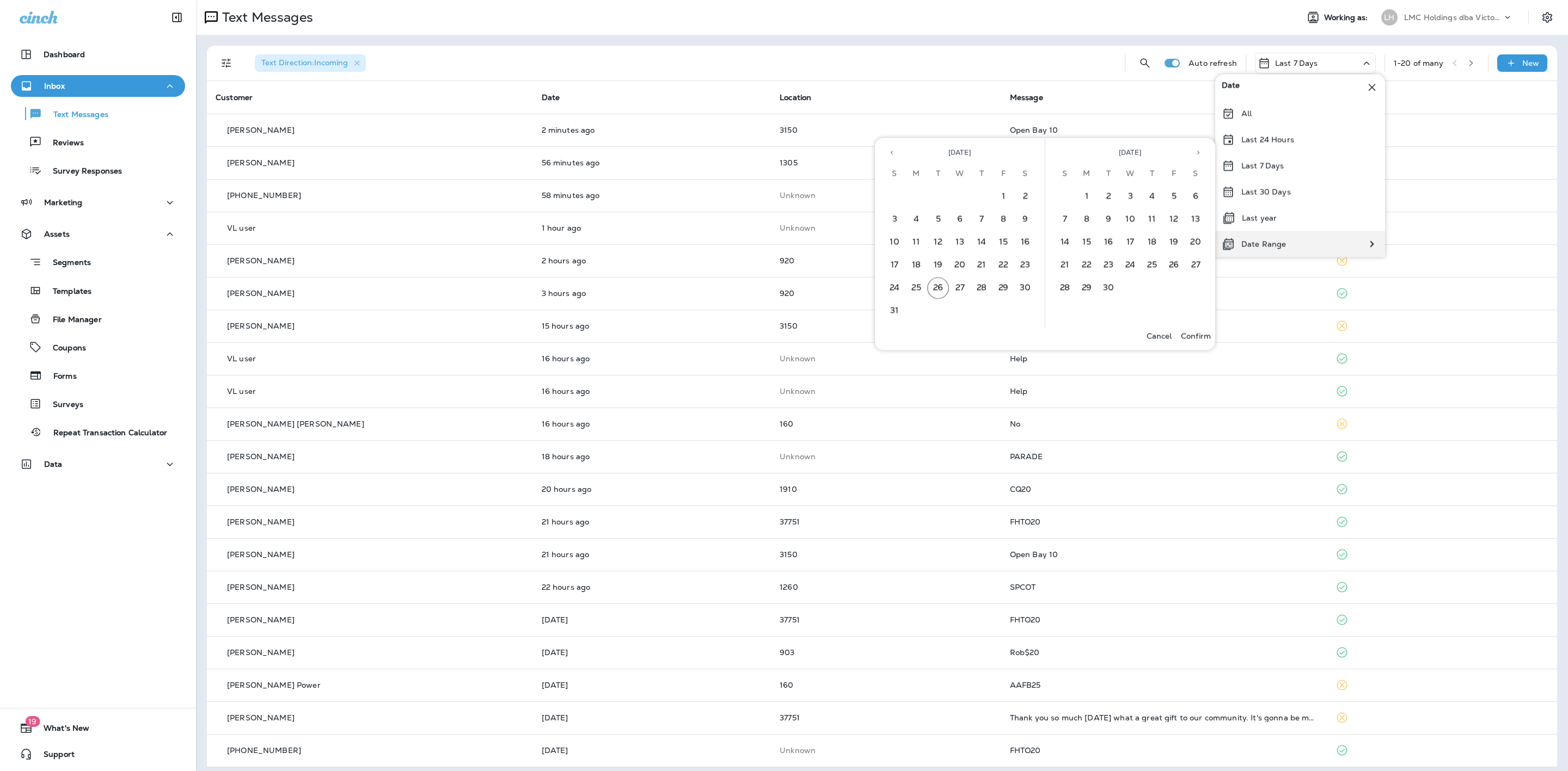
click at [1271, 240] on p "Date Range" at bounding box center [1263, 244] width 44 height 9
click at [1256, 239] on div "Date Range" at bounding box center [1253, 244] width 77 height 26
click at [894, 147] on button "Previous month" at bounding box center [892, 153] width 16 height 16
click at [938, 194] on button "1" at bounding box center [938, 197] width 22 height 22
click at [982, 280] on button "31" at bounding box center [982, 288] width 22 height 22
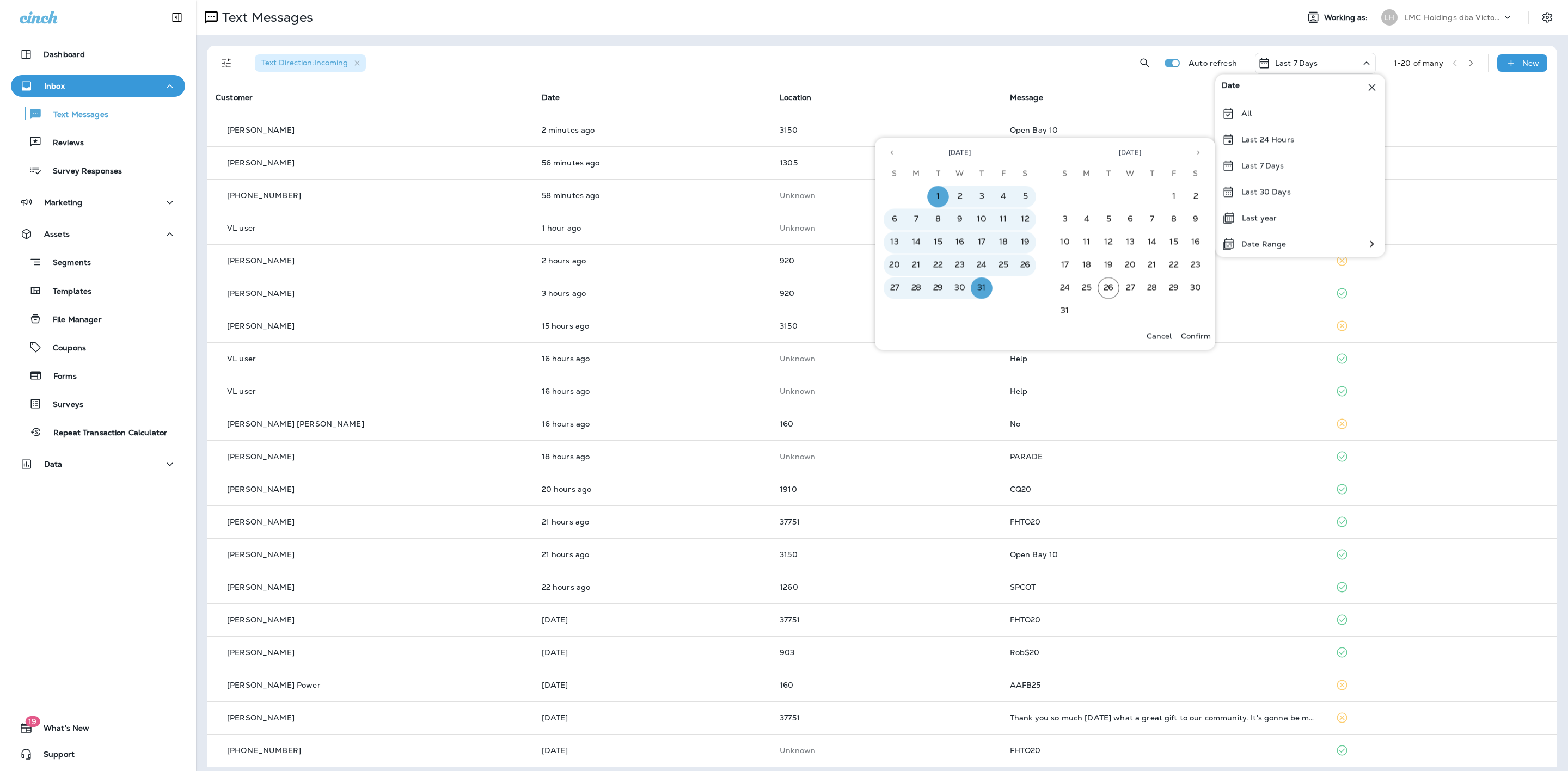
click at [1198, 329] on button "Confirm" at bounding box center [1196, 336] width 39 height 15
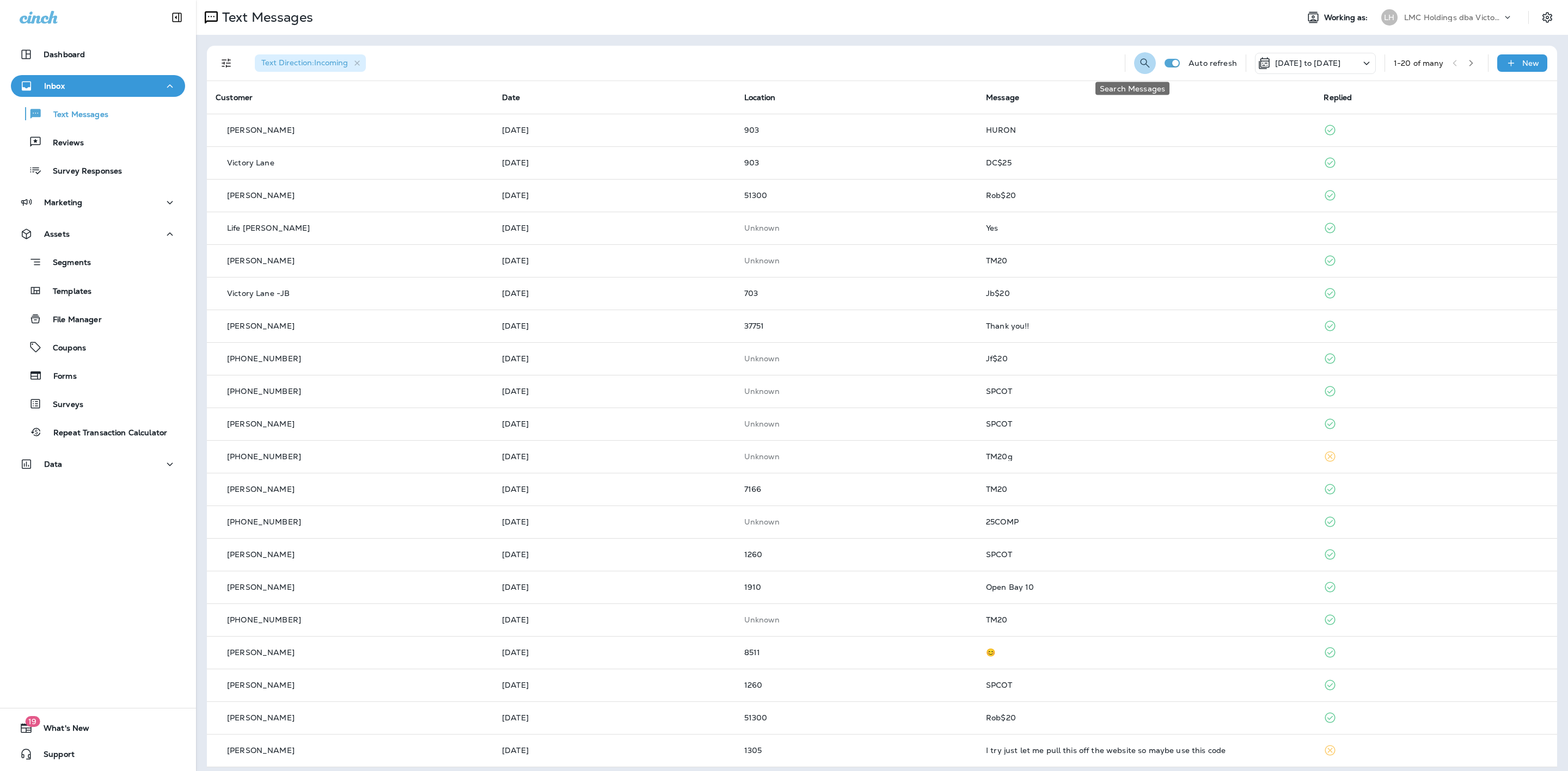
click at [1138, 64] on icon "Search Messages" at bounding box center [1144, 63] width 13 height 13
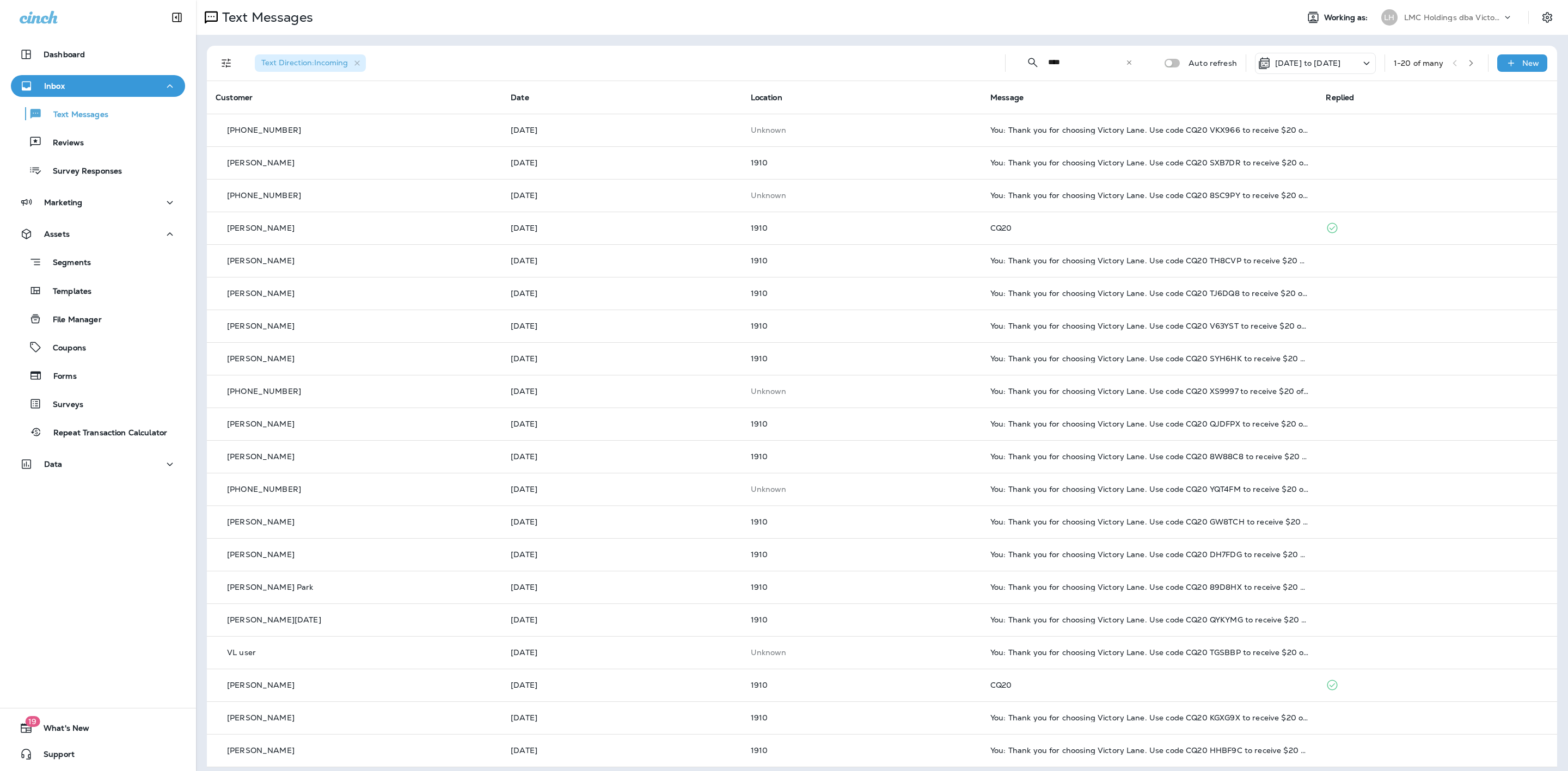
type input "****"
click at [1468, 65] on icon "button" at bounding box center [1471, 63] width 8 height 8
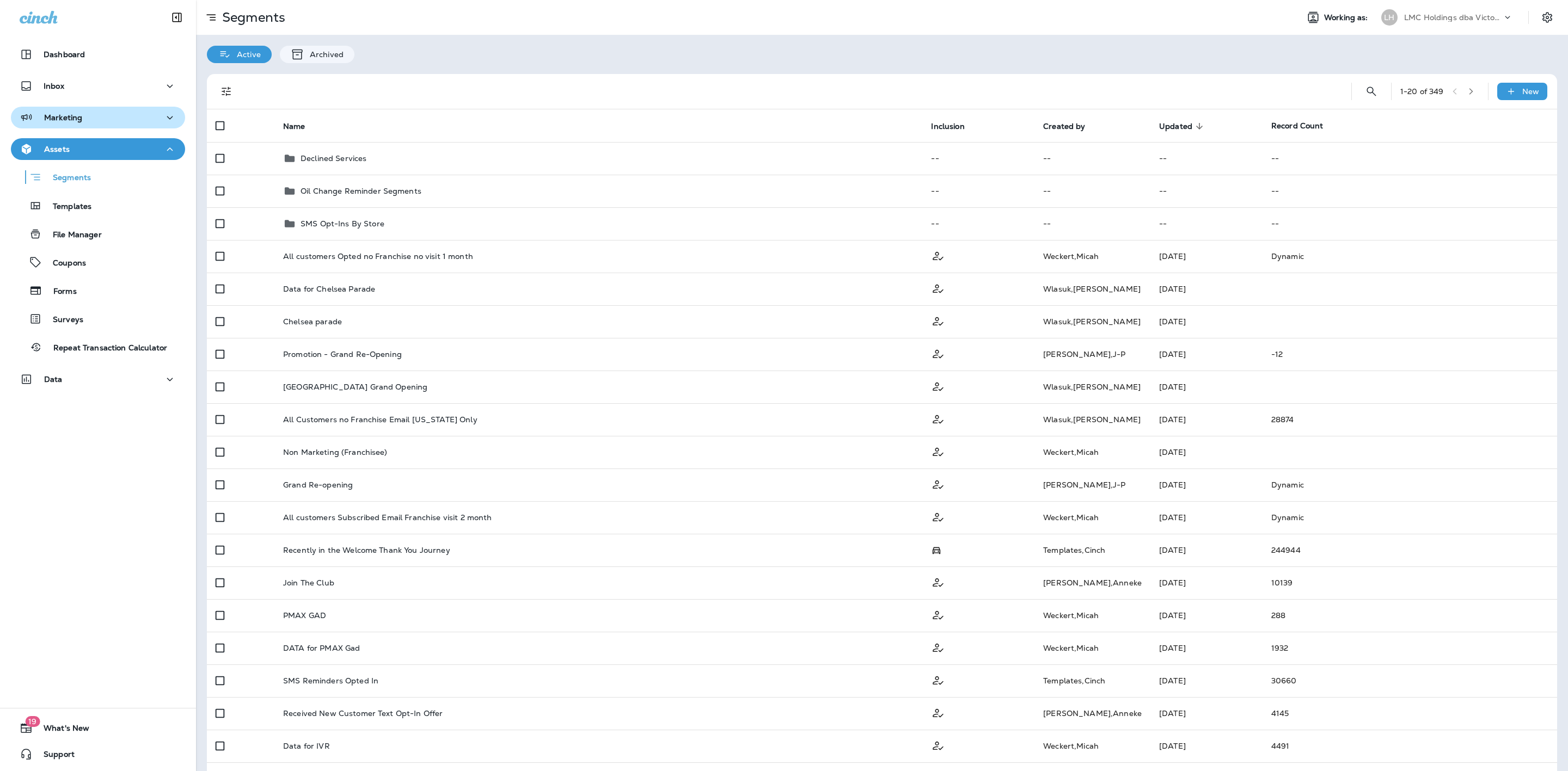
click at [119, 120] on div "Marketing" at bounding box center [98, 117] width 157 height 13
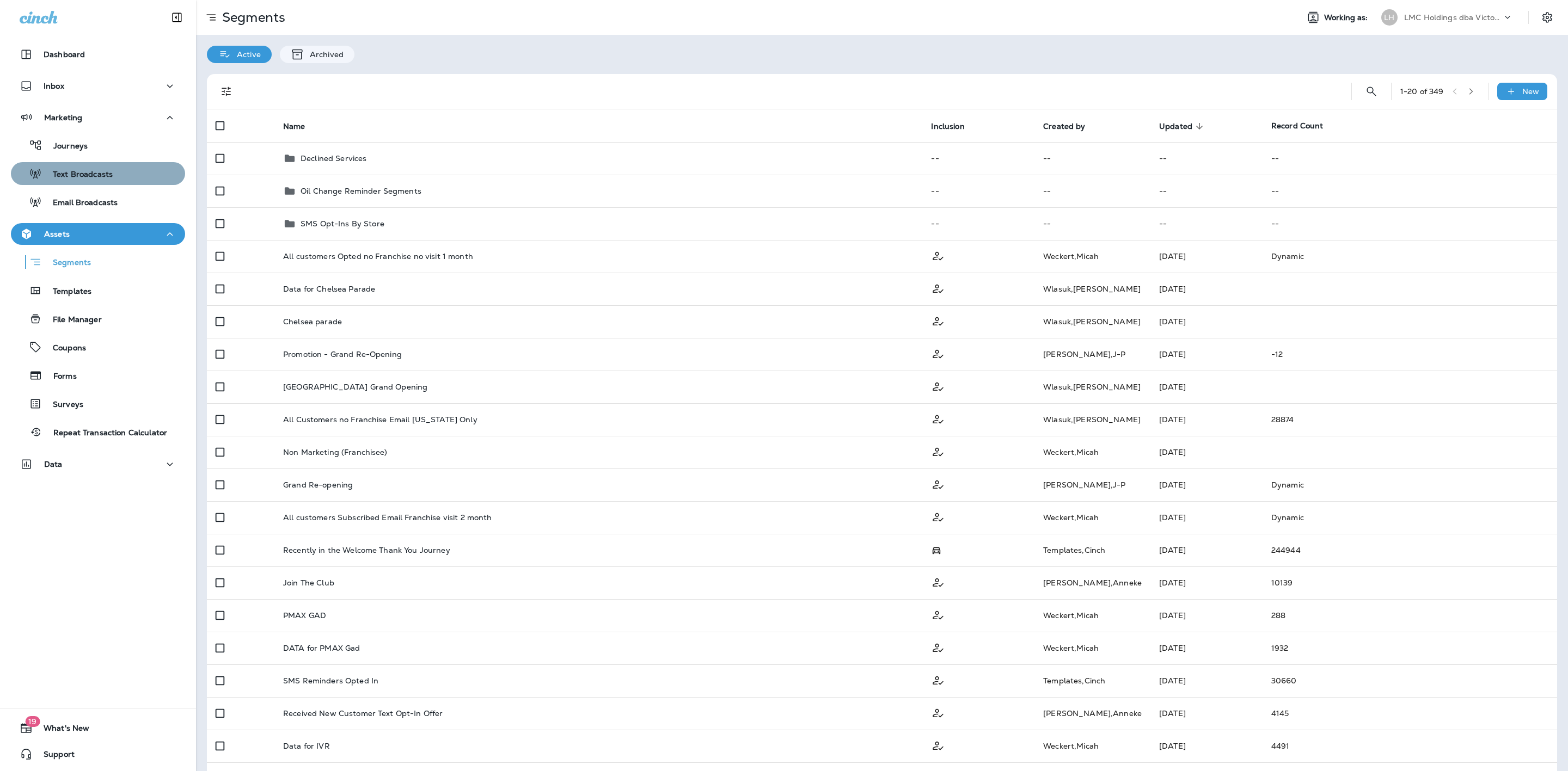
click at [121, 169] on div "Text Broadcasts" at bounding box center [98, 173] width 166 height 16
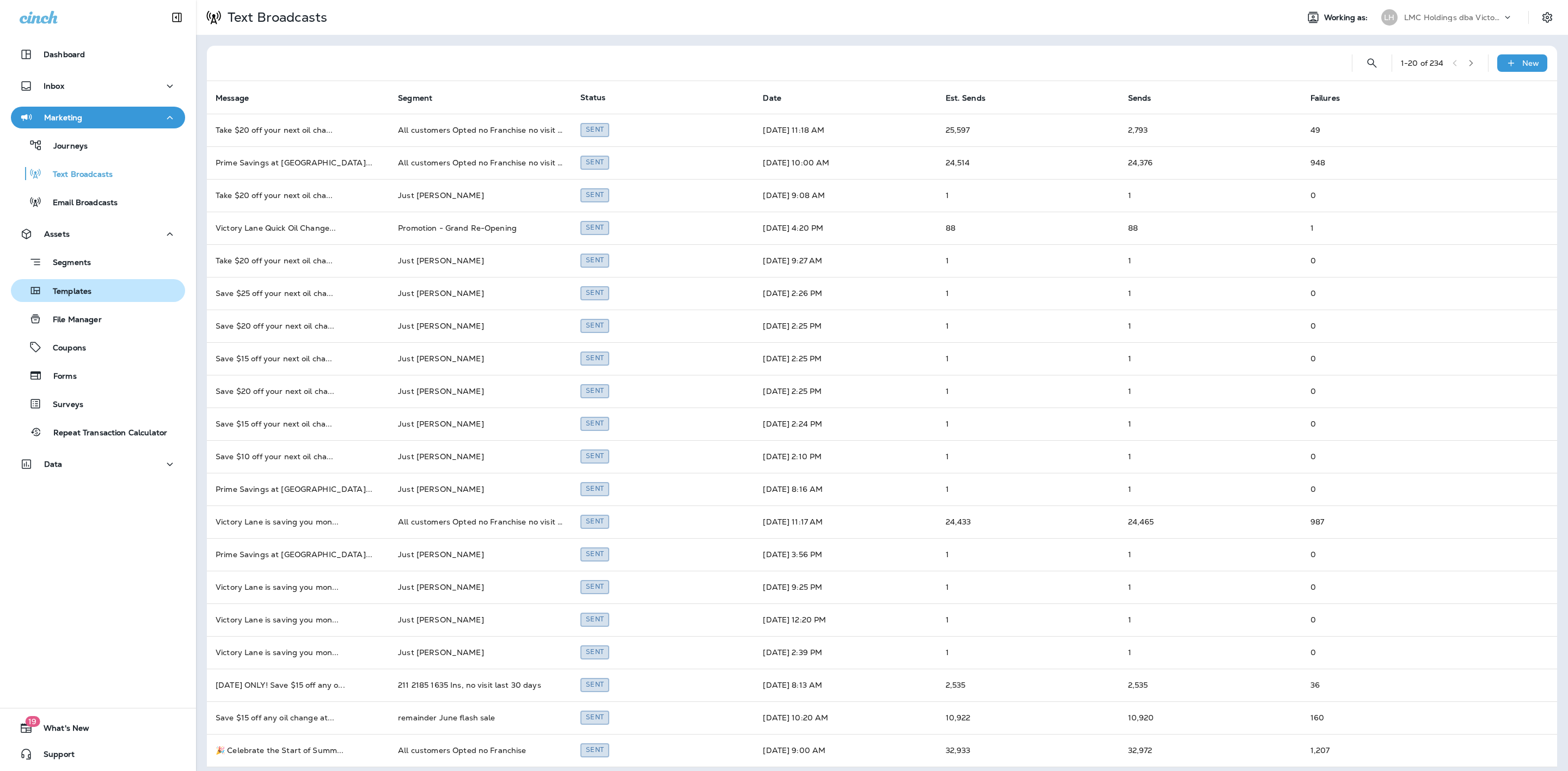
click at [123, 296] on div "Templates" at bounding box center [98, 290] width 166 height 16
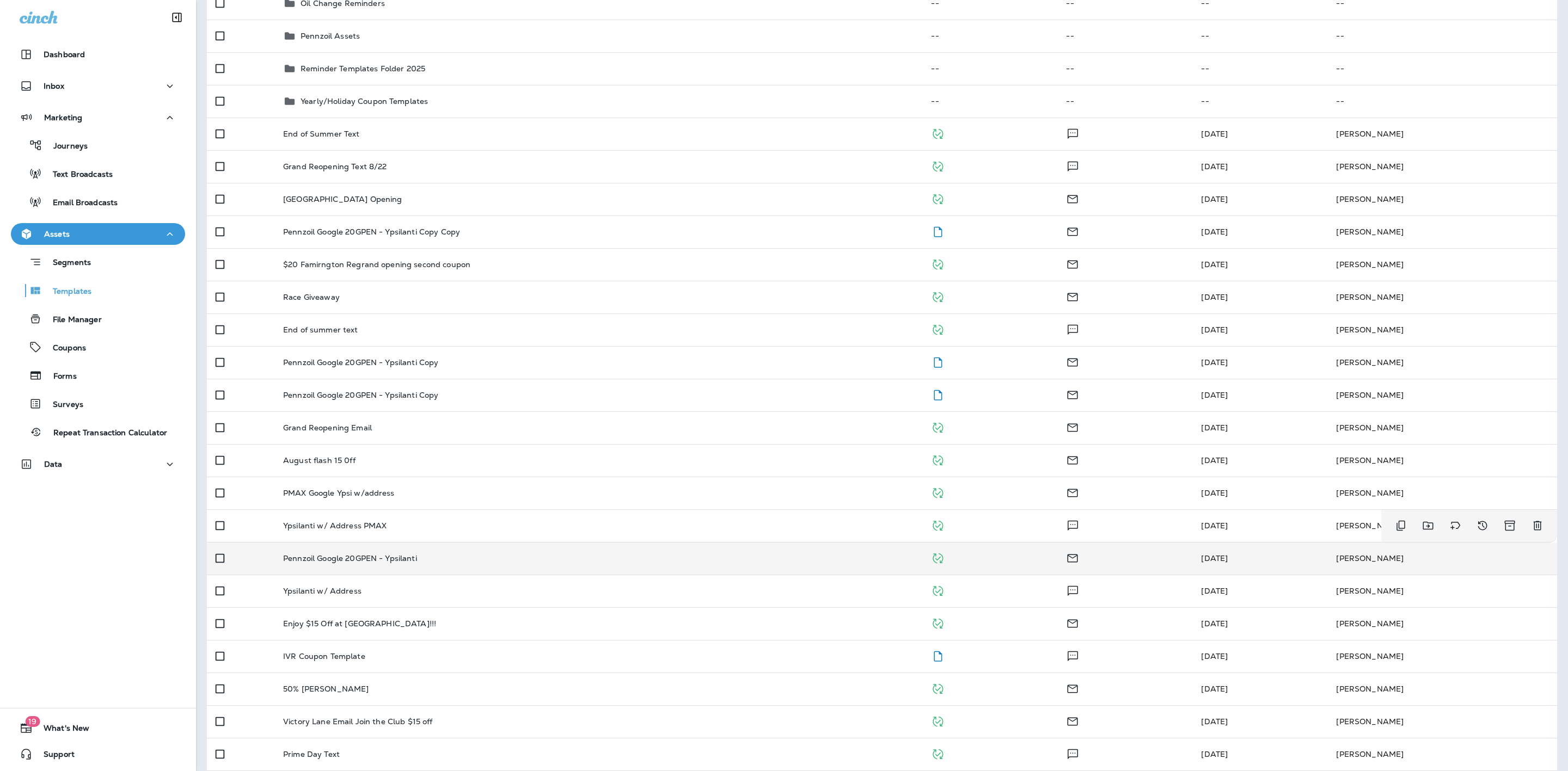
scroll to position [361, 0]
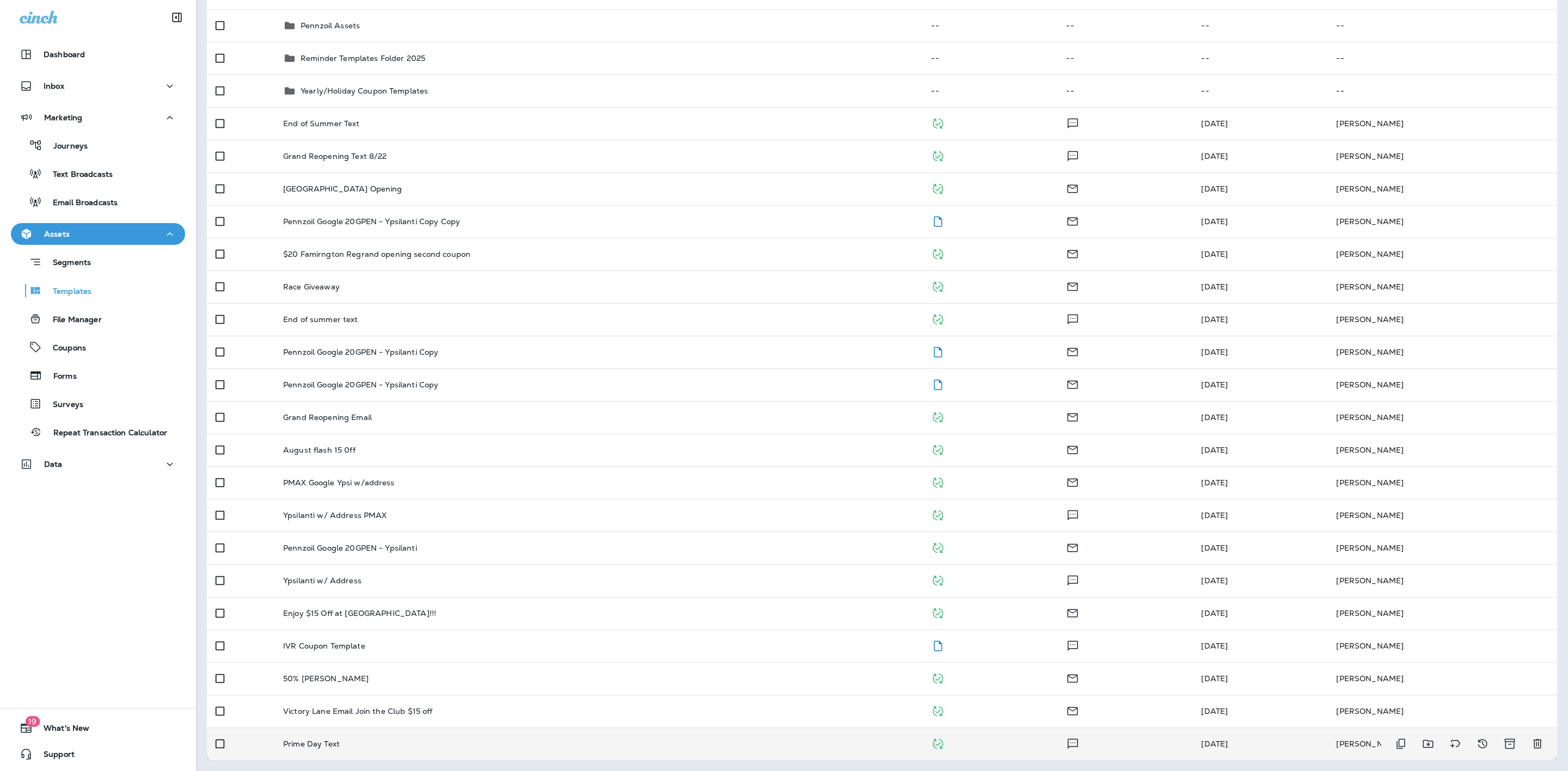
click at [500, 740] on div "Prime Day Text" at bounding box center [598, 744] width 631 height 9
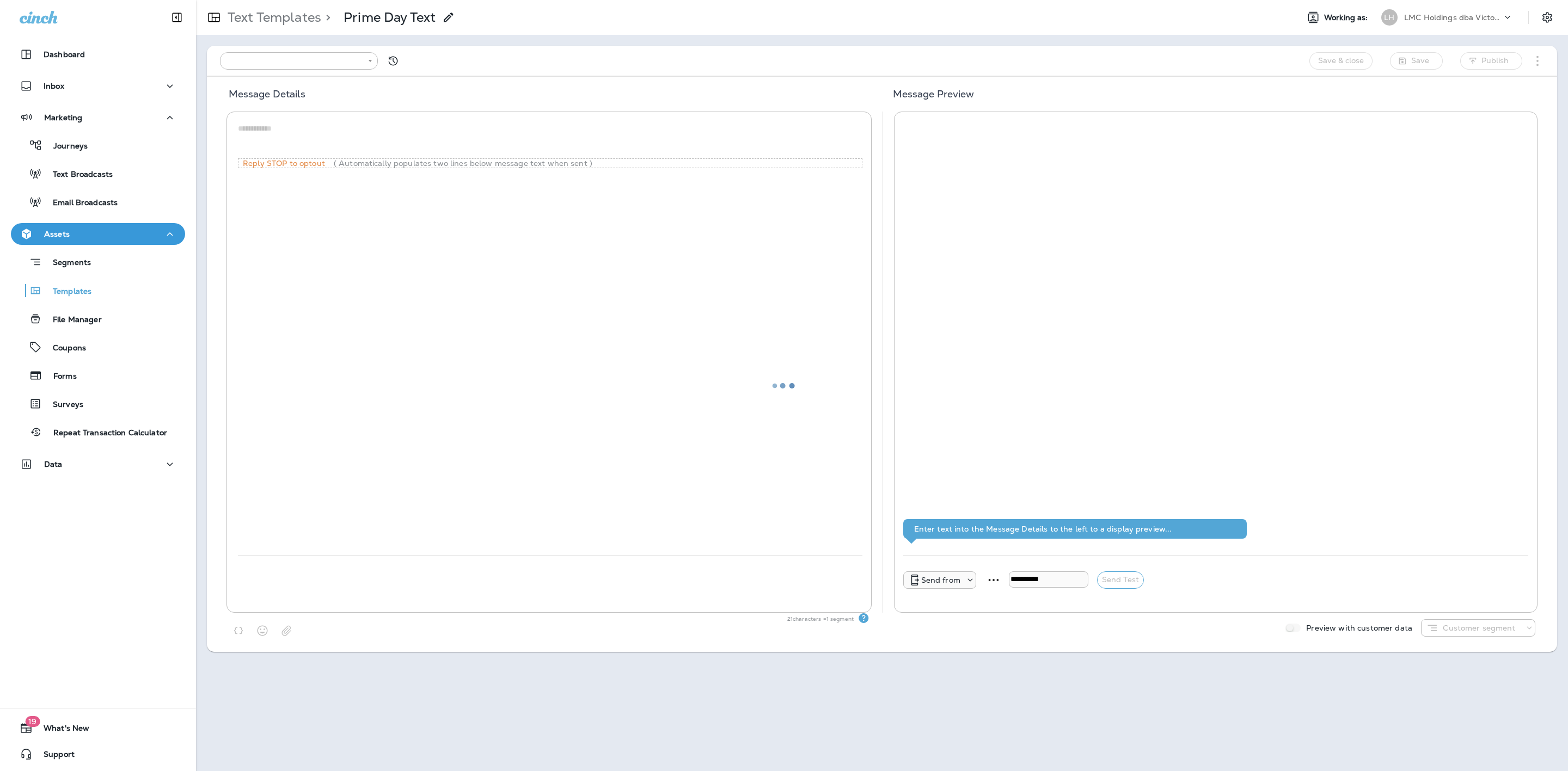
type input "**********"
type textarea "**********"
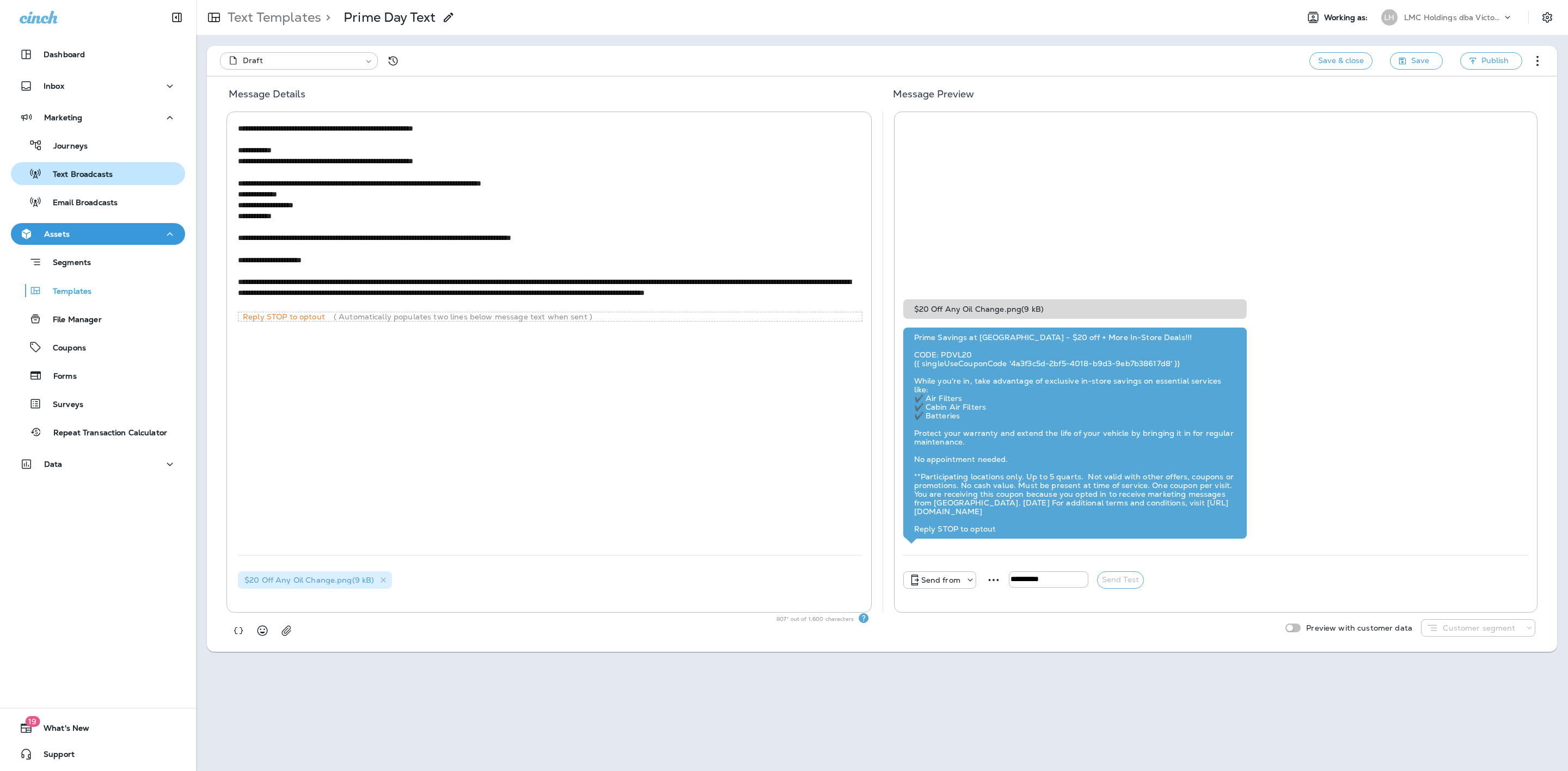
click at [92, 172] on p "Text Broadcasts" at bounding box center [77, 175] width 71 height 10
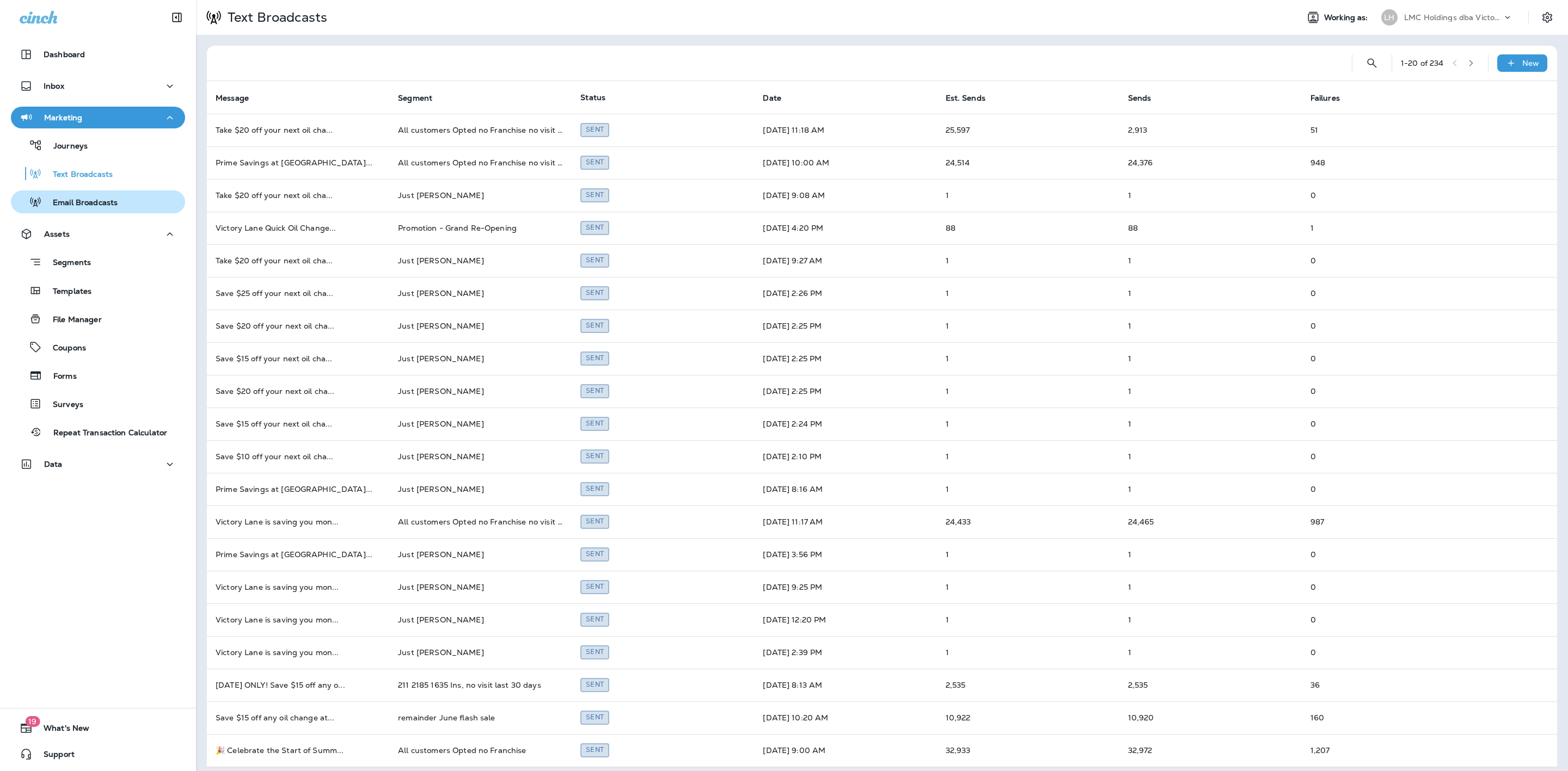
click at [98, 212] on button "Email Broadcasts" at bounding box center [98, 202] width 174 height 23
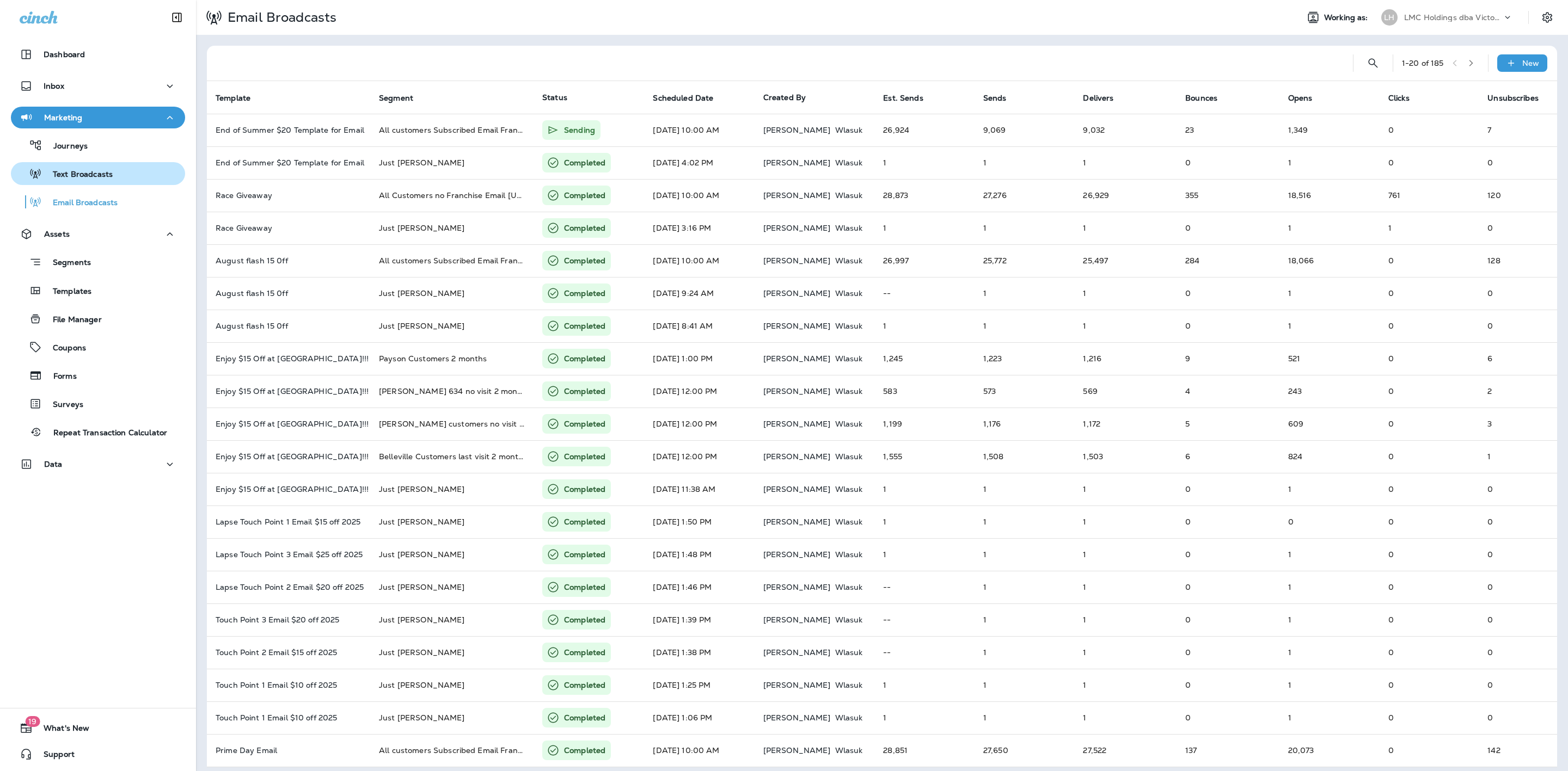
click at [90, 176] on p "Text Broadcasts" at bounding box center [77, 175] width 71 height 10
